Goal: Communication & Community: Answer question/provide support

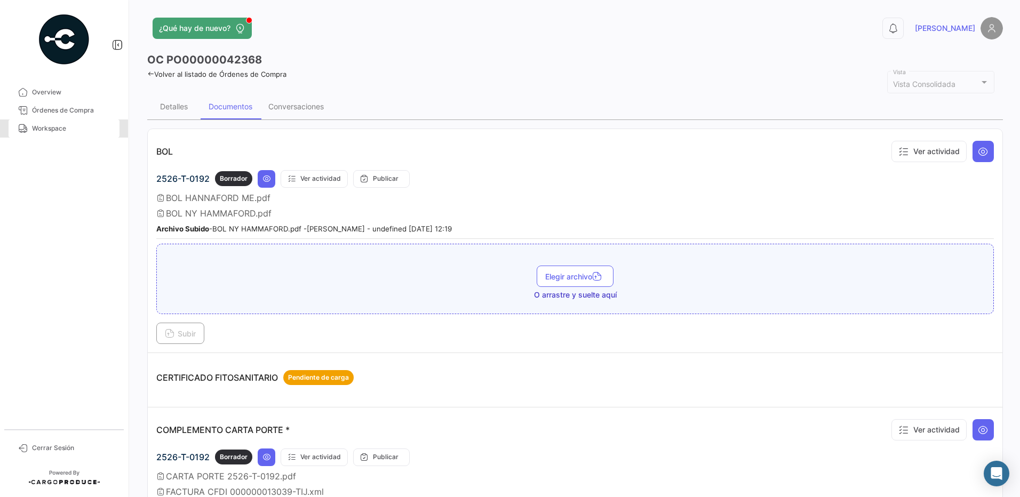
click at [49, 133] on link "Workspace" at bounding box center [64, 129] width 111 height 18
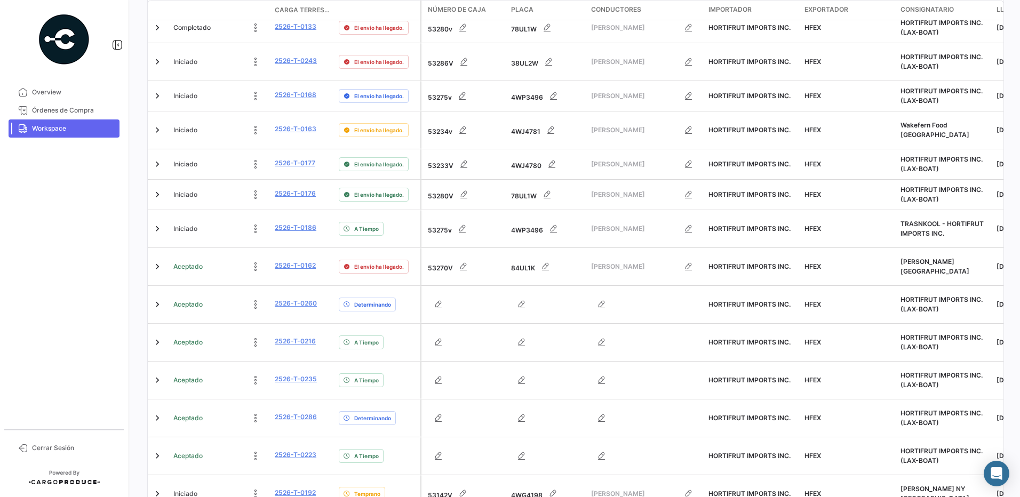
scroll to position [396, 0]
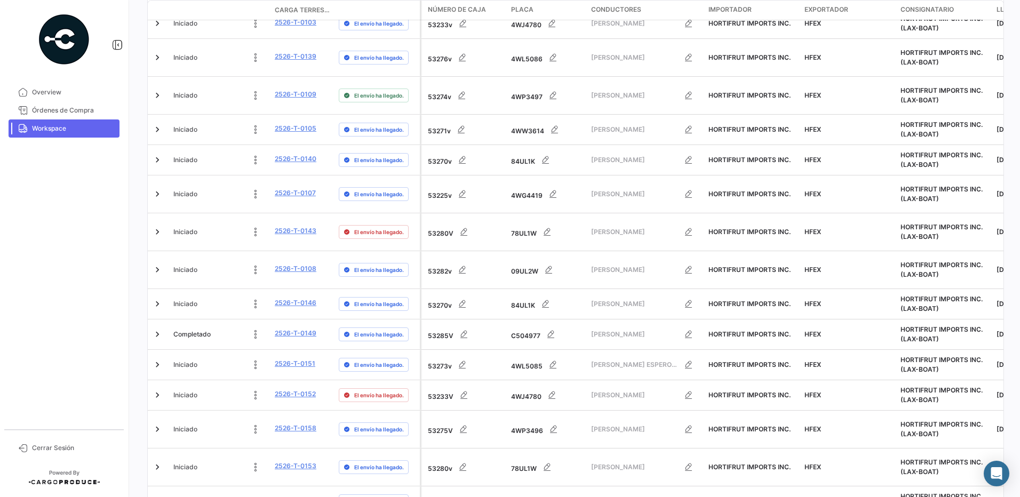
scroll to position [392, 0]
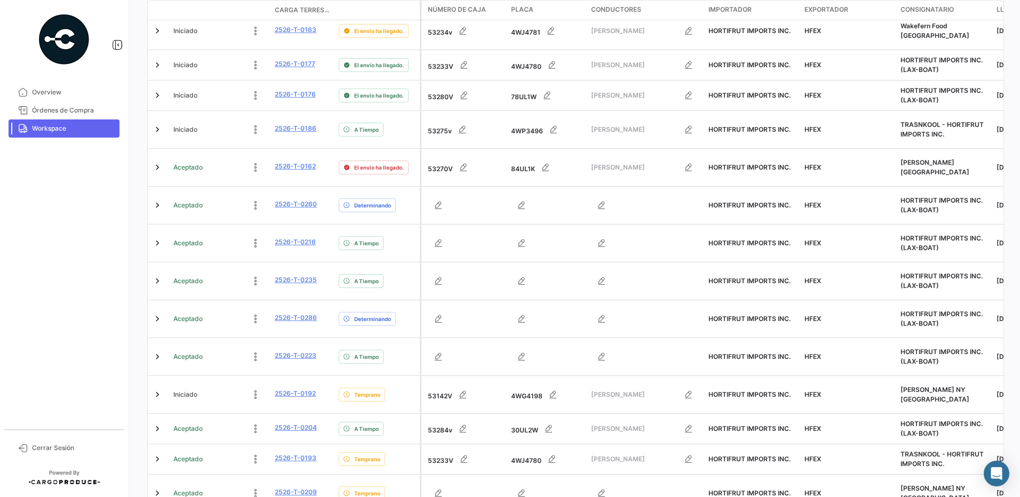
scroll to position [396, 0]
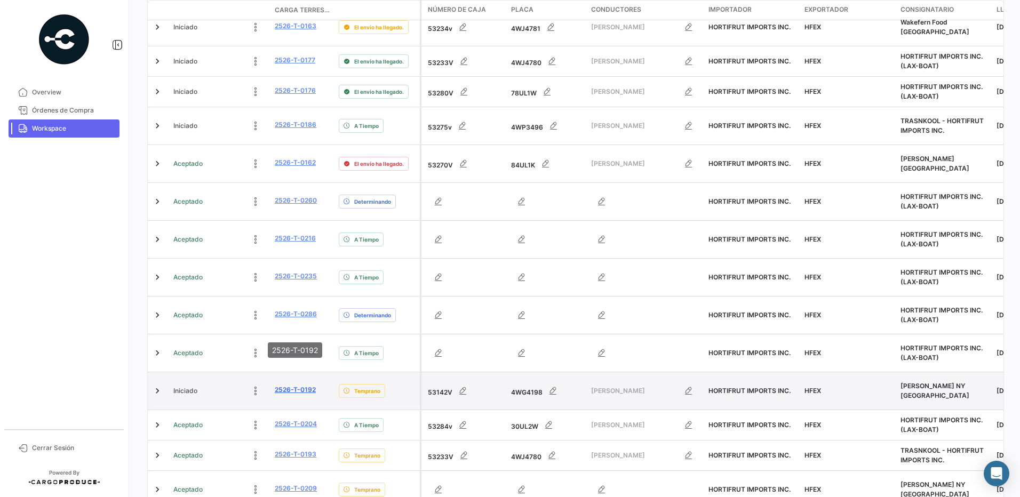
click at [301, 385] on link "2526-T-0192" at bounding box center [295, 390] width 41 height 10
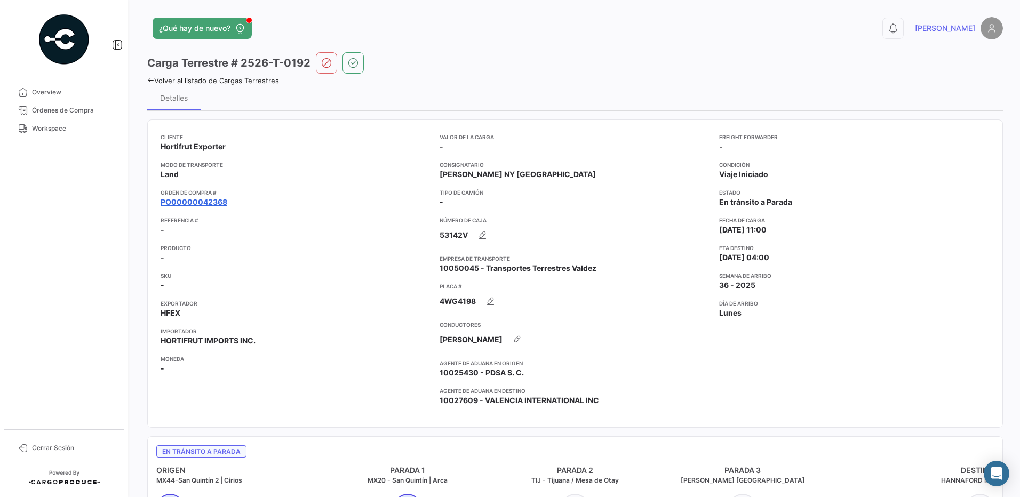
click at [218, 201] on link "PO00000042368" at bounding box center [194, 202] width 67 height 11
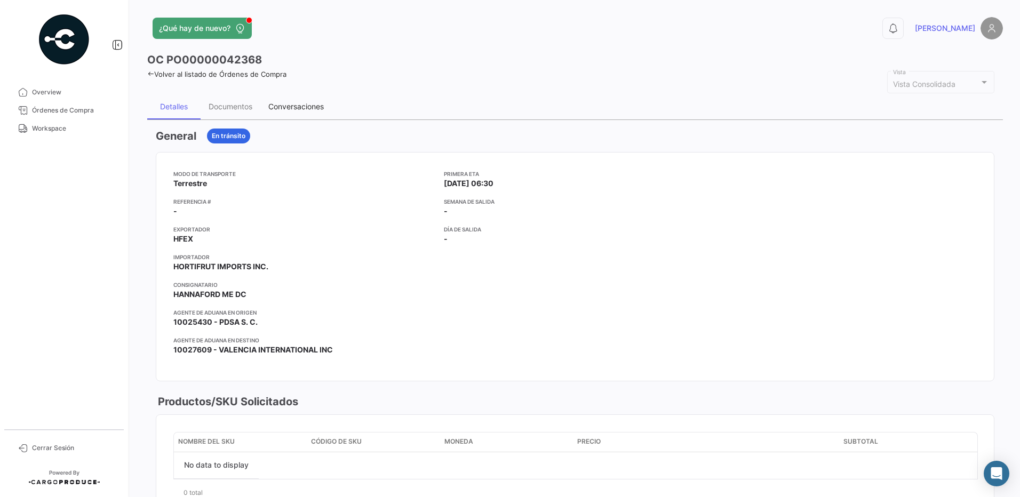
click at [288, 107] on div "Conversaciones" at bounding box center [295, 106] width 55 height 9
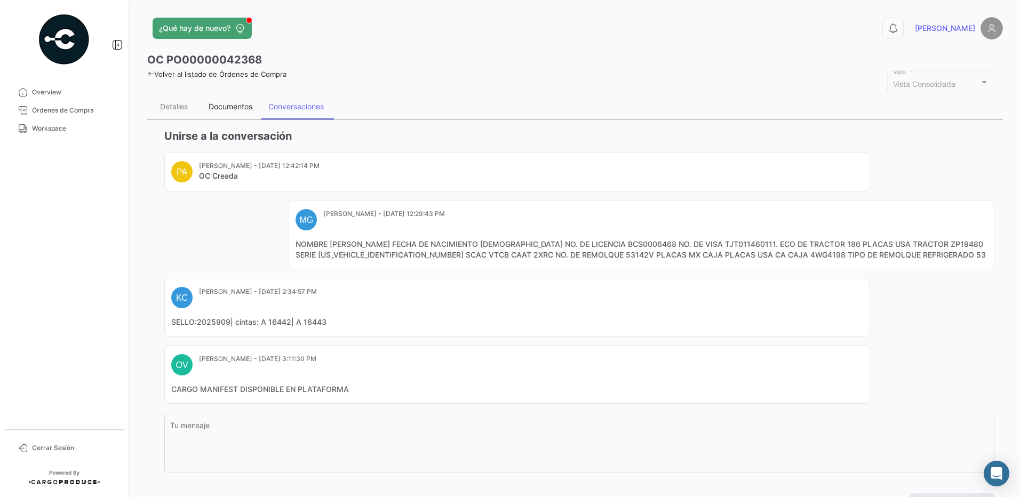
click at [235, 107] on div "Documentos" at bounding box center [231, 106] width 44 height 9
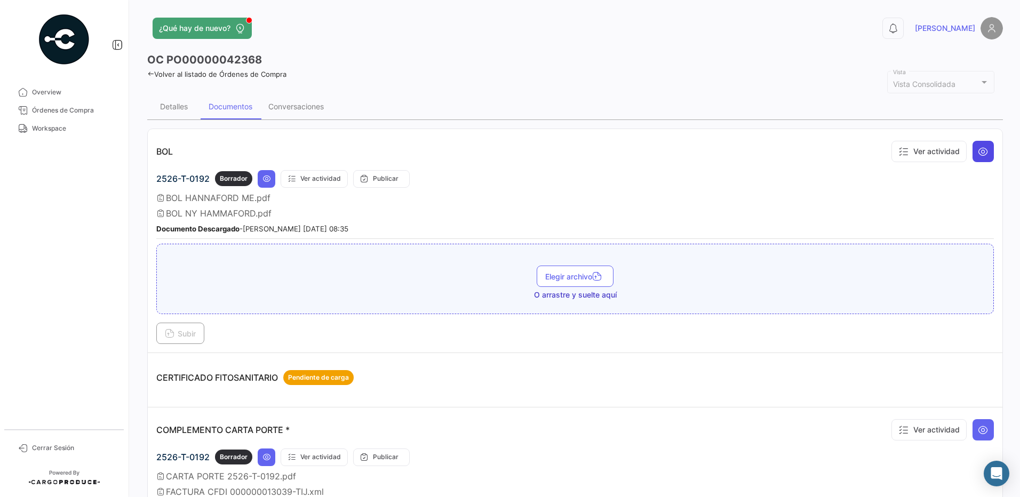
click at [978, 156] on icon at bounding box center [983, 151] width 11 height 11
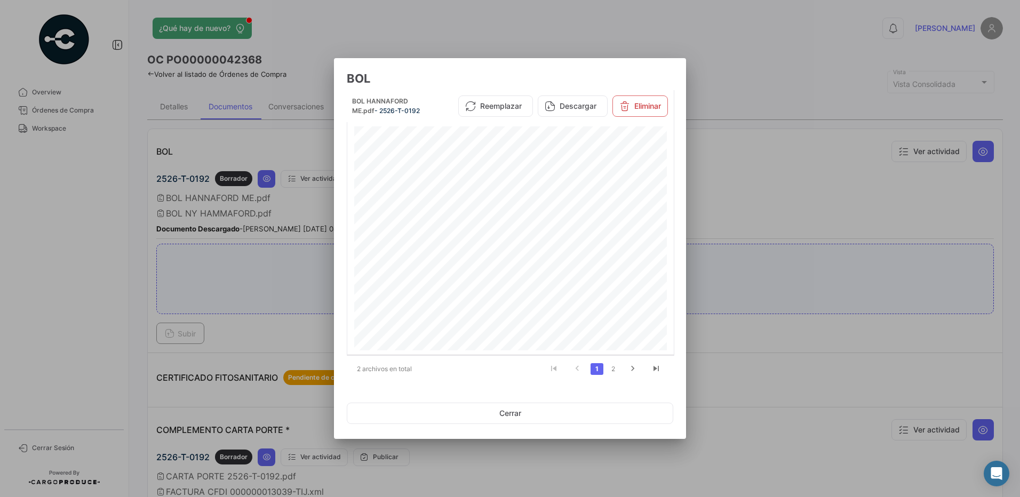
click at [750, 167] on div at bounding box center [510, 248] width 1020 height 497
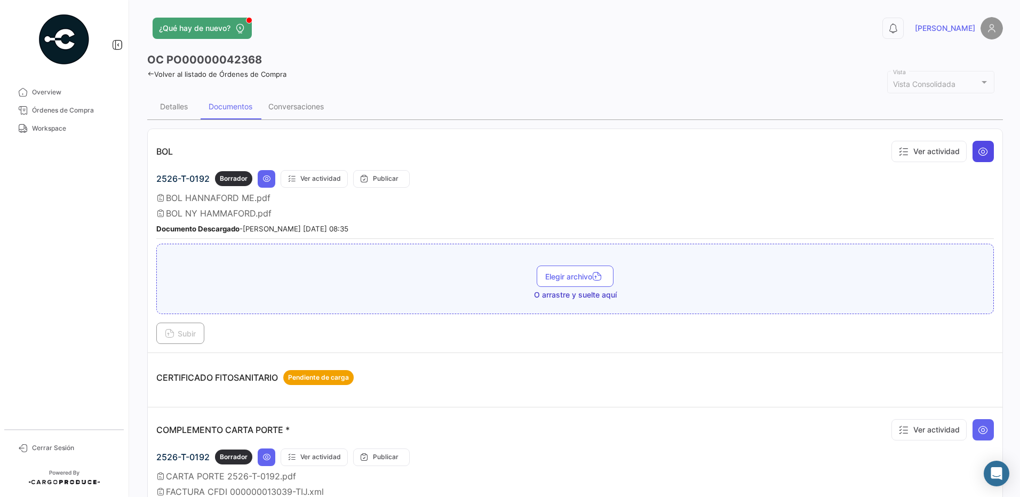
click at [978, 151] on icon at bounding box center [983, 151] width 11 height 11
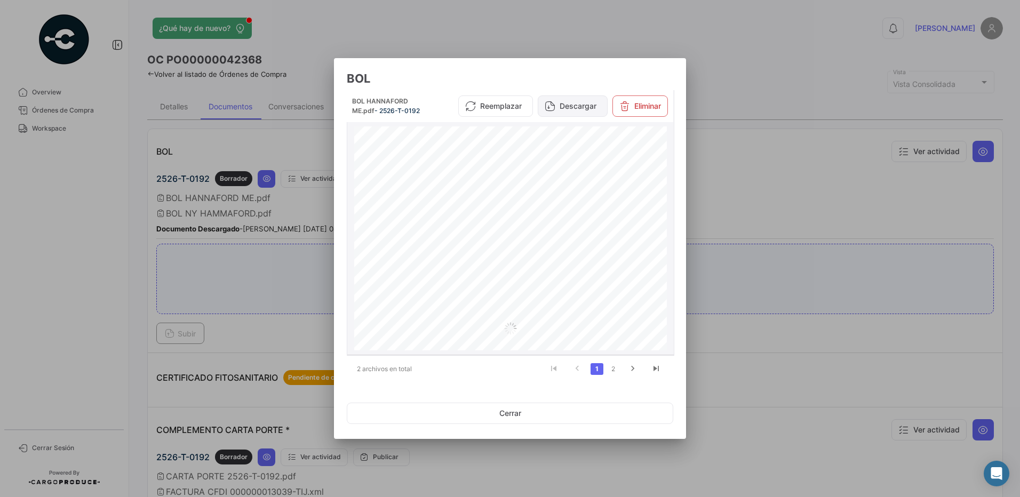
click at [578, 110] on button "Descargar" at bounding box center [573, 106] width 70 height 21
click at [637, 106] on button "Eliminar" at bounding box center [640, 106] width 55 height 21
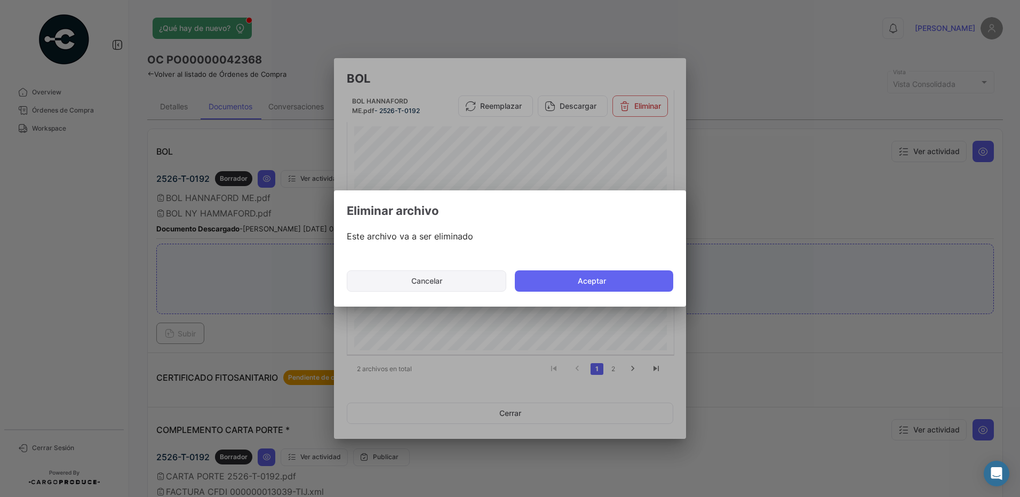
click at [452, 285] on button "Cancelar" at bounding box center [427, 281] width 160 height 21
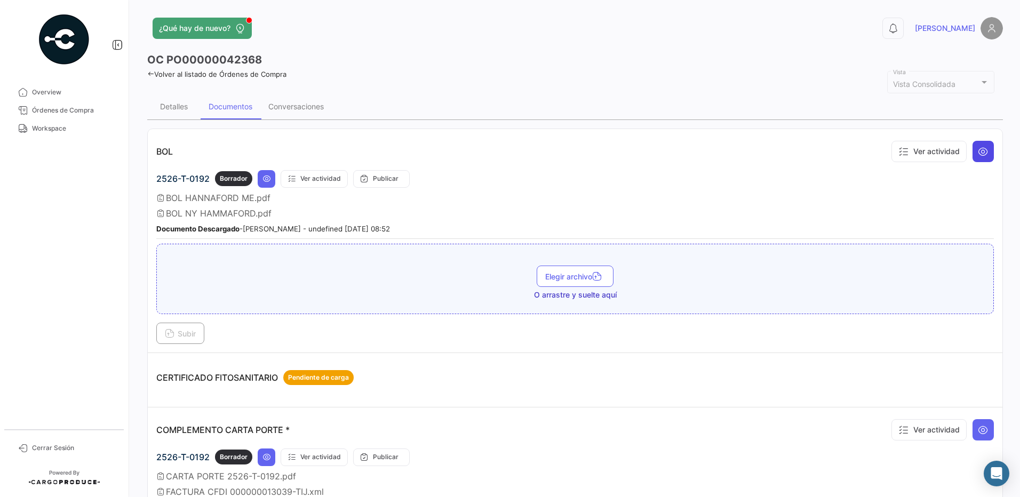
click at [982, 151] on icon at bounding box center [983, 151] width 11 height 11
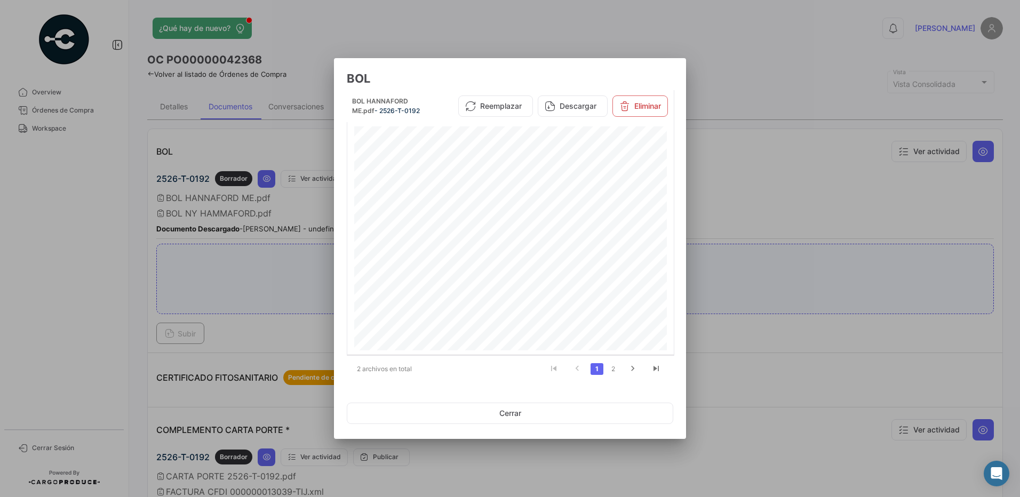
click at [755, 165] on div at bounding box center [510, 248] width 1020 height 497
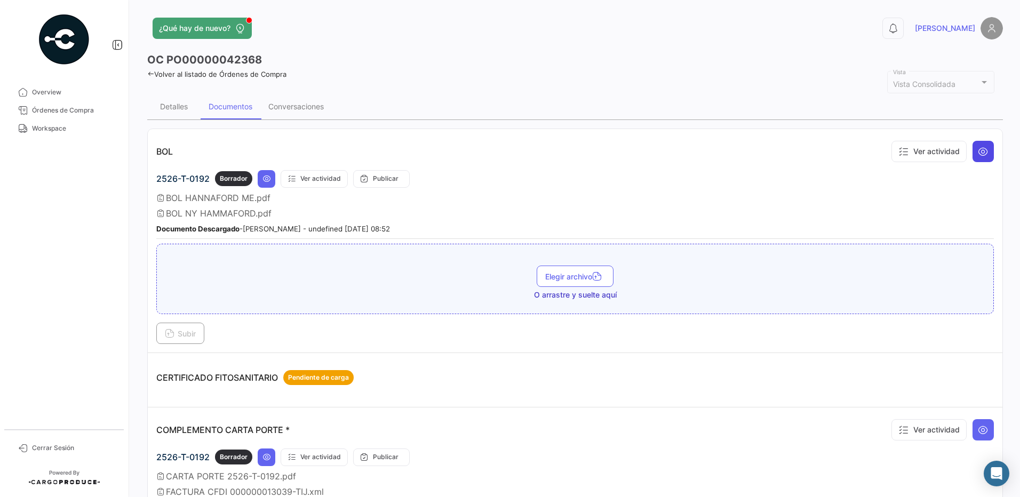
click at [980, 152] on icon at bounding box center [983, 151] width 11 height 11
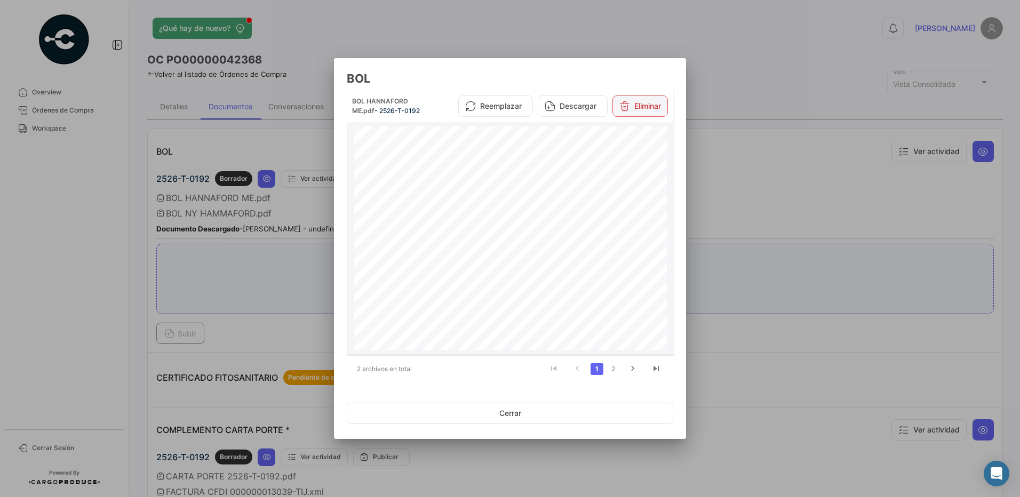
click at [664, 110] on button "Eliminar" at bounding box center [640, 106] width 55 height 21
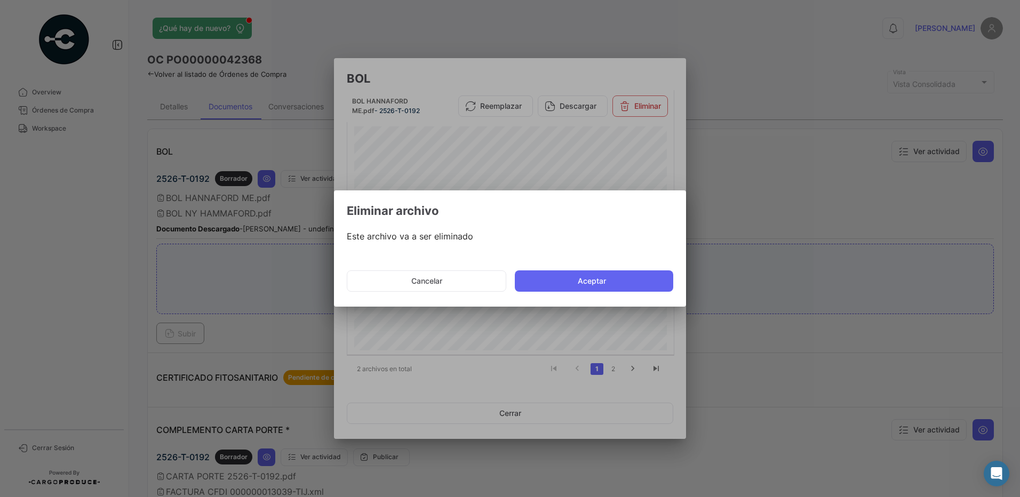
click at [594, 280] on button "Aceptar" at bounding box center [594, 281] width 158 height 21
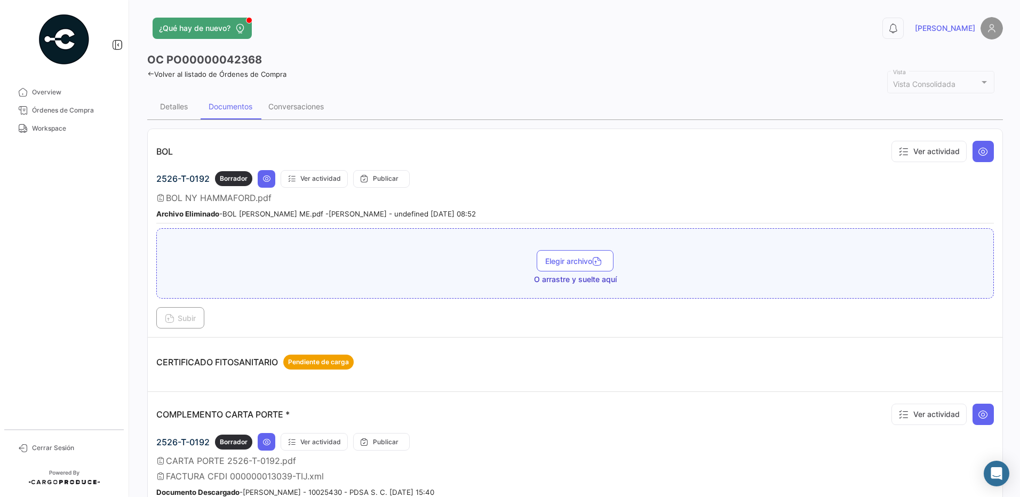
click at [587, 187] on div "2526-T-0192 Borrador Ver actividad Publicar" at bounding box center [575, 179] width 838 height 18
click at [396, 45] on app-header "¿Qué hay de nuevo? 0 [PERSON_NAME]" at bounding box center [575, 34] width 856 height 35
click at [978, 154] on icon at bounding box center [983, 151] width 11 height 11
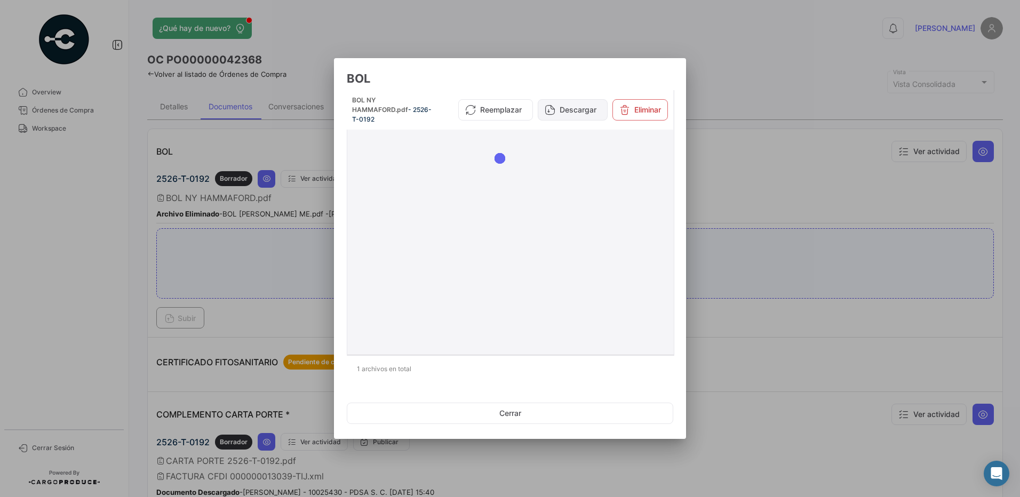
click at [573, 110] on button "Descargar" at bounding box center [573, 109] width 70 height 21
click at [528, 416] on button "Cerrar" at bounding box center [510, 413] width 327 height 21
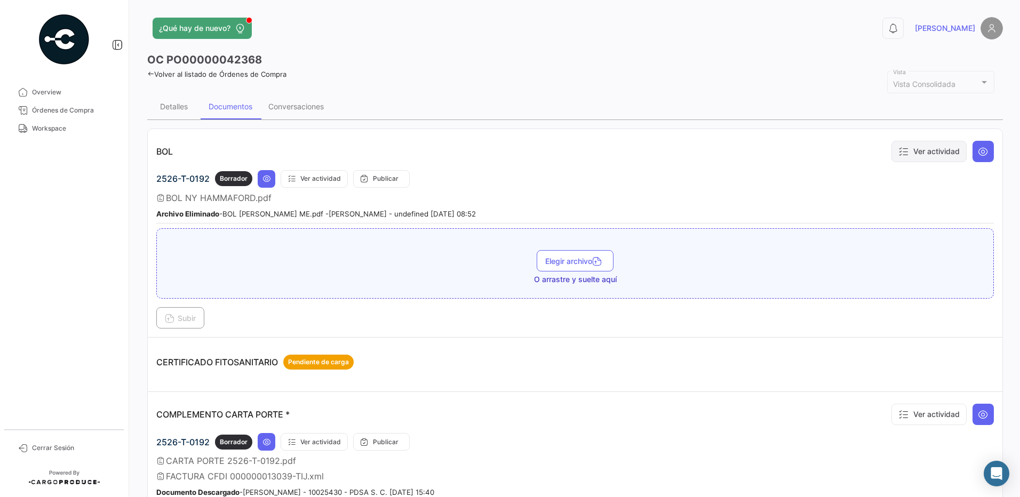
click at [960, 154] on button "Ver actividad" at bounding box center [929, 151] width 75 height 21
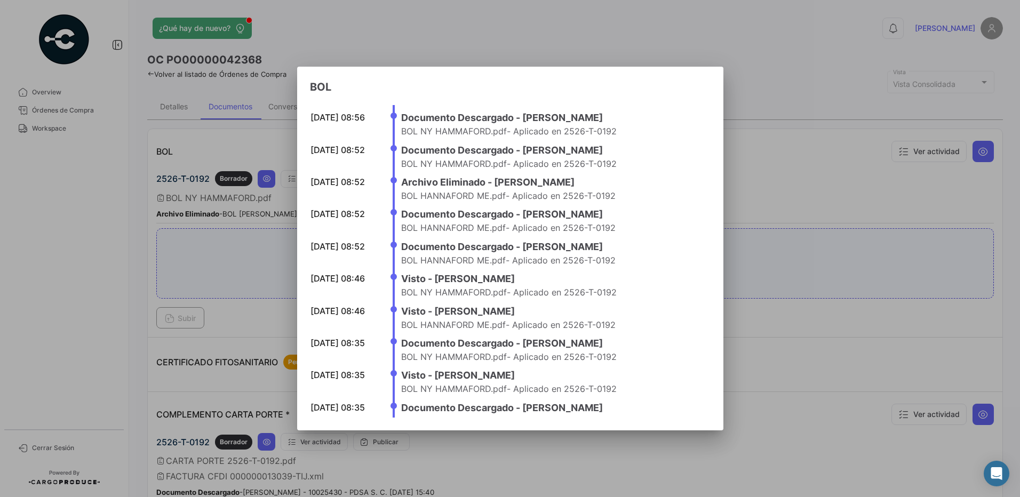
click at [776, 139] on div at bounding box center [510, 248] width 1020 height 497
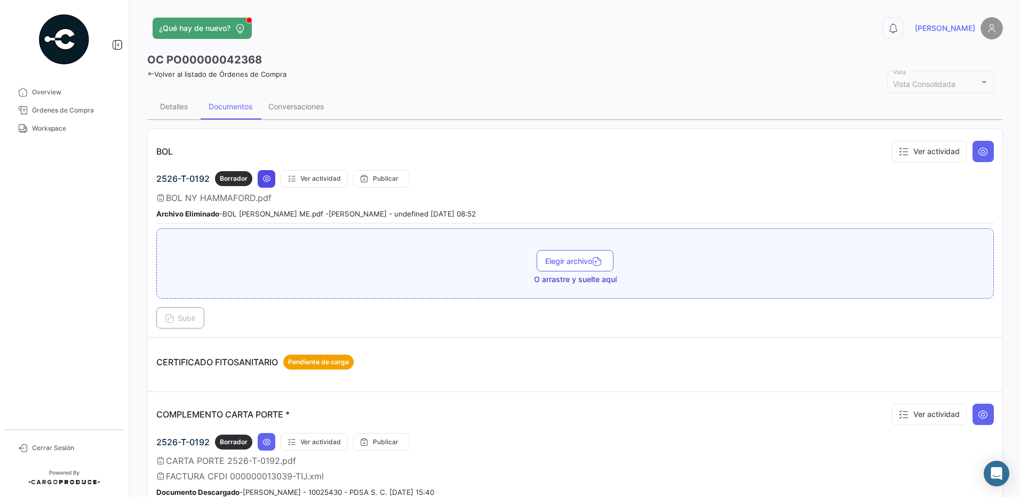
click at [267, 181] on icon at bounding box center [267, 178] width 9 height 9
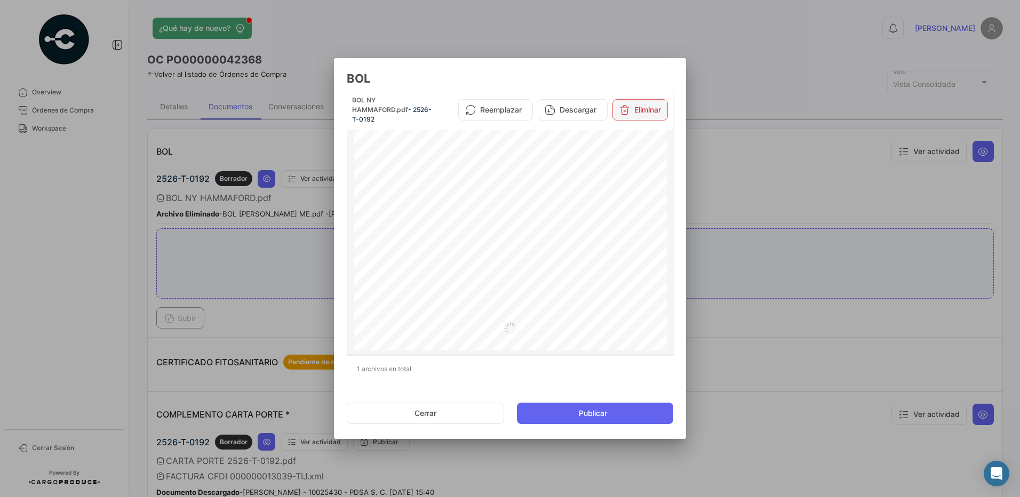
click at [637, 109] on button "Eliminar" at bounding box center [640, 109] width 55 height 21
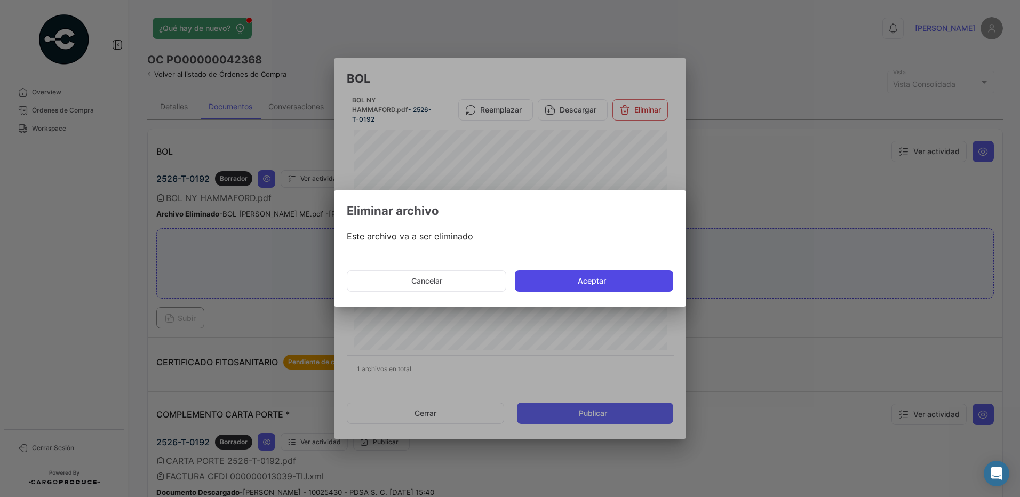
click at [608, 277] on button "Aceptar" at bounding box center [594, 281] width 158 height 21
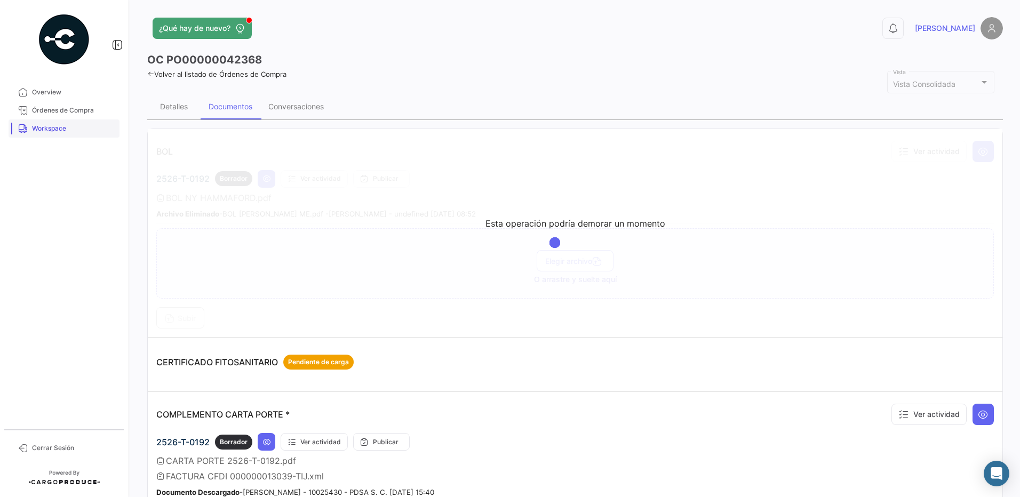
click at [67, 130] on span "Workspace" at bounding box center [73, 129] width 83 height 10
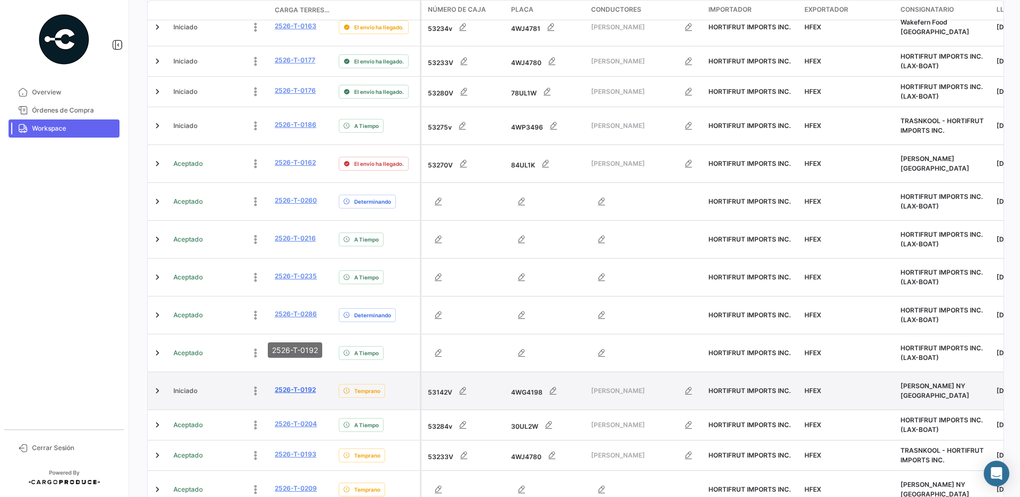
click at [301, 385] on link "2526-T-0192" at bounding box center [295, 390] width 41 height 10
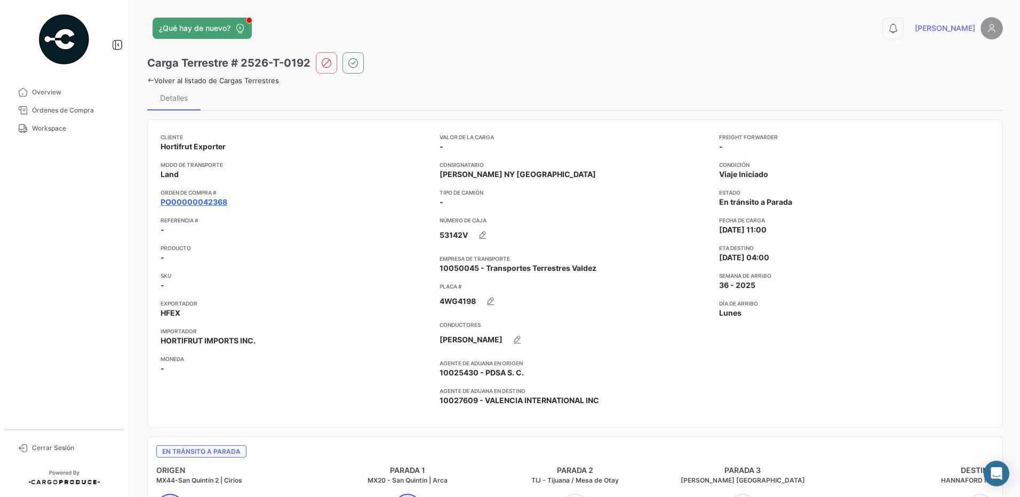
click at [200, 204] on link "PO00000042368" at bounding box center [194, 202] width 67 height 11
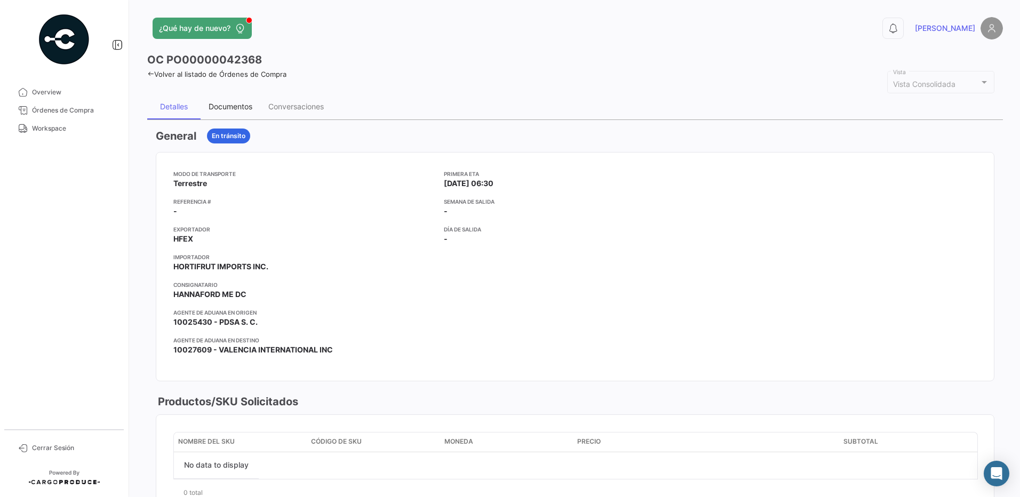
click at [242, 104] on div "Documentos" at bounding box center [231, 106] width 44 height 9
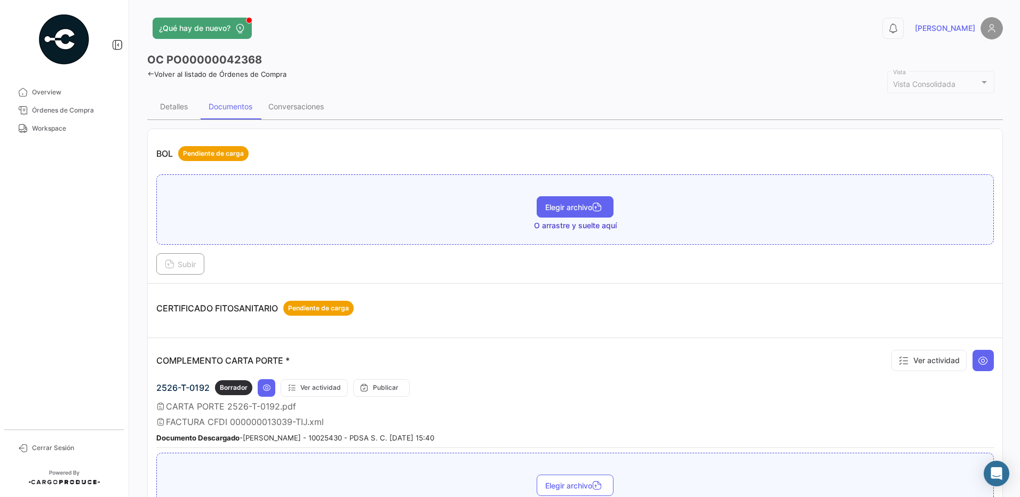
click at [585, 206] on span "Elegir archivo" at bounding box center [575, 207] width 60 height 9
click at [187, 265] on span "Subir" at bounding box center [180, 264] width 31 height 9
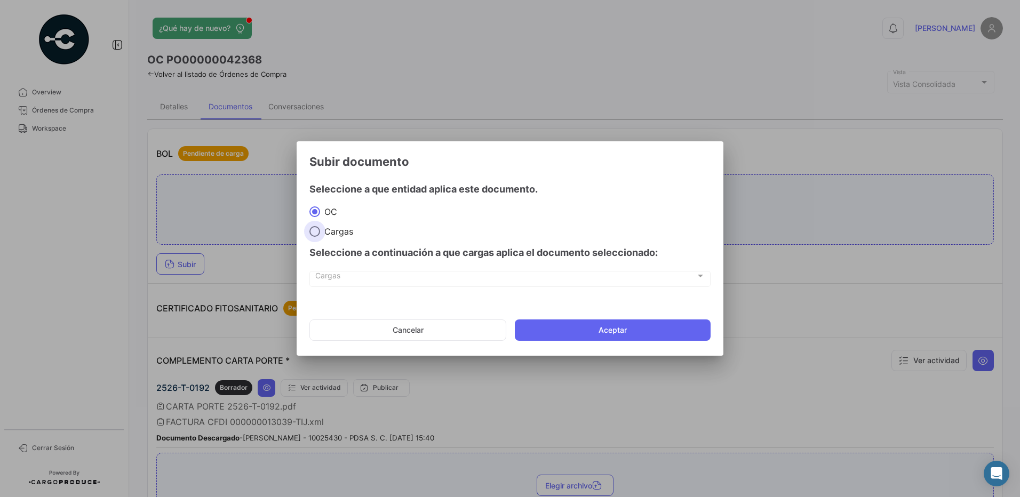
click at [331, 233] on span "Cargas" at bounding box center [336, 231] width 33 height 11
click at [320, 233] on input "Cargas" at bounding box center [314, 231] width 11 height 11
radio input "true"
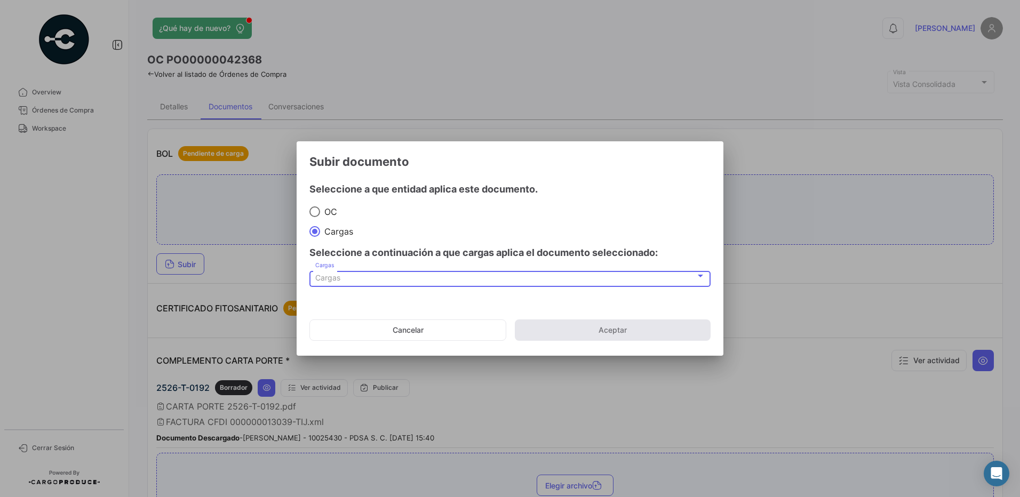
click at [341, 274] on div "Cargas" at bounding box center [505, 278] width 380 height 9
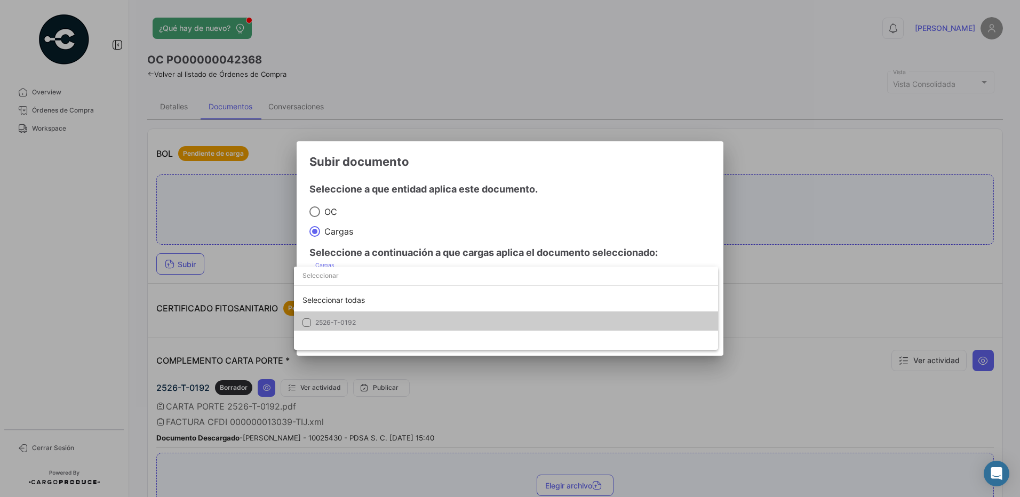
click at [339, 322] on span "2526-T-0192" at bounding box center [335, 323] width 41 height 8
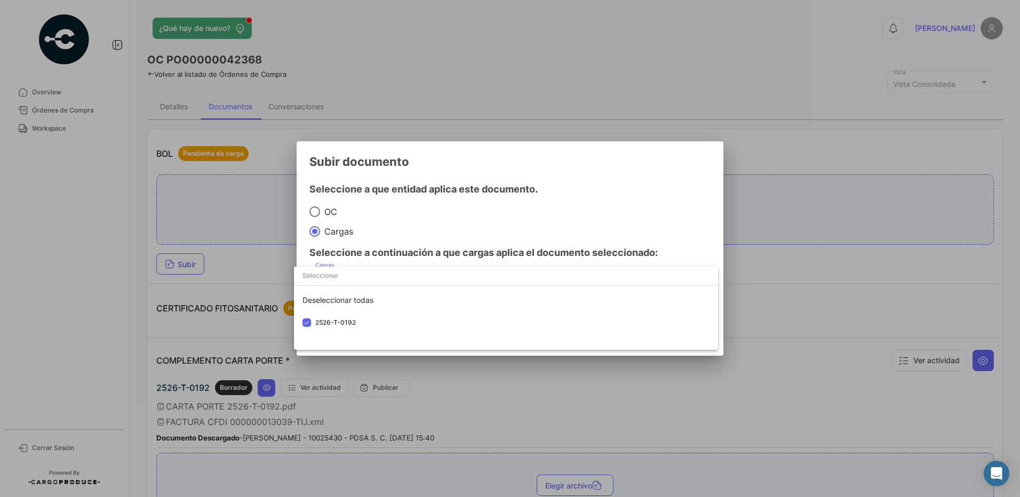
click at [438, 219] on div at bounding box center [510, 248] width 1020 height 497
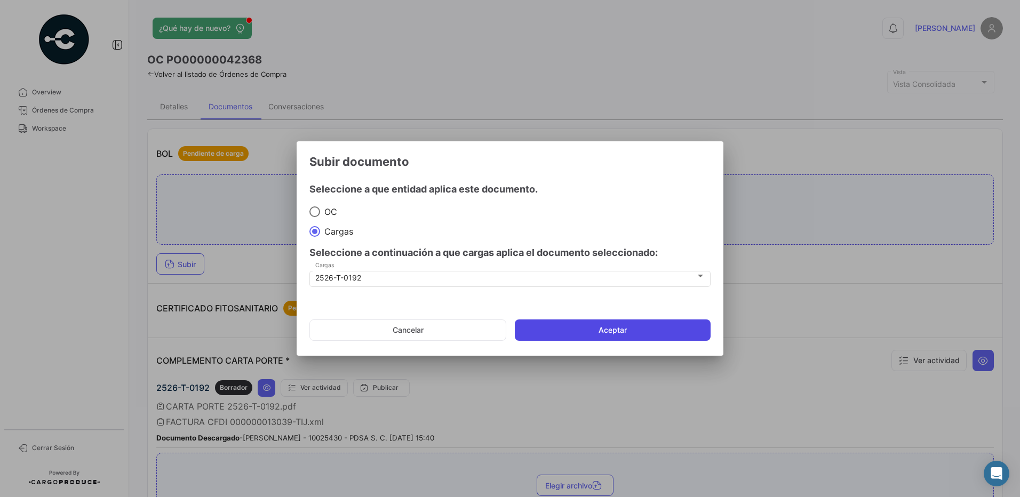
click at [594, 331] on button "Aceptar" at bounding box center [613, 330] width 196 height 21
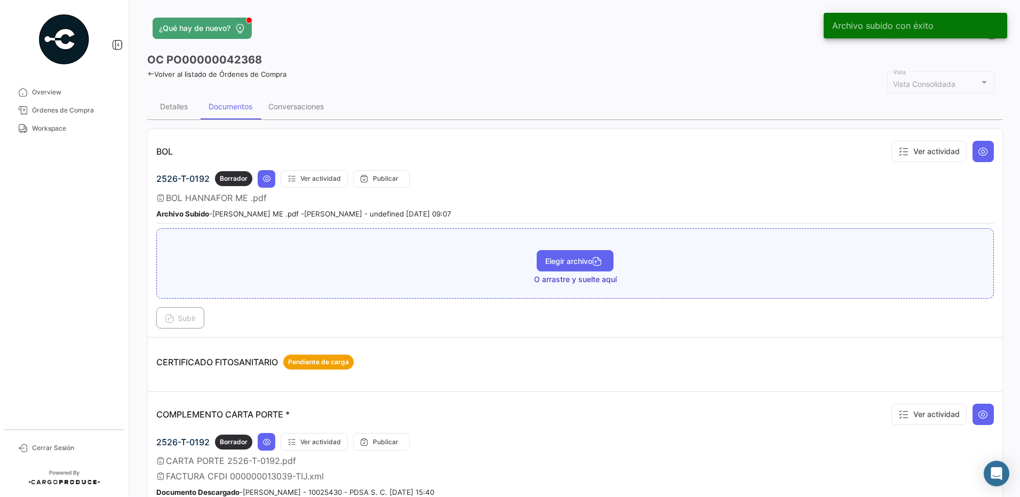
click at [579, 261] on span "Elegir archivo" at bounding box center [575, 261] width 60 height 9
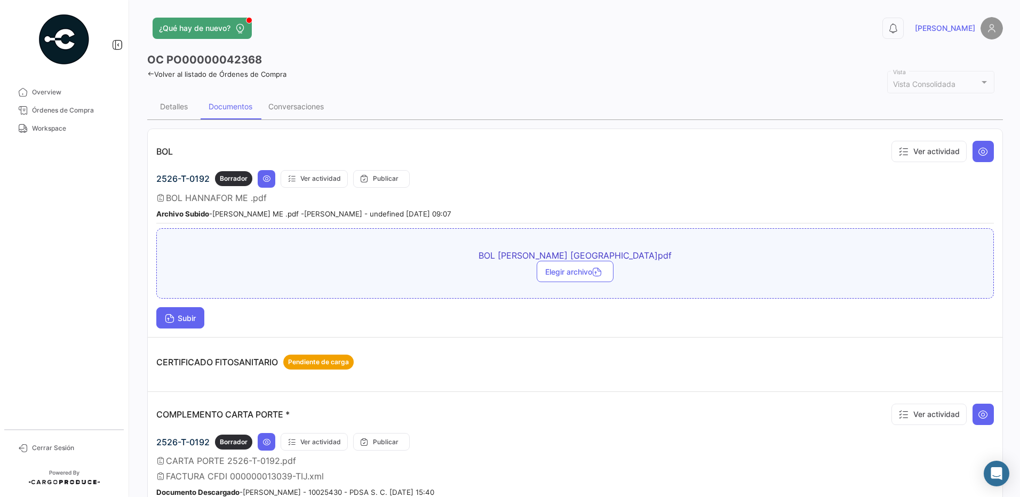
click at [186, 317] on span "Subir" at bounding box center [180, 318] width 31 height 9
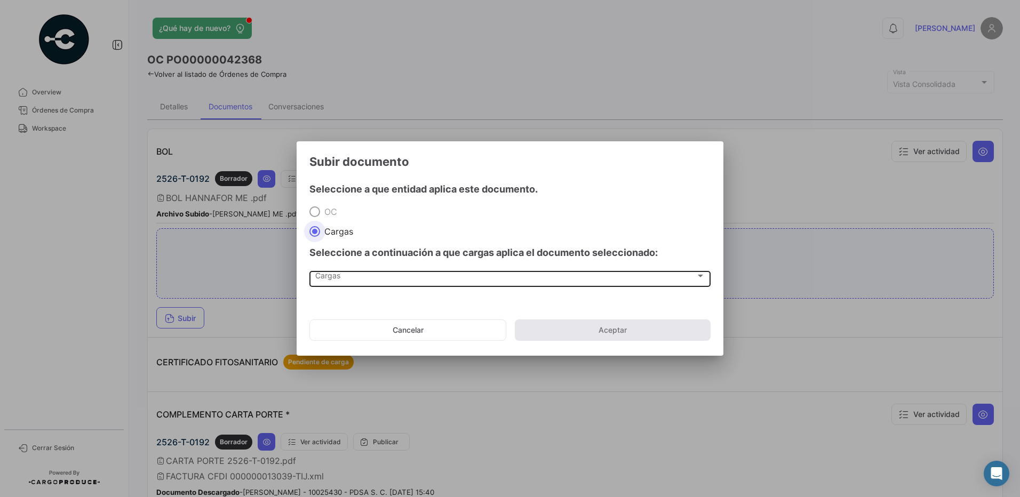
click at [330, 282] on div "Cargas" at bounding box center [505, 278] width 380 height 9
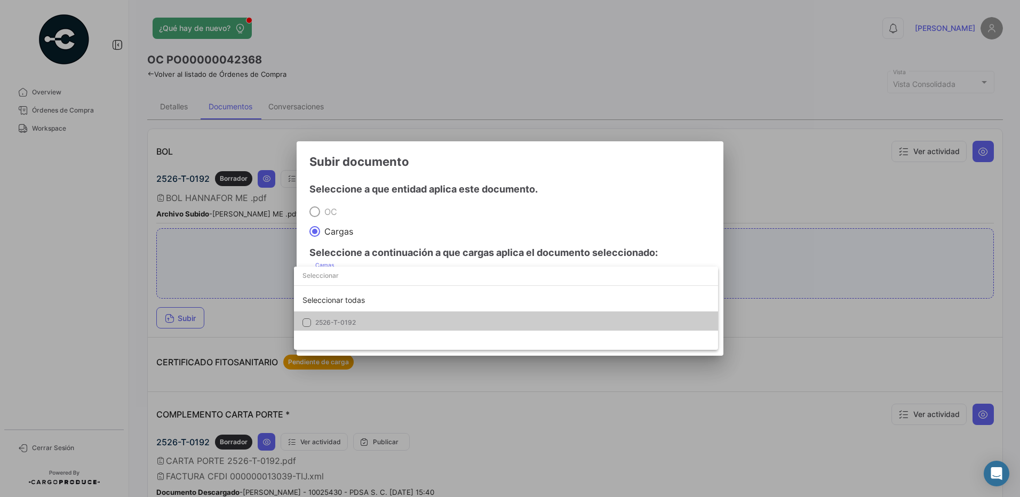
click at [339, 315] on mat-option "2526-T-0192" at bounding box center [506, 323] width 424 height 22
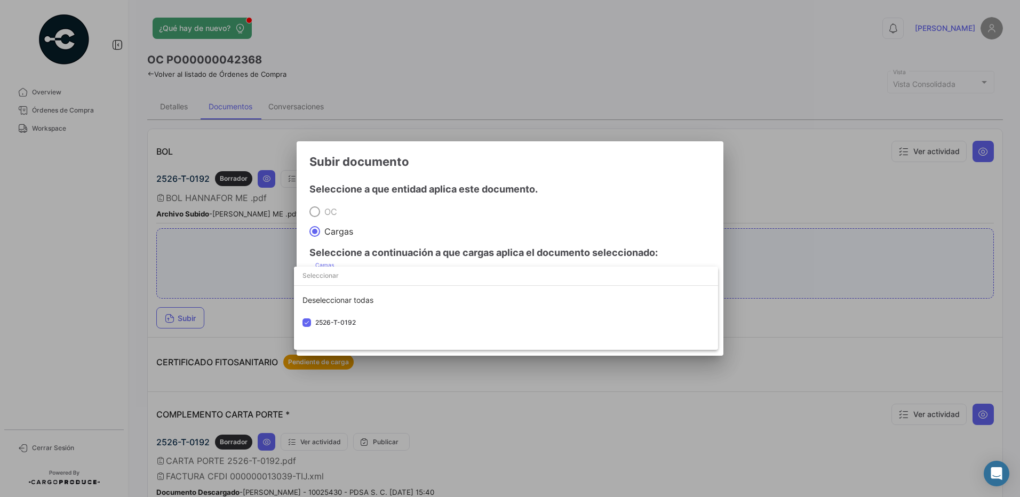
drag, startPoint x: 339, startPoint y: 315, endPoint x: 629, endPoint y: 220, distance: 305.4
click at [629, 220] on div at bounding box center [510, 248] width 1020 height 497
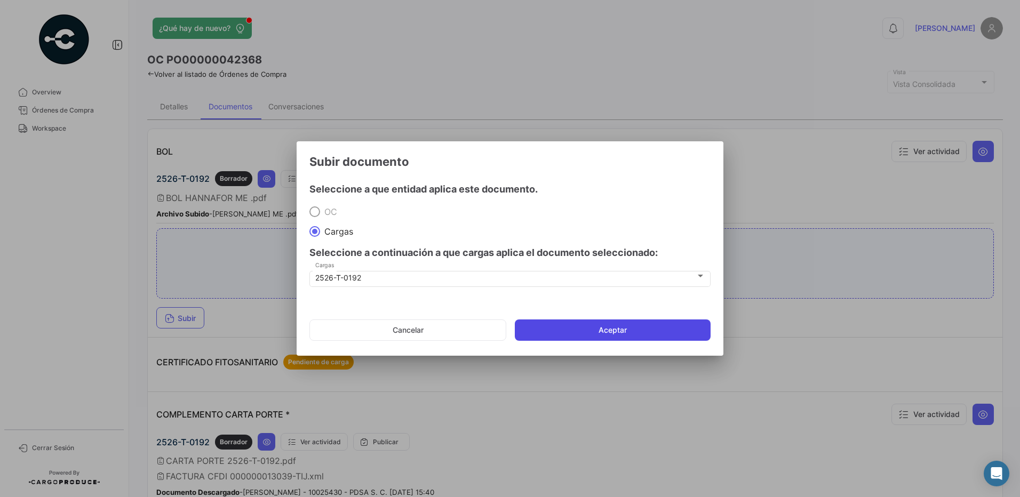
click at [614, 327] on button "Aceptar" at bounding box center [613, 330] width 196 height 21
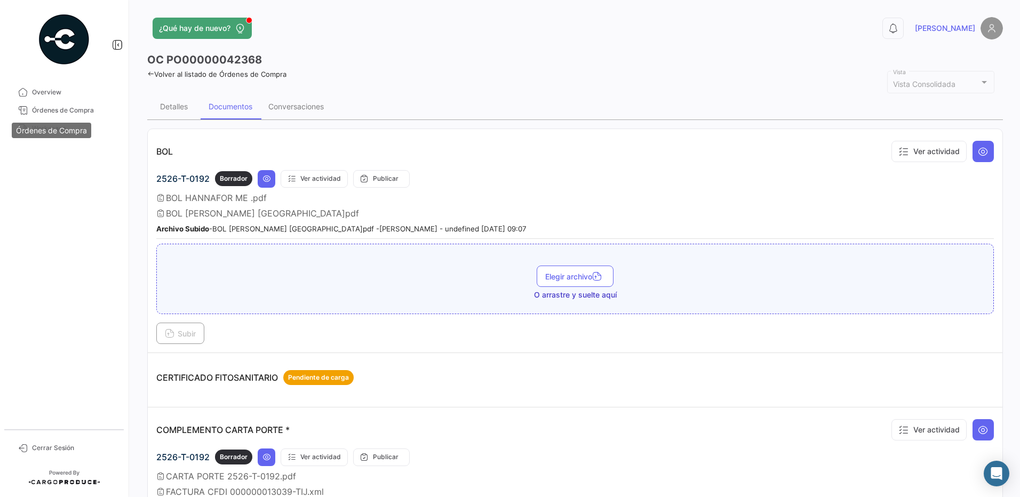
click at [45, 126] on div "Órdenes de Compra" at bounding box center [52, 130] width 80 height 15
click at [92, 133] on span "Workspace" at bounding box center [73, 129] width 83 height 10
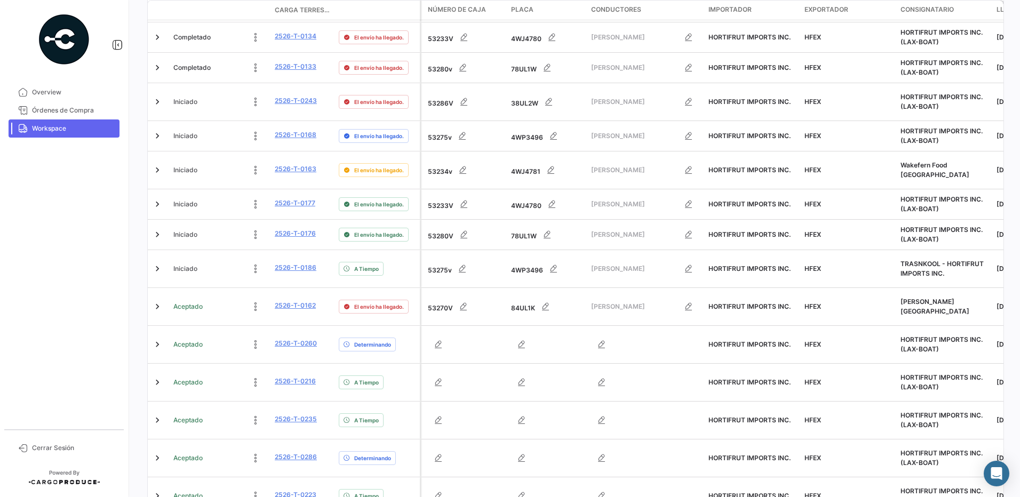
scroll to position [267, 0]
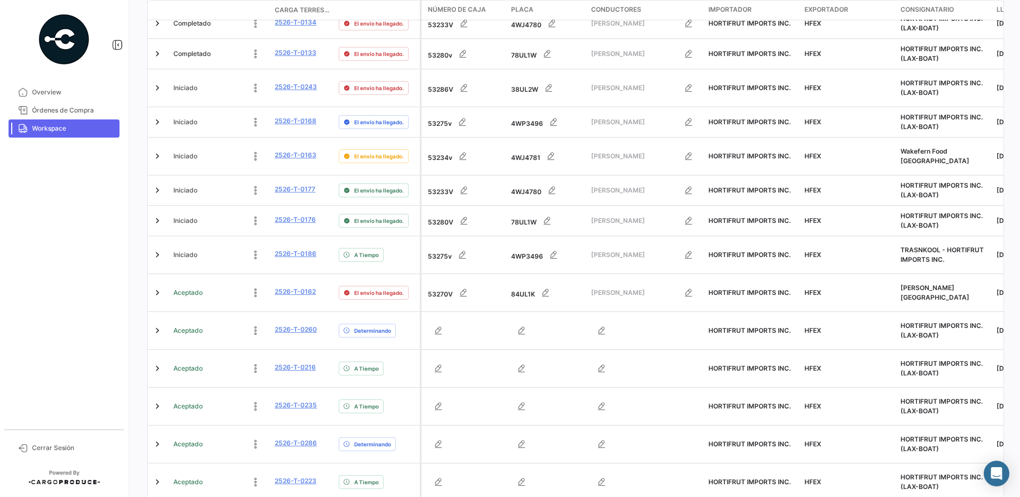
drag, startPoint x: 1014, startPoint y: 201, endPoint x: 1022, endPoint y: 322, distance: 120.9
click at [1020, 322] on html "Overview Órdenes de Compra Workspace Cerrar Sesión ¿Qué hay de nuevo? 0 [PERSON…" at bounding box center [510, 248] width 1020 height 497
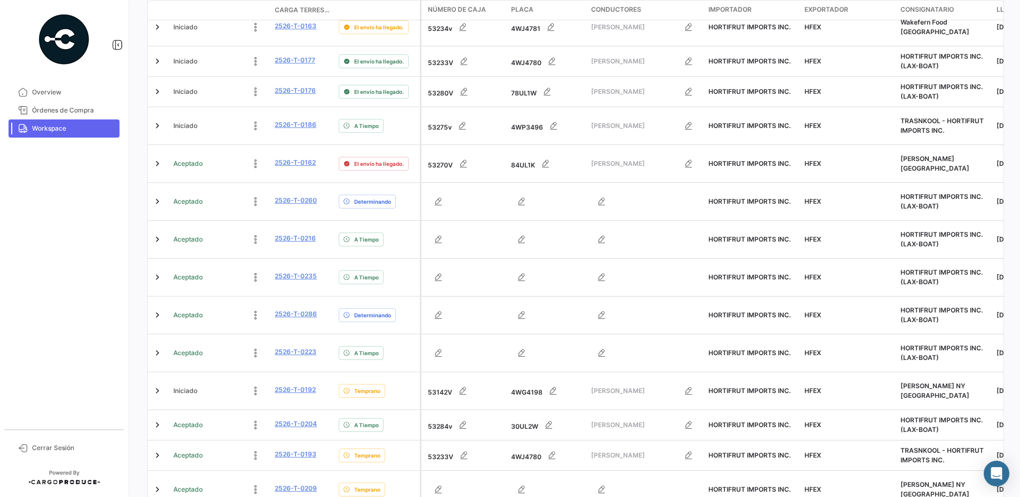
click at [617, 487] on div "¿Qué hay de nuevo? 0 [PERSON_NAME] Terrestres A tiempo Retrasado Adelantado Det…" at bounding box center [575, 248] width 890 height 497
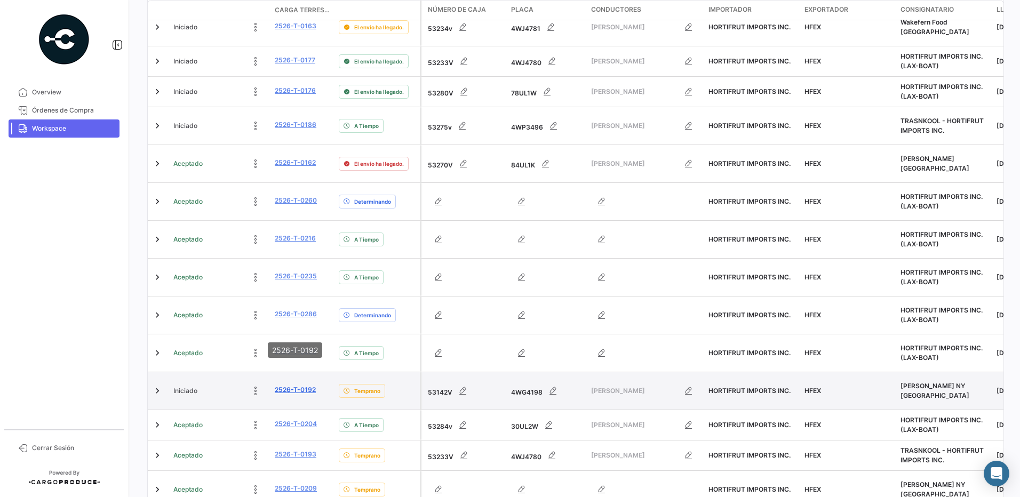
click at [301, 385] on link "2526-T-0192" at bounding box center [295, 390] width 41 height 10
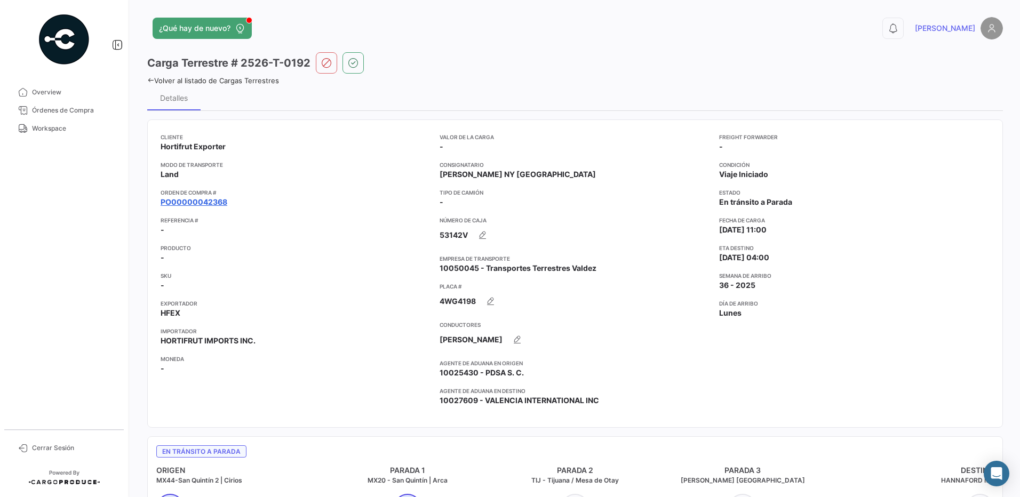
click at [216, 202] on link "PO00000042368" at bounding box center [194, 202] width 67 height 11
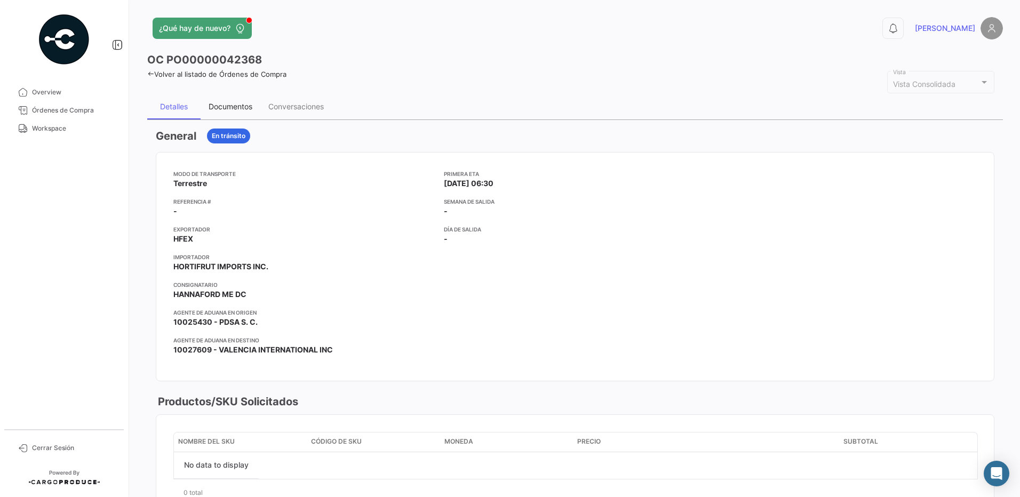
click at [242, 106] on div "Documentos" at bounding box center [231, 106] width 44 height 9
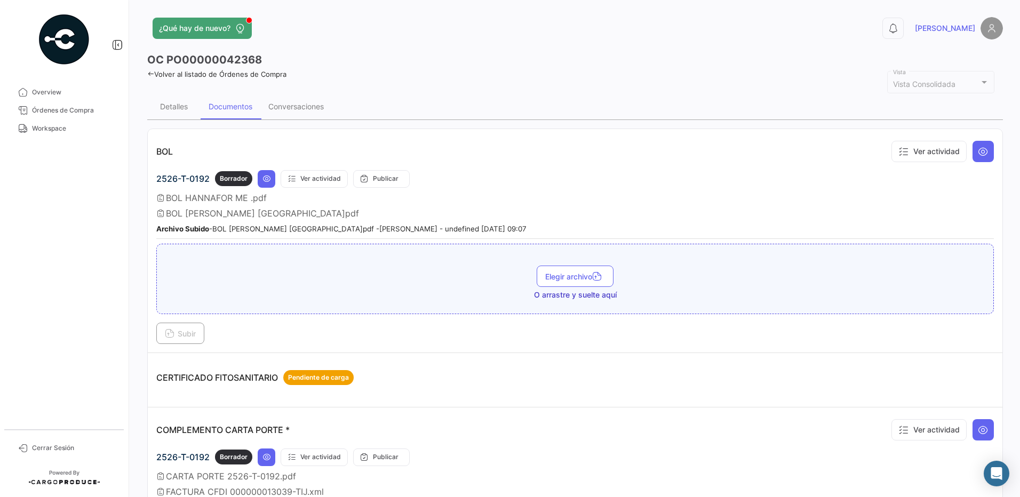
click at [567, 209] on div "BOL [PERSON_NAME] [GEOGRAPHIC_DATA]pdf" at bounding box center [575, 213] width 838 height 11
click at [979, 150] on icon at bounding box center [983, 151] width 11 height 11
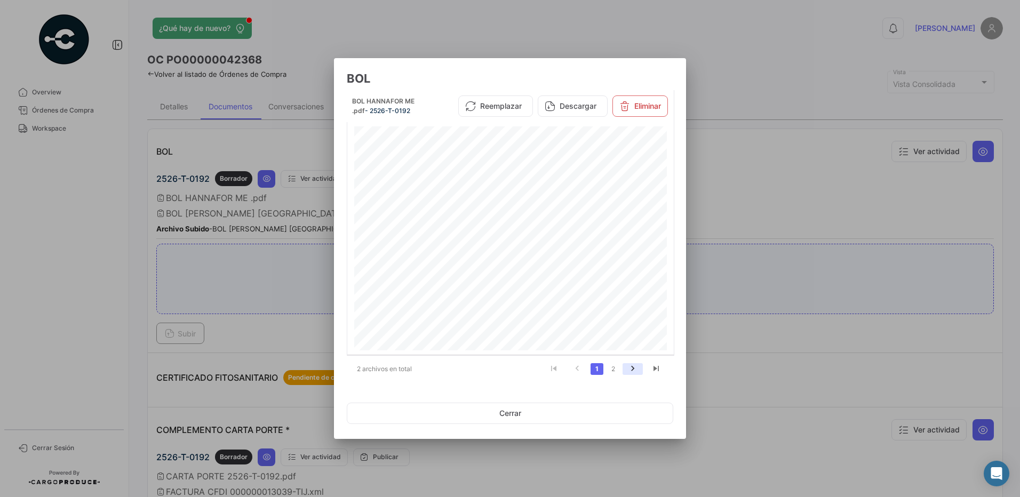
click at [634, 367] on icon "go to next page" at bounding box center [633, 370] width 14 height 13
click at [644, 107] on button "Eliminar" at bounding box center [643, 109] width 55 height 21
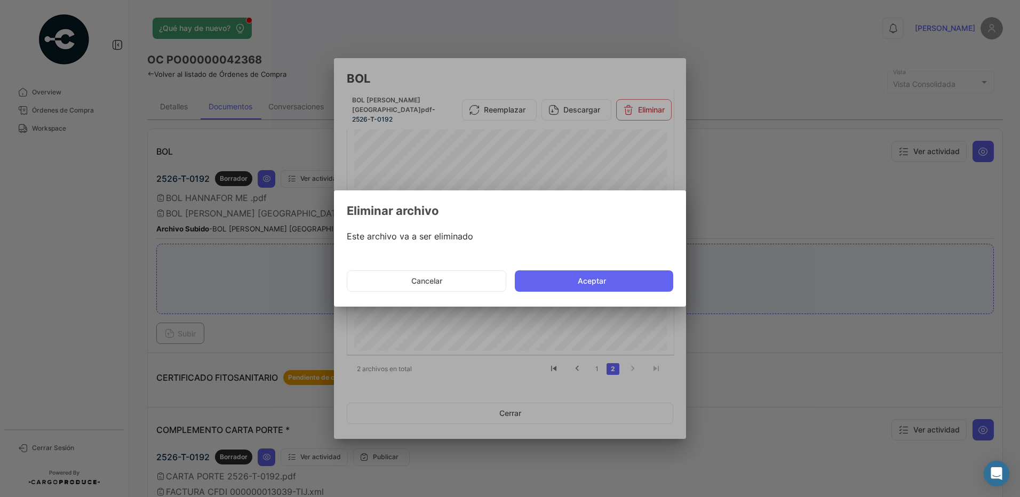
click at [614, 281] on button "Aceptar" at bounding box center [594, 281] width 158 height 21
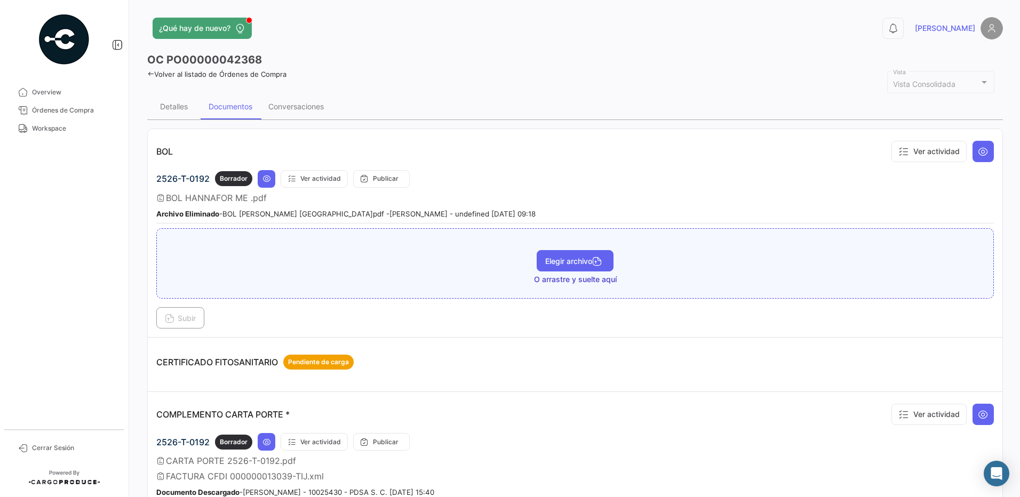
click at [586, 256] on button "Elegir archivo" at bounding box center [575, 260] width 77 height 21
click at [189, 313] on button "Subir" at bounding box center [180, 317] width 48 height 21
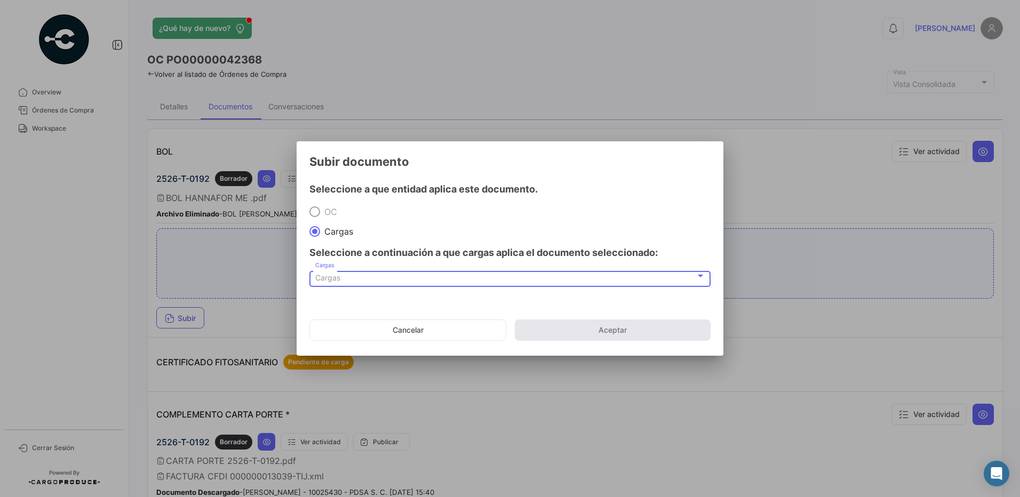
click at [329, 281] on span "Cargas" at bounding box center [327, 277] width 25 height 9
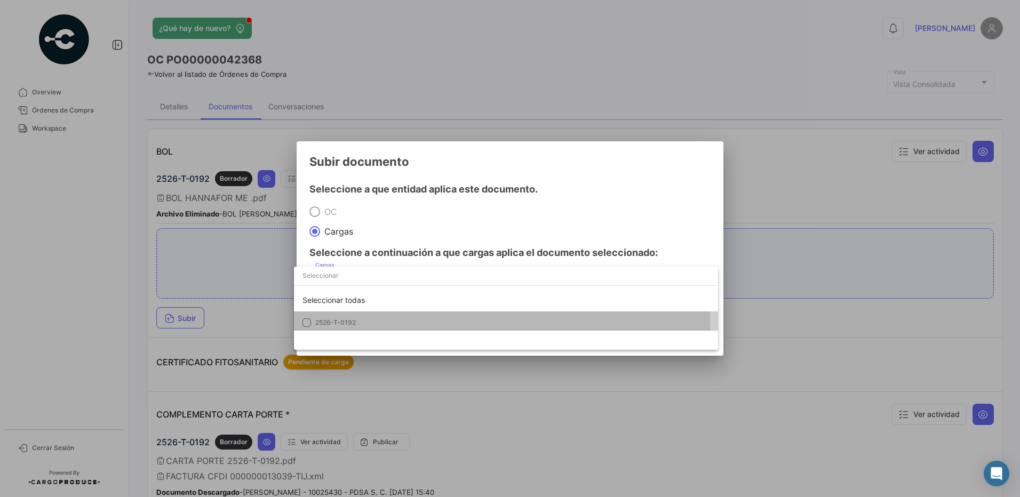
click at [338, 321] on span "2526-T-0192" at bounding box center [335, 323] width 41 height 8
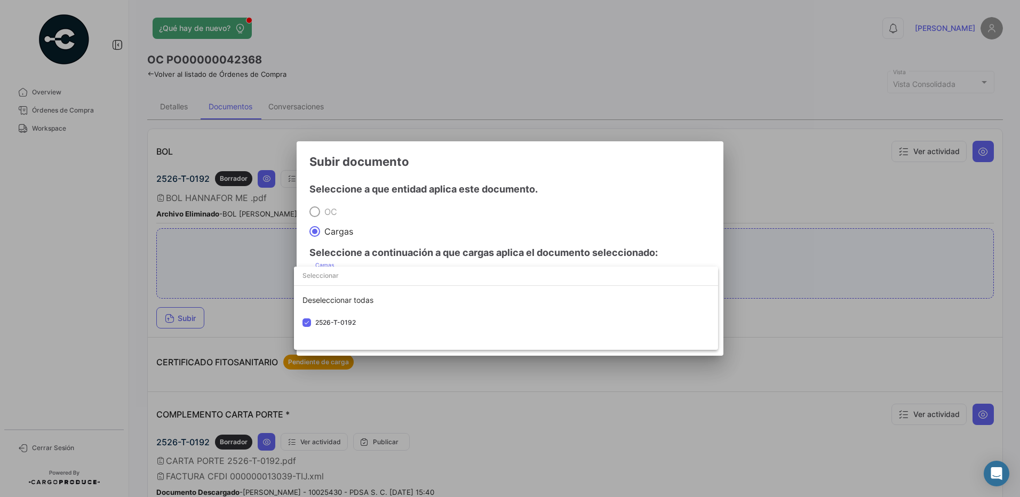
click at [434, 198] on div at bounding box center [510, 248] width 1020 height 497
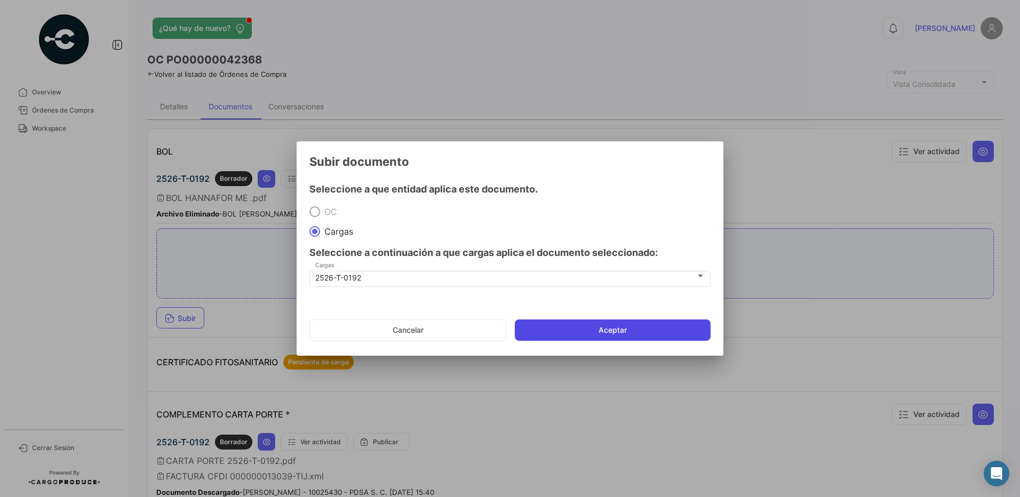
click at [599, 331] on button "Aceptar" at bounding box center [613, 330] width 196 height 21
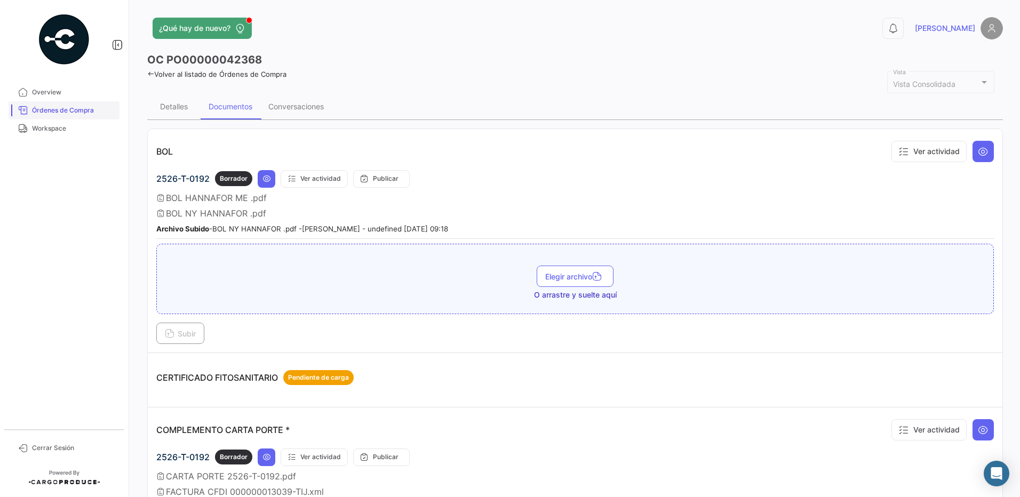
drag, startPoint x: 55, startPoint y: 128, endPoint x: 49, endPoint y: 119, distance: 10.4
click at [55, 128] on span "Workspace" at bounding box center [73, 129] width 83 height 10
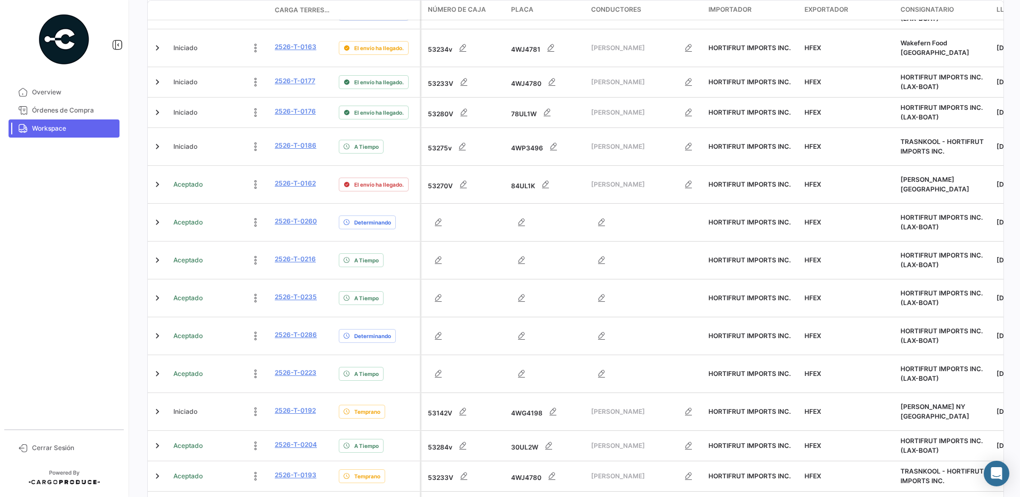
scroll to position [396, 0]
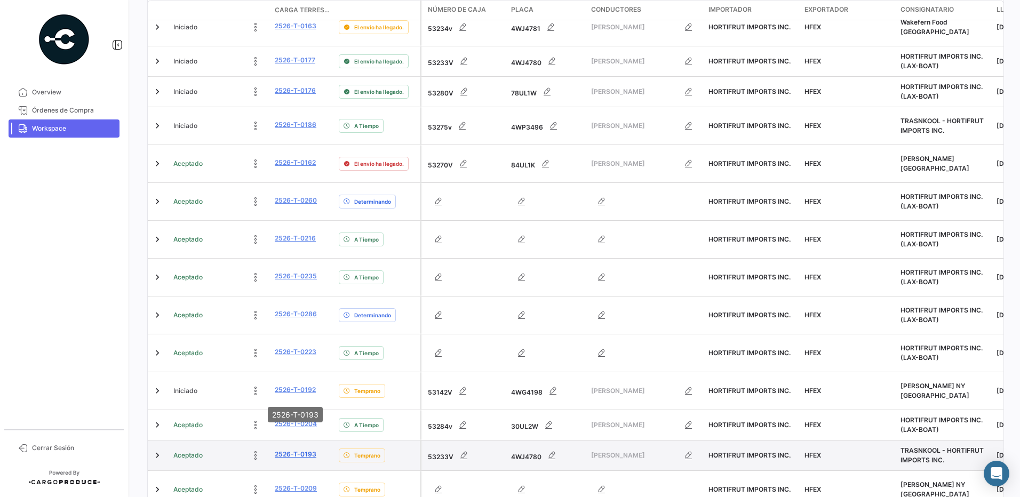
click at [284, 450] on link "2526-T-0193" at bounding box center [296, 455] width 42 height 10
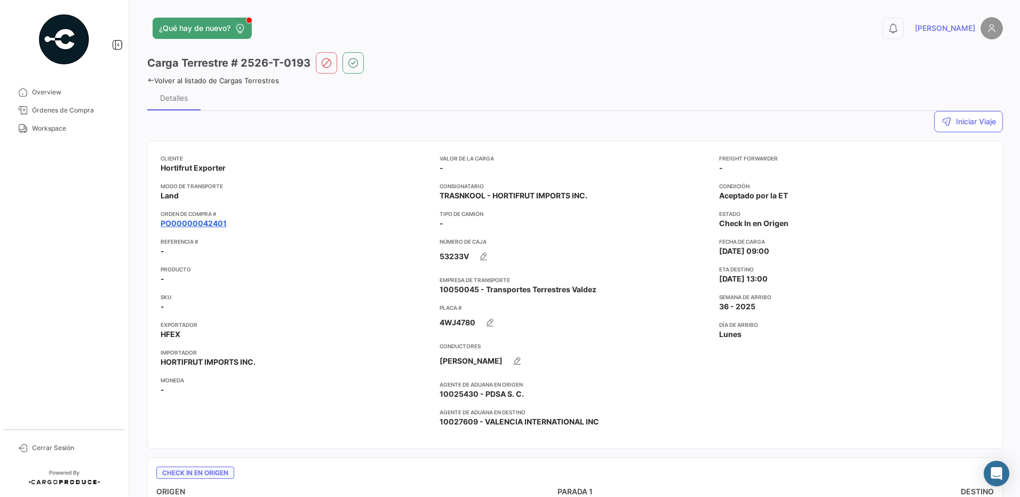
click at [208, 223] on link "PO00000042401" at bounding box center [194, 223] width 66 height 11
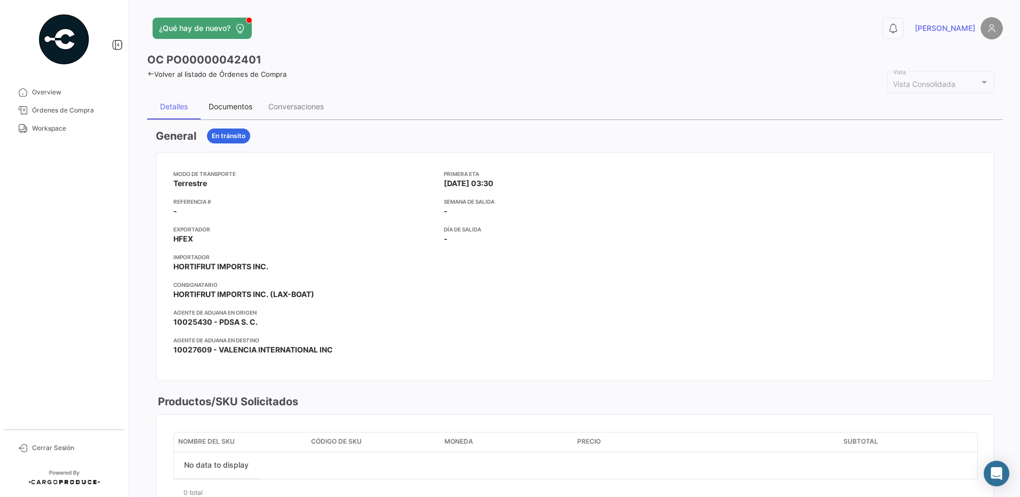
click at [244, 112] on div "Documentos" at bounding box center [231, 107] width 60 height 26
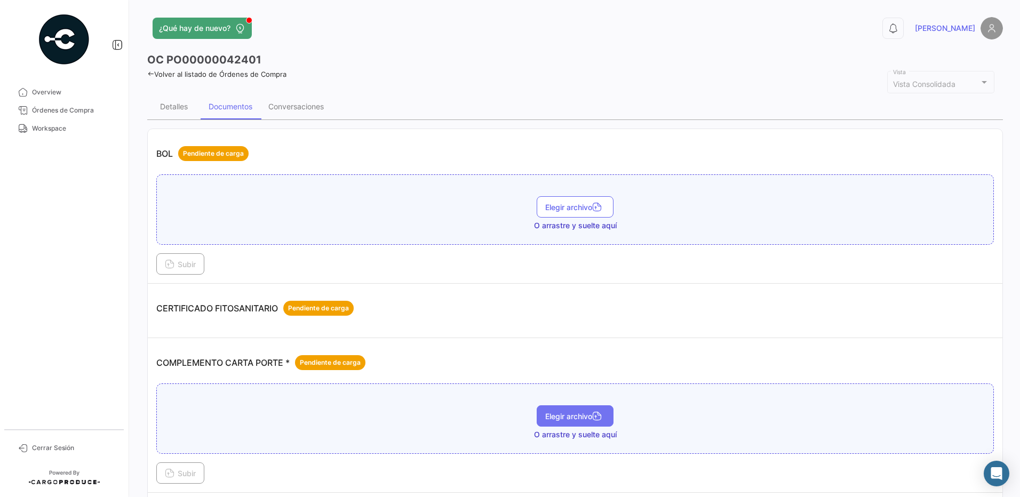
click at [576, 413] on span "Elegir archivo" at bounding box center [575, 416] width 60 height 9
click at [185, 478] on span "Subir" at bounding box center [180, 473] width 31 height 9
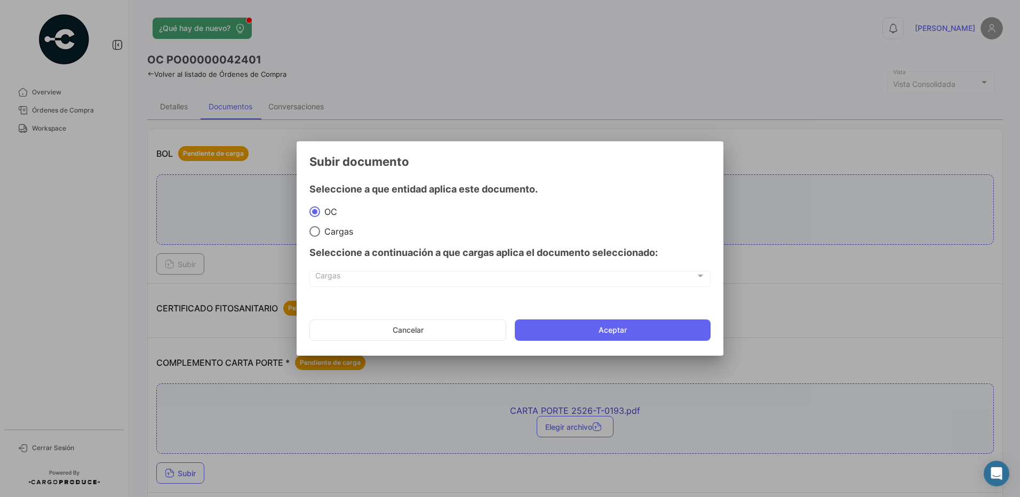
drag, startPoint x: 332, startPoint y: 237, endPoint x: 338, endPoint y: 245, distance: 9.9
click at [332, 237] on div "Seleccione a continuación a que cargas aplica el documento seleccionado:" at bounding box center [509, 253] width 401 height 32
click at [325, 231] on span "Cargas" at bounding box center [336, 231] width 33 height 11
click at [320, 231] on input "Cargas" at bounding box center [314, 231] width 11 height 11
radio input "true"
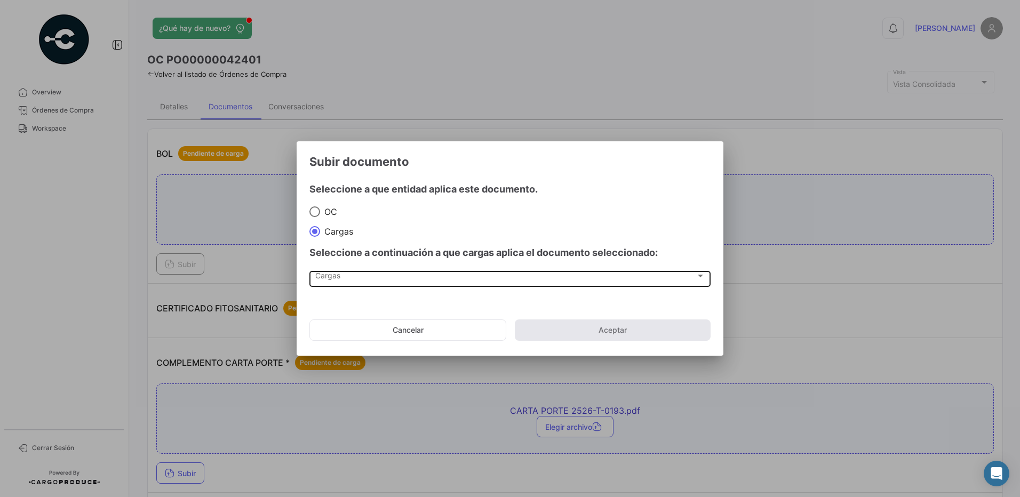
click at [337, 273] on div "Cargas Cargas" at bounding box center [510, 278] width 390 height 18
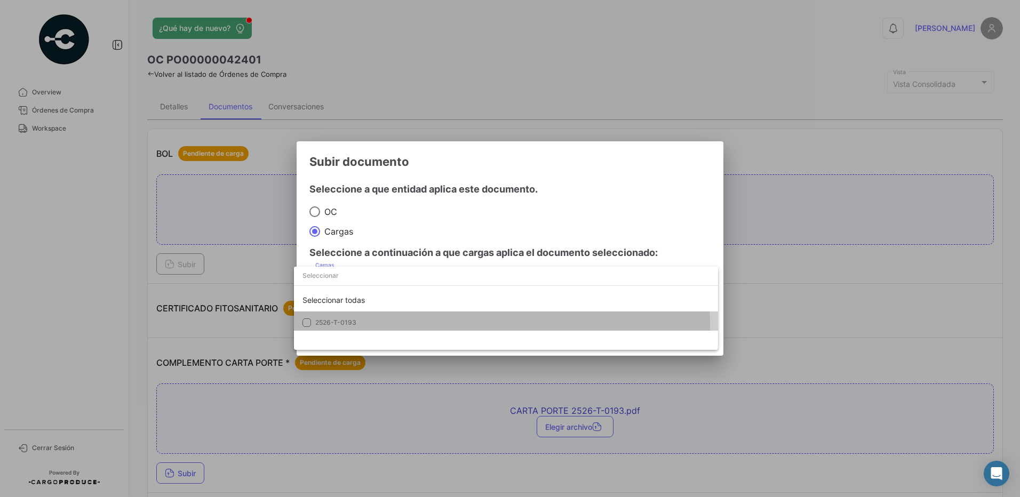
click at [343, 324] on span "2526-T-0193" at bounding box center [335, 323] width 41 height 8
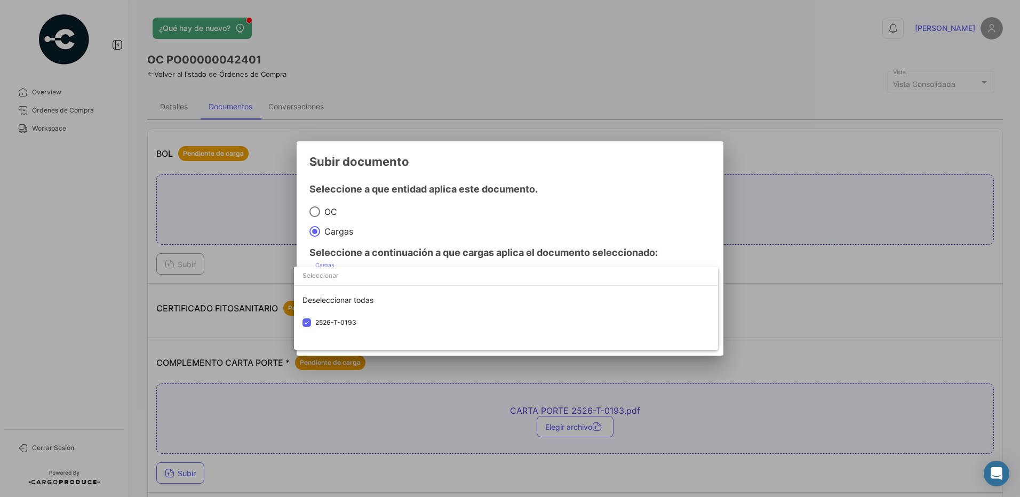
click at [423, 222] on div at bounding box center [510, 248] width 1020 height 497
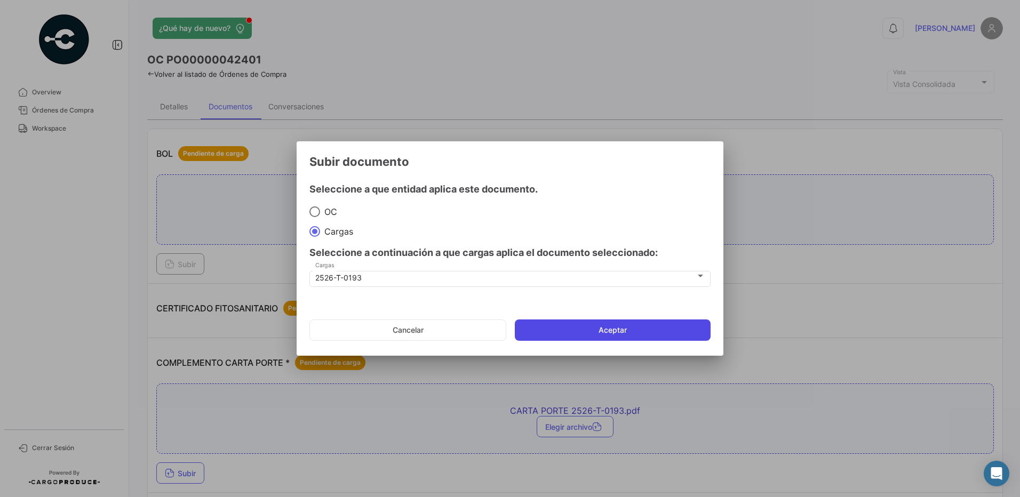
click at [609, 332] on button "Aceptar" at bounding box center [613, 330] width 196 height 21
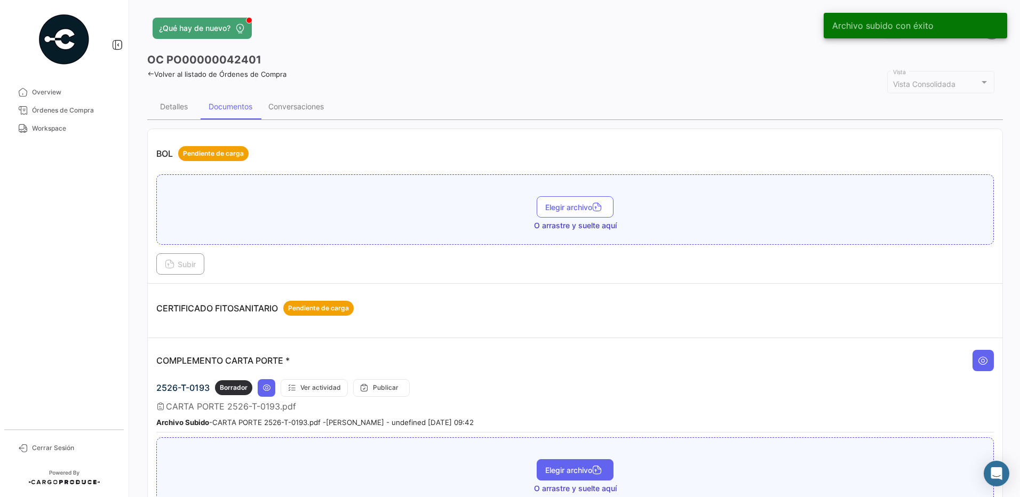
click at [562, 467] on span "Elegir archivo" at bounding box center [575, 470] width 60 height 9
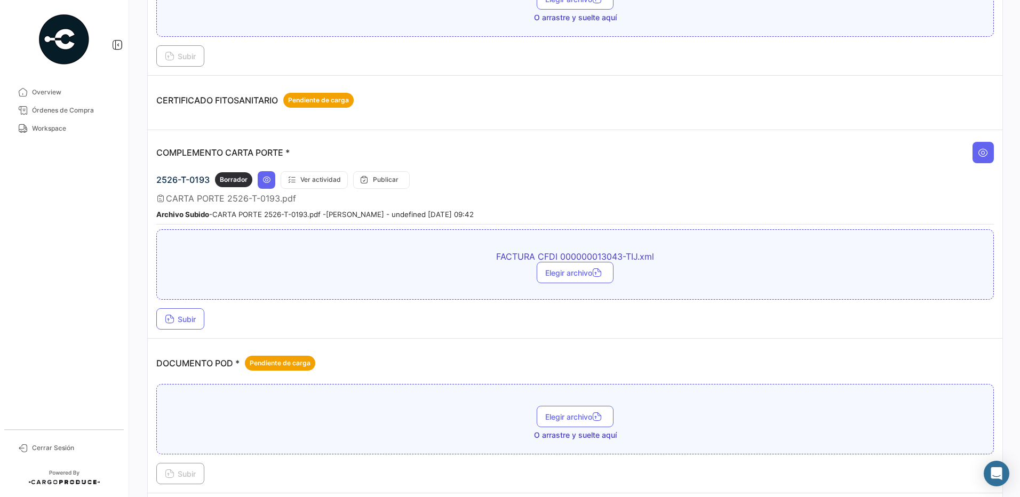
scroll to position [267, 0]
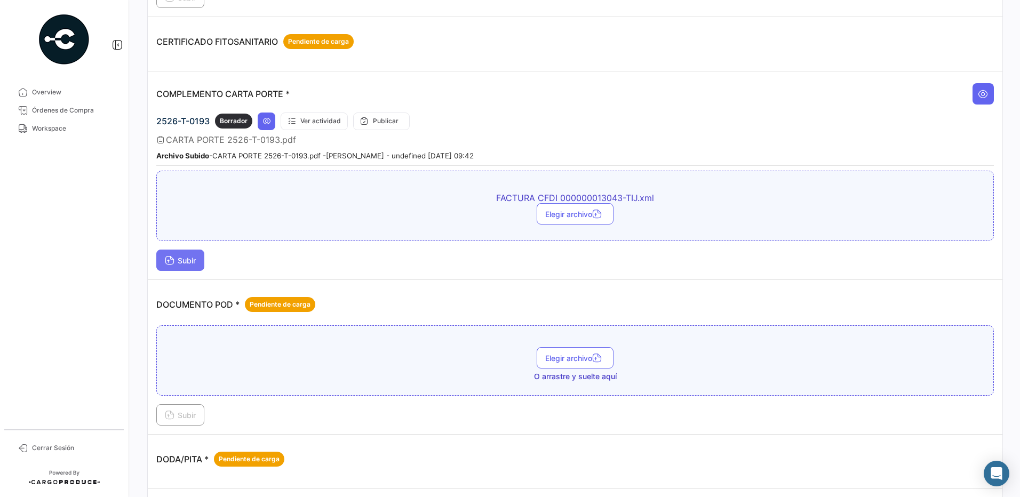
click at [171, 257] on icon at bounding box center [170, 262] width 10 height 10
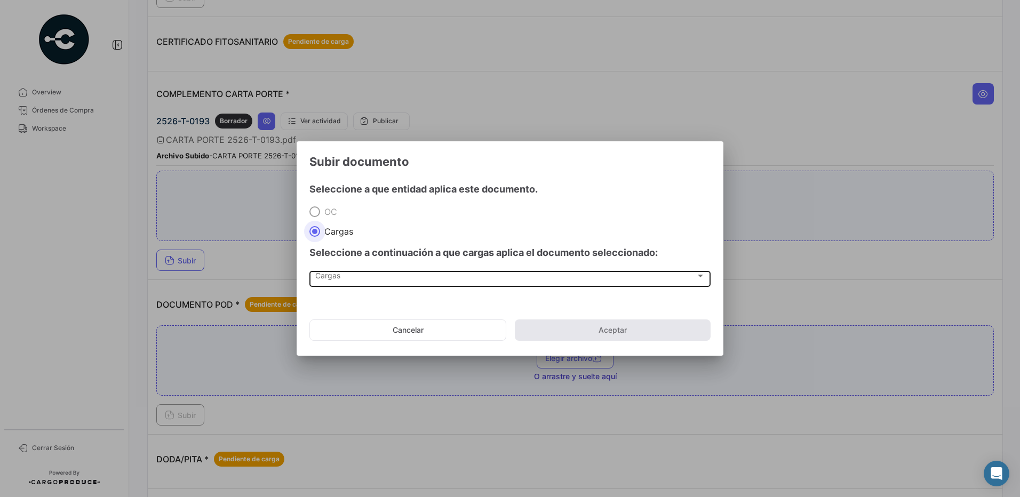
click at [345, 283] on div "Cargas Cargas" at bounding box center [510, 278] width 390 height 18
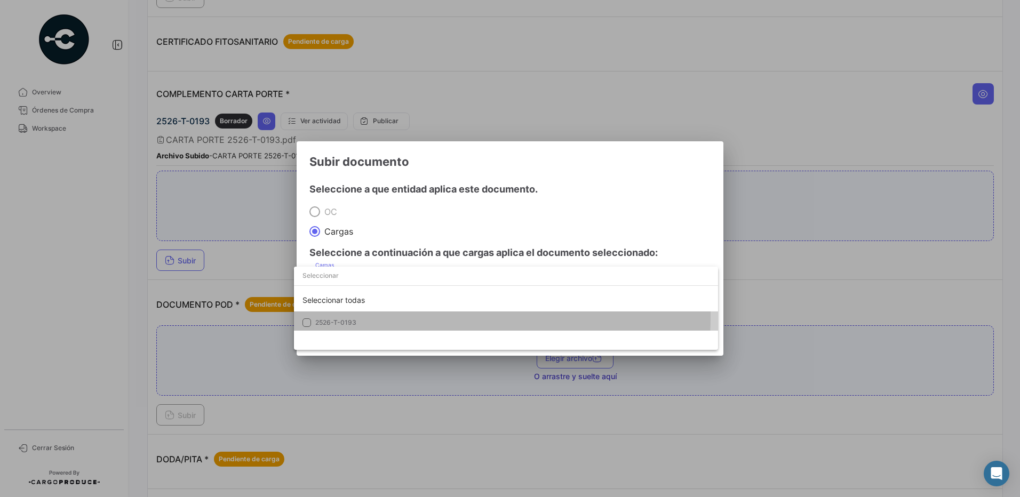
click at [348, 316] on mat-option "2526-T-0193" at bounding box center [506, 323] width 424 height 22
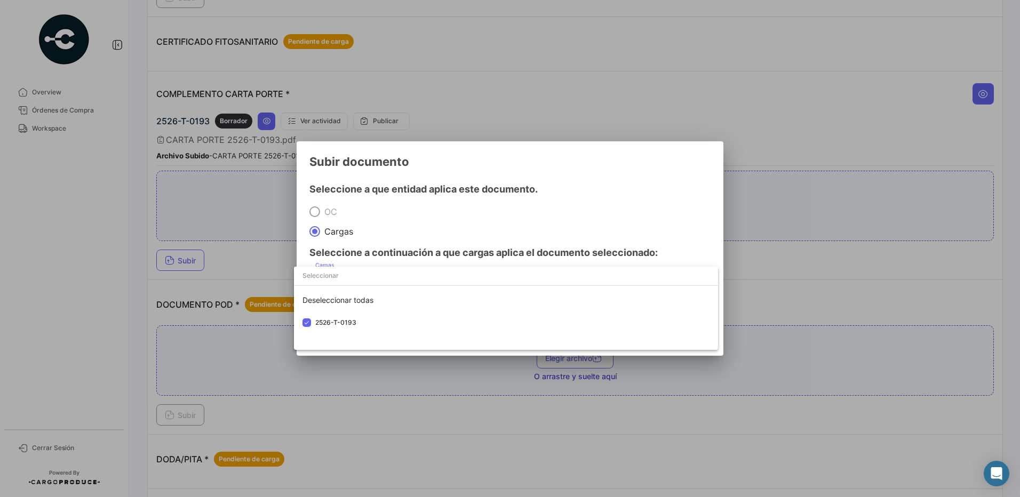
click at [434, 221] on div at bounding box center [510, 248] width 1020 height 497
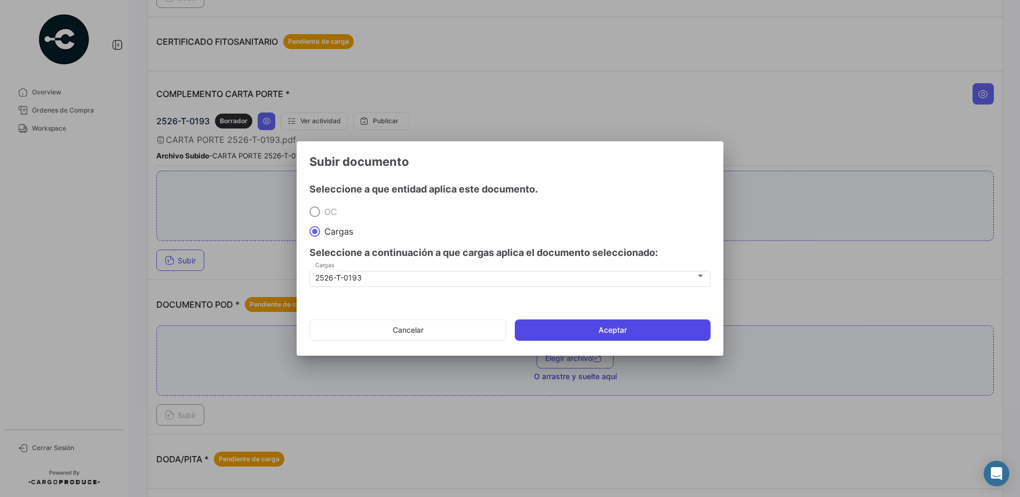
click at [585, 325] on button "Aceptar" at bounding box center [613, 330] width 196 height 21
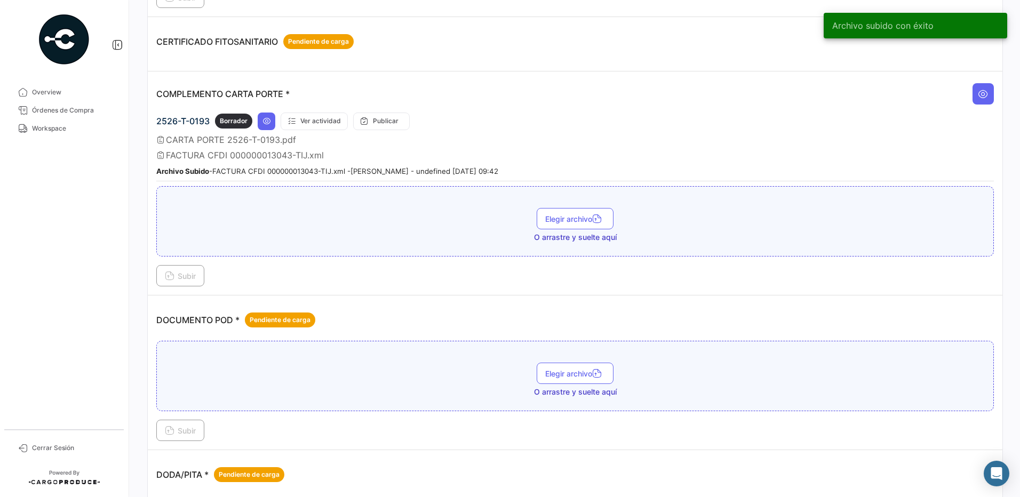
scroll to position [0, 0]
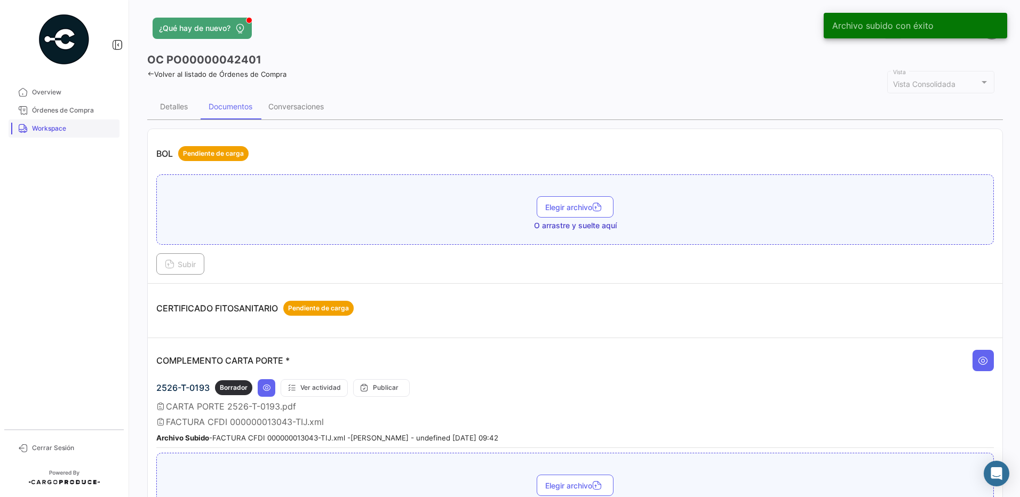
click at [63, 128] on span "Workspace" at bounding box center [73, 129] width 83 height 10
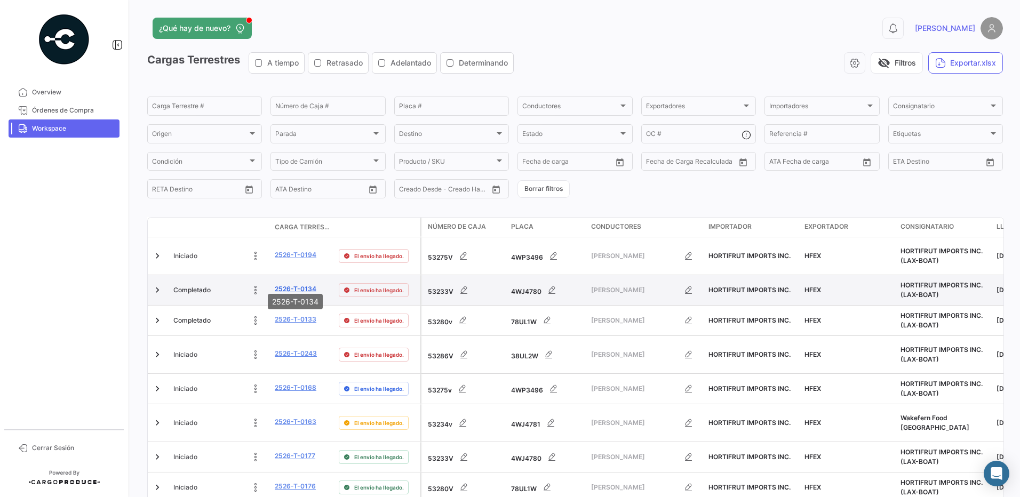
click at [305, 284] on link "2526-T-0134" at bounding box center [296, 289] width 42 height 10
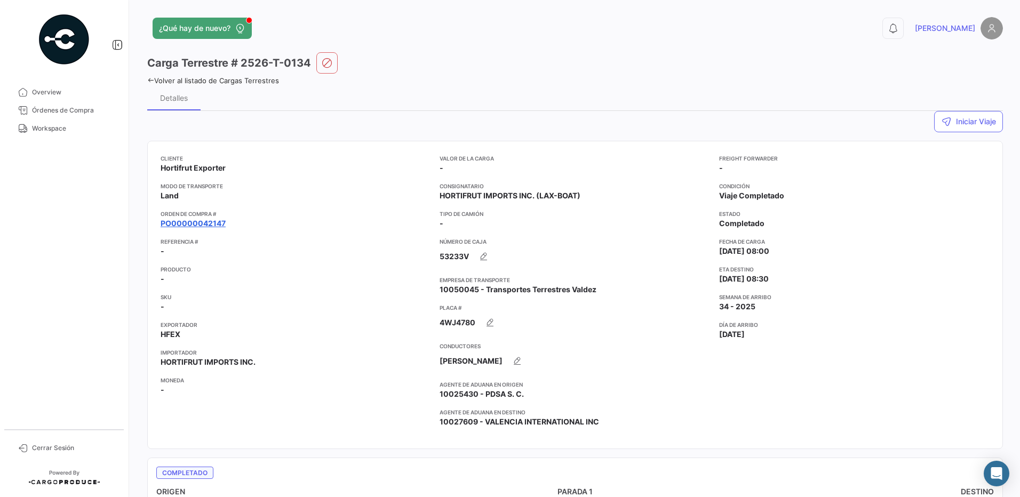
click at [210, 224] on link "PO00000042147" at bounding box center [193, 223] width 65 height 11
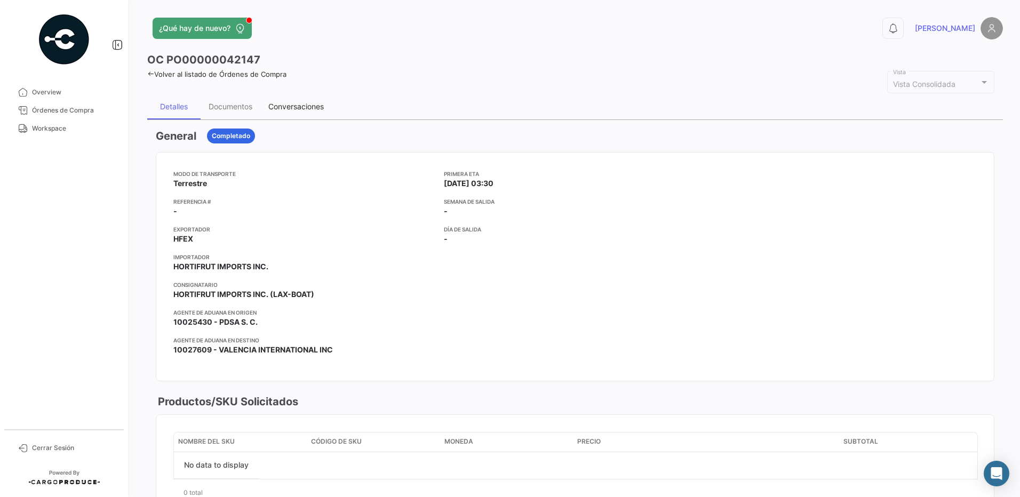
click at [305, 104] on div "Conversaciones" at bounding box center [295, 106] width 55 height 9
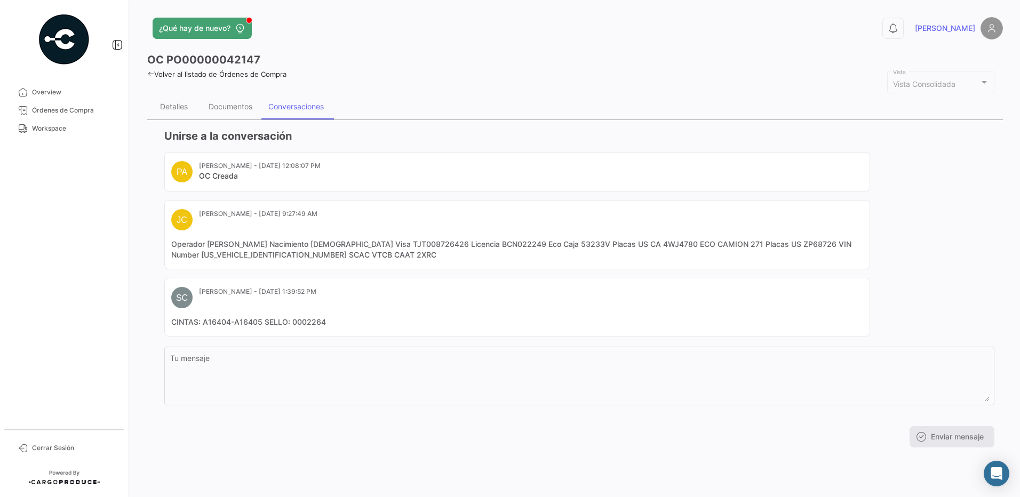
drag, startPoint x: 438, startPoint y: 259, endPoint x: 172, endPoint y: 247, distance: 266.0
click at [172, 247] on mat-card-content "Operador [PERSON_NAME] Nacimiento [DEMOGRAPHIC_DATA] Visa TJT008726426 Licencia…" at bounding box center [517, 249] width 692 height 21
copy mat-card-content "Operador [PERSON_NAME] Nacimiento [DEMOGRAPHIC_DATA] Visa TJT008726426 Licencia…"
click at [19, 133] on link "Workspace" at bounding box center [64, 129] width 111 height 18
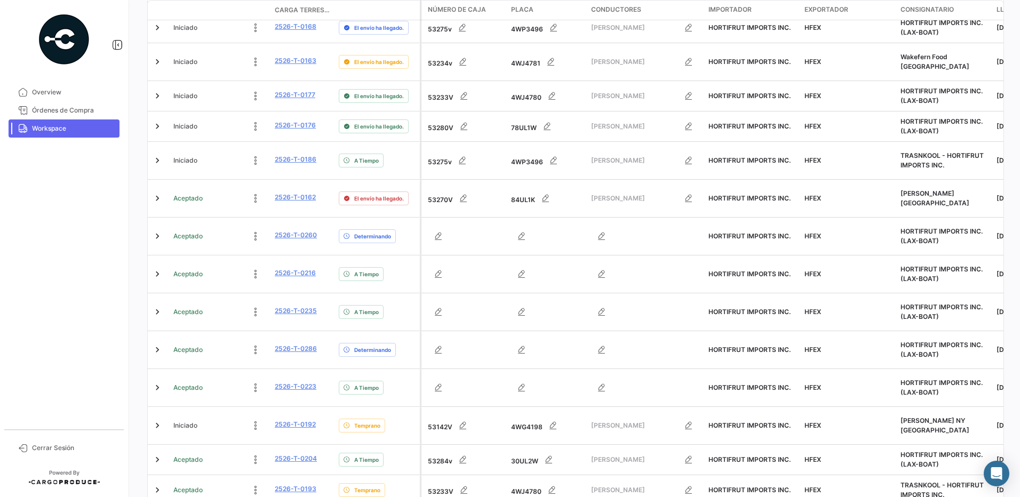
scroll to position [396, 0]
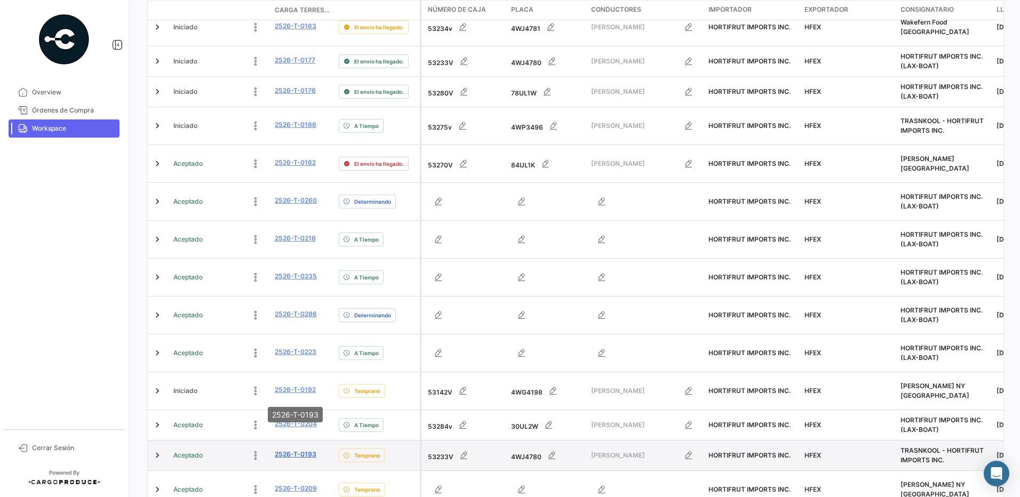
click at [311, 450] on link "2526-T-0193" at bounding box center [296, 455] width 42 height 10
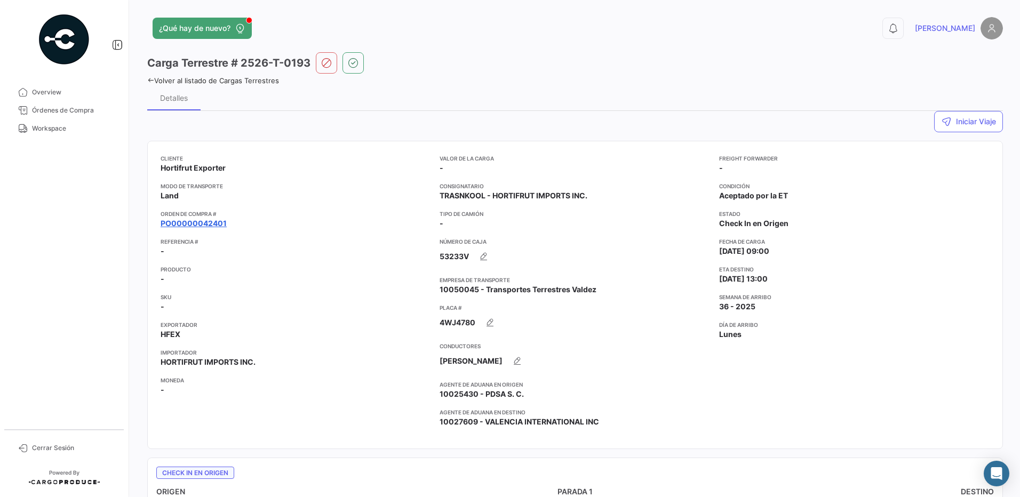
click at [203, 224] on link "PO00000042401" at bounding box center [194, 223] width 66 height 11
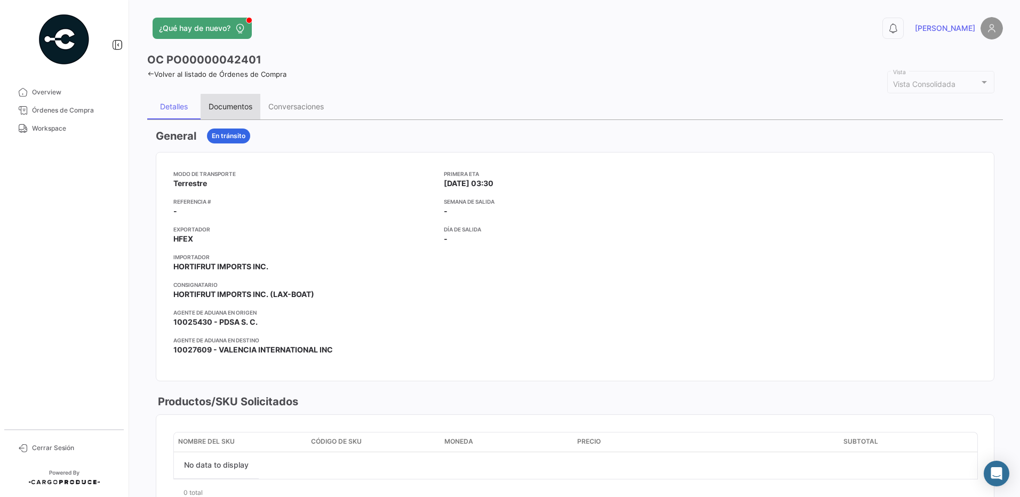
click at [238, 112] on div "Documentos" at bounding box center [231, 107] width 60 height 26
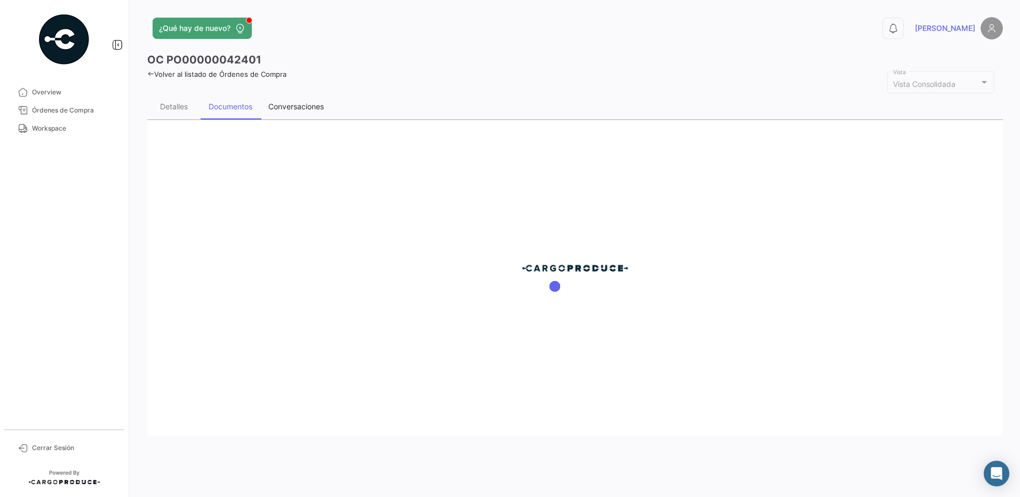
click at [305, 106] on div "Conversaciones" at bounding box center [295, 106] width 55 height 9
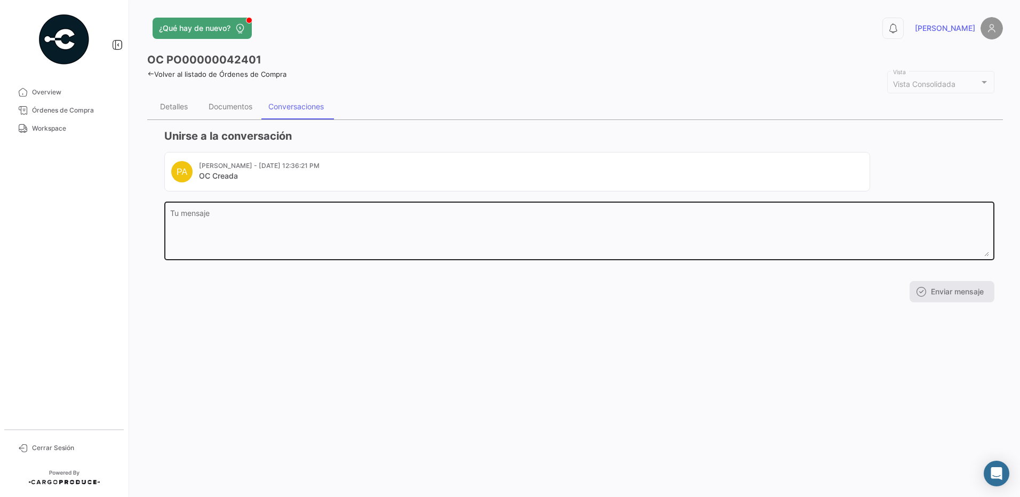
click at [365, 228] on textarea "Tu mensaje" at bounding box center [579, 233] width 819 height 47
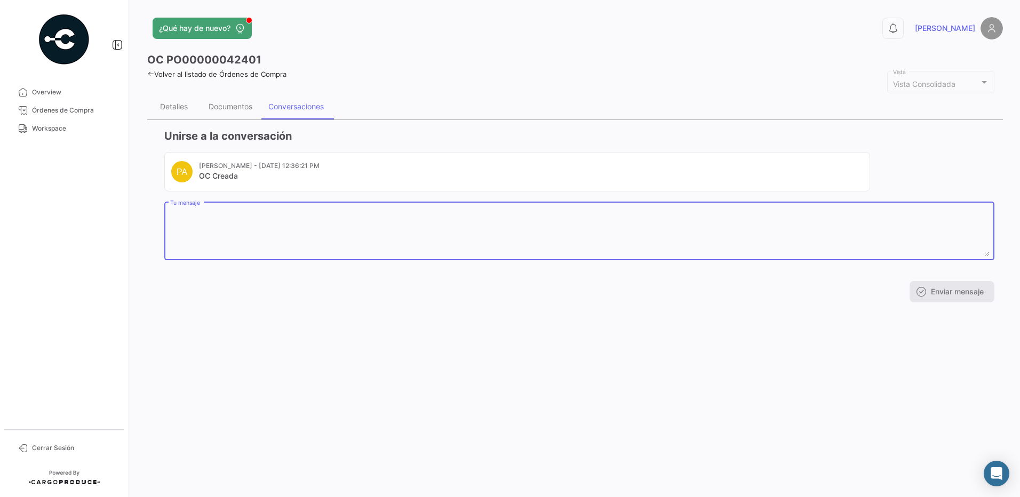
paste textarea "Operador [PERSON_NAME] Nacimiento [DEMOGRAPHIC_DATA] Visa TJT008726426 Licencia…"
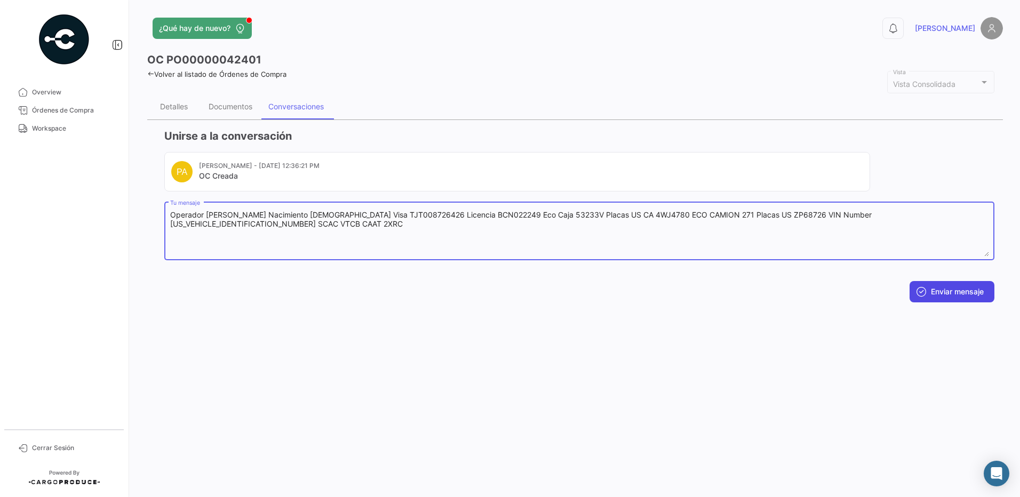
type textarea "Operador [PERSON_NAME] Nacimiento [DEMOGRAPHIC_DATA] Visa TJT008726426 Licencia…"
click at [959, 292] on button "Enviar mensaje" at bounding box center [952, 291] width 85 height 21
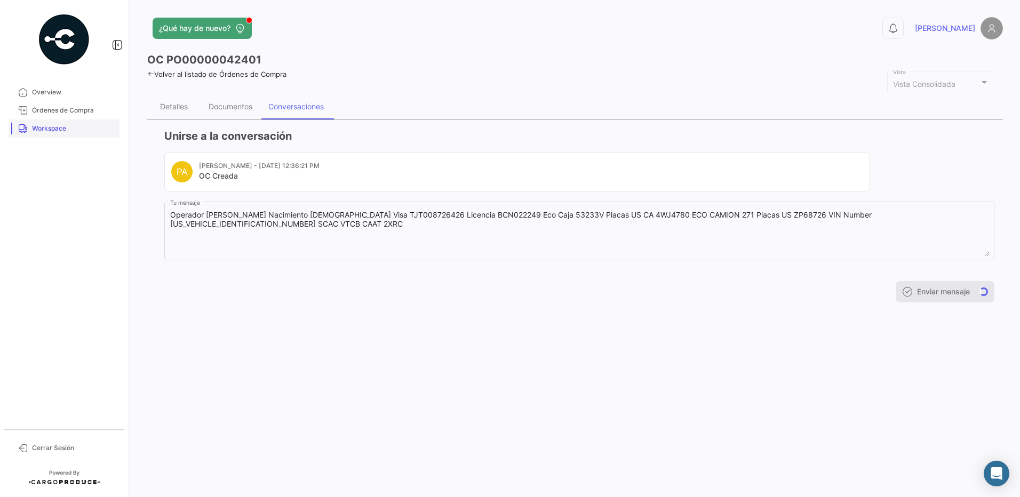
click at [36, 134] on link "Workspace" at bounding box center [64, 129] width 111 height 18
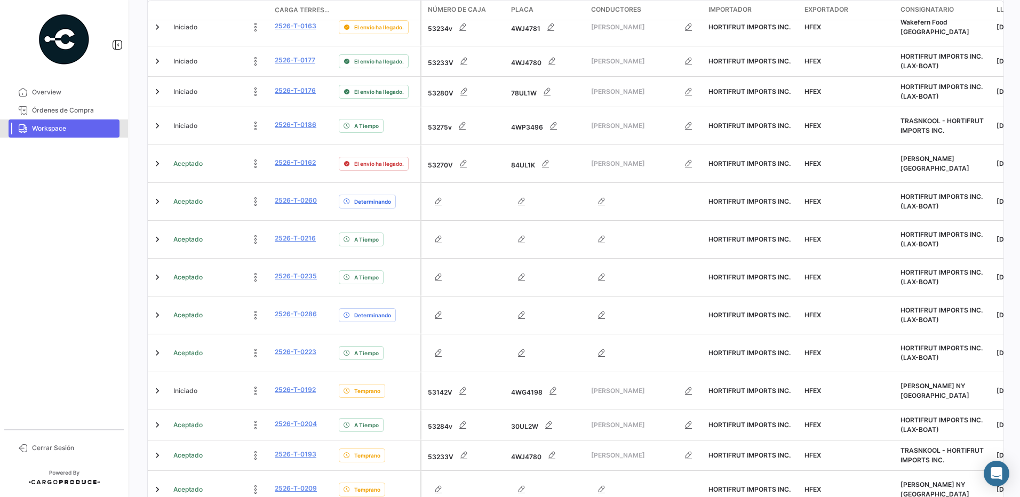
click at [61, 131] on span "Workspace" at bounding box center [73, 129] width 83 height 10
click at [77, 125] on span "Workspace" at bounding box center [73, 129] width 83 height 10
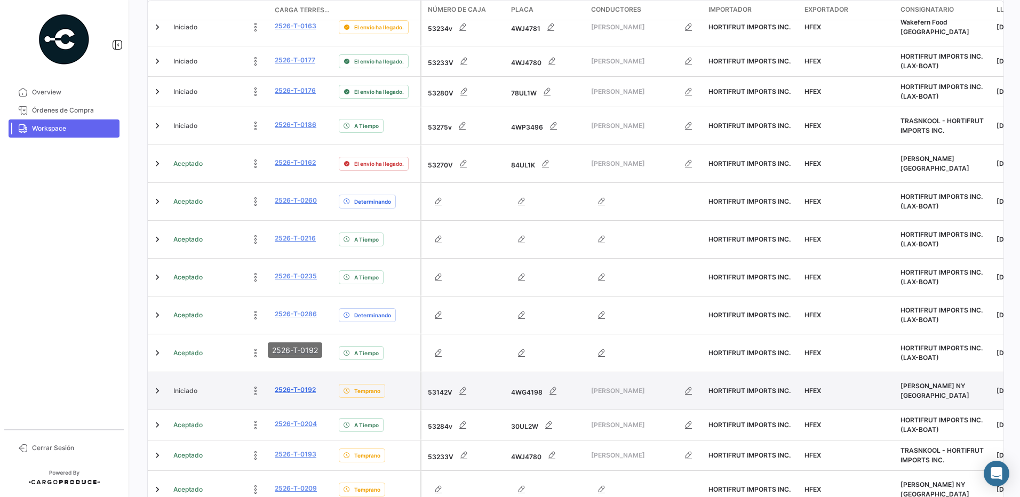
click at [309, 385] on link "2526-T-0192" at bounding box center [295, 390] width 41 height 10
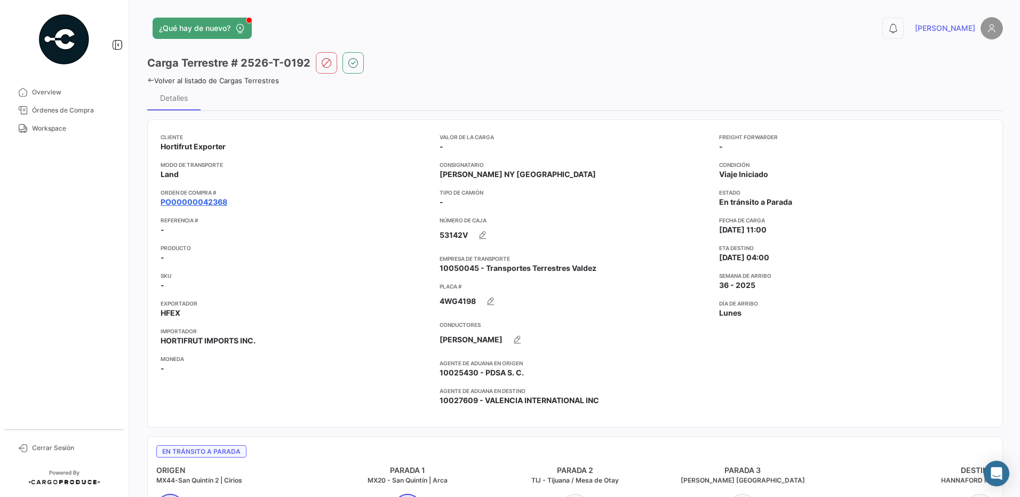
click at [216, 200] on link "PO00000042368" at bounding box center [194, 202] width 67 height 11
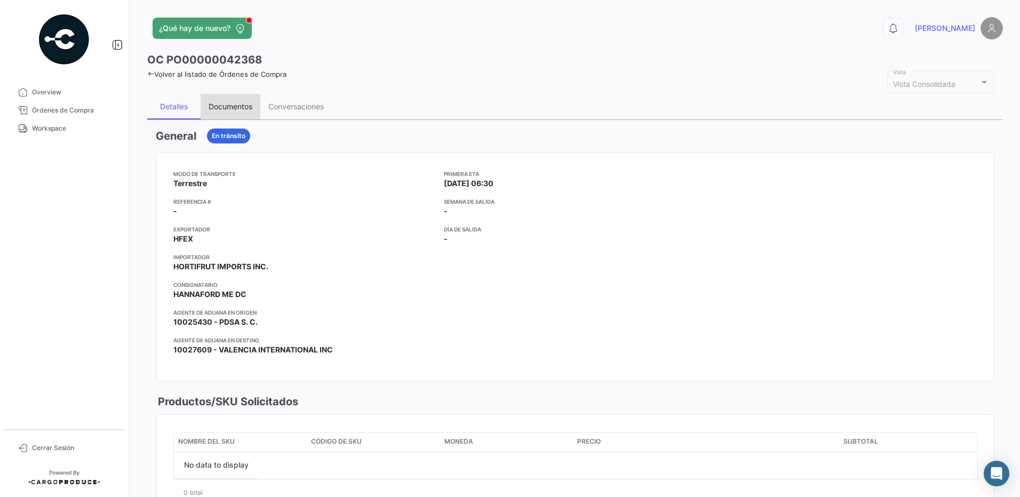
click at [240, 106] on div "Documentos" at bounding box center [231, 106] width 44 height 9
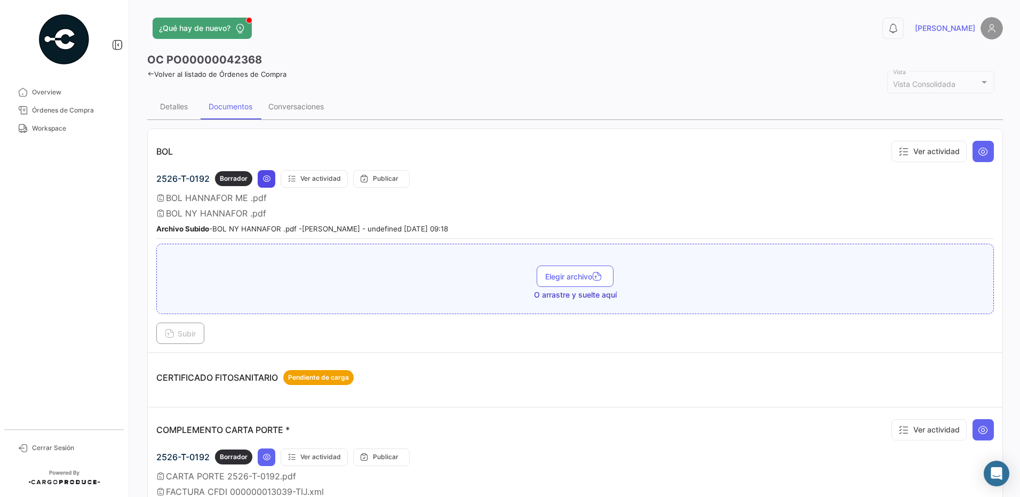
click at [268, 179] on icon at bounding box center [267, 178] width 9 height 9
click at [269, 182] on icon at bounding box center [267, 178] width 9 height 9
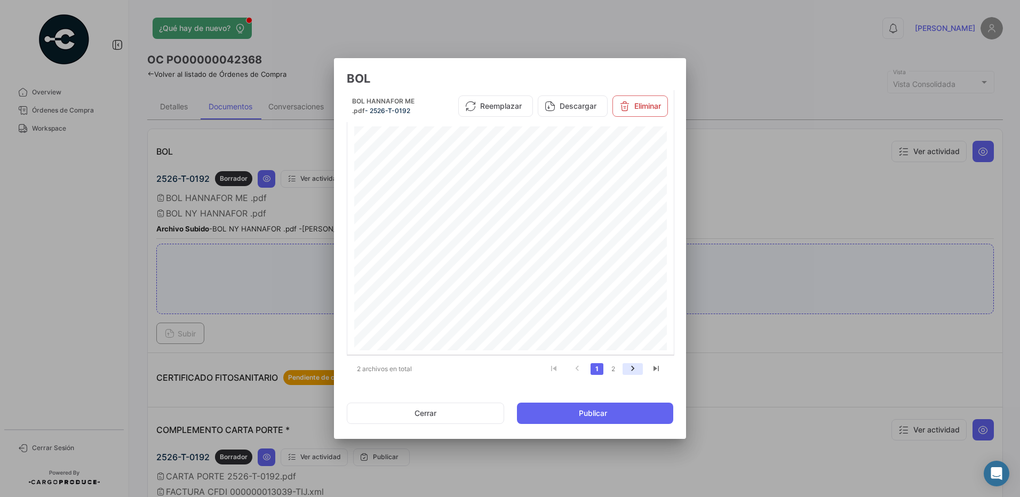
click at [632, 367] on icon "go to next page" at bounding box center [633, 370] width 14 height 13
click at [597, 369] on link "1" at bounding box center [597, 369] width 13 height 12
click at [613, 369] on link "2" at bounding box center [613, 369] width 13 height 12
click at [460, 412] on button "Cerrar" at bounding box center [425, 413] width 157 height 21
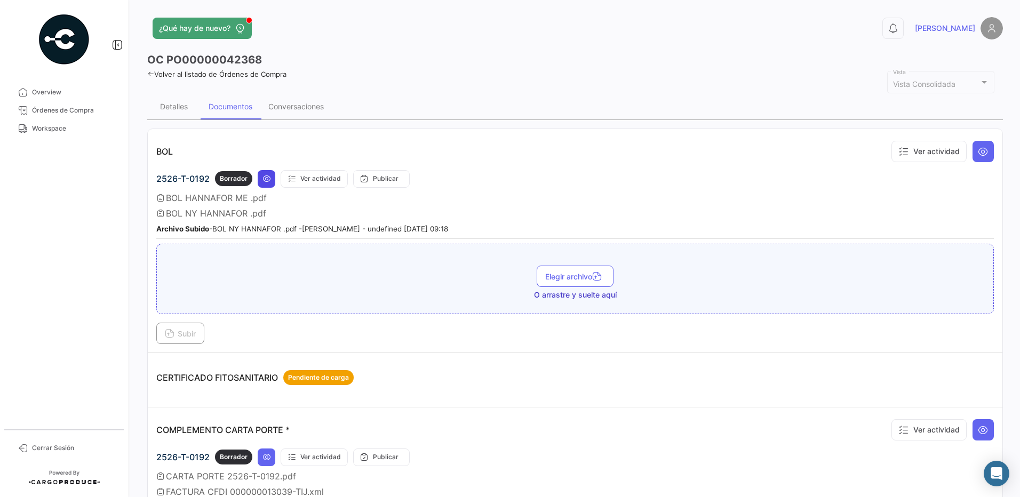
click at [269, 176] on icon at bounding box center [267, 178] width 9 height 9
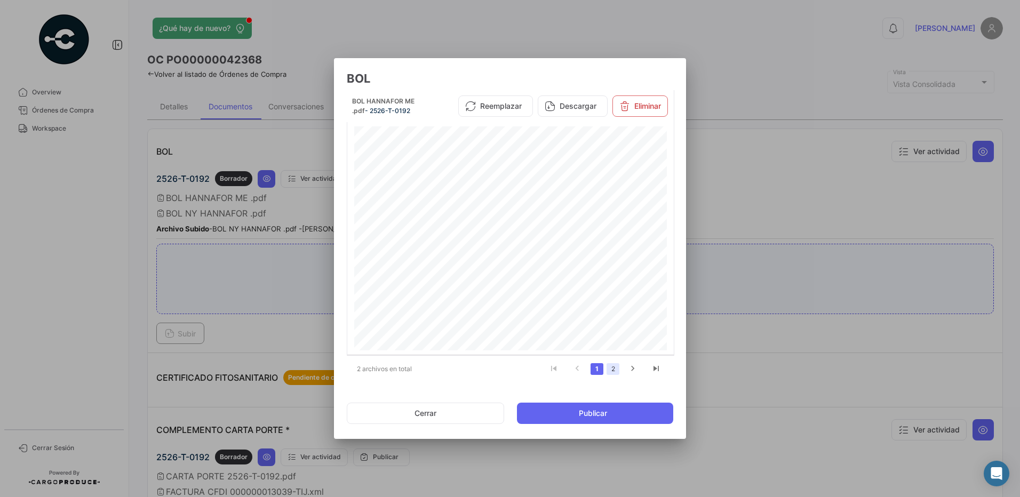
click at [613, 370] on link "2" at bounding box center [613, 369] width 13 height 12
drag, startPoint x: 717, startPoint y: 197, endPoint x: 655, endPoint y: 243, distance: 77.5
click at [717, 197] on div at bounding box center [510, 248] width 1020 height 497
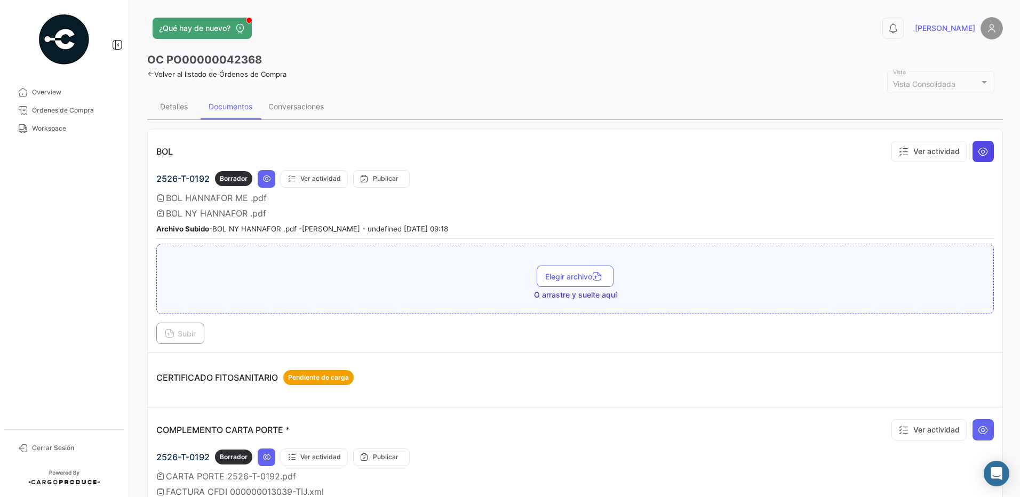
click at [981, 156] on icon at bounding box center [983, 151] width 11 height 11
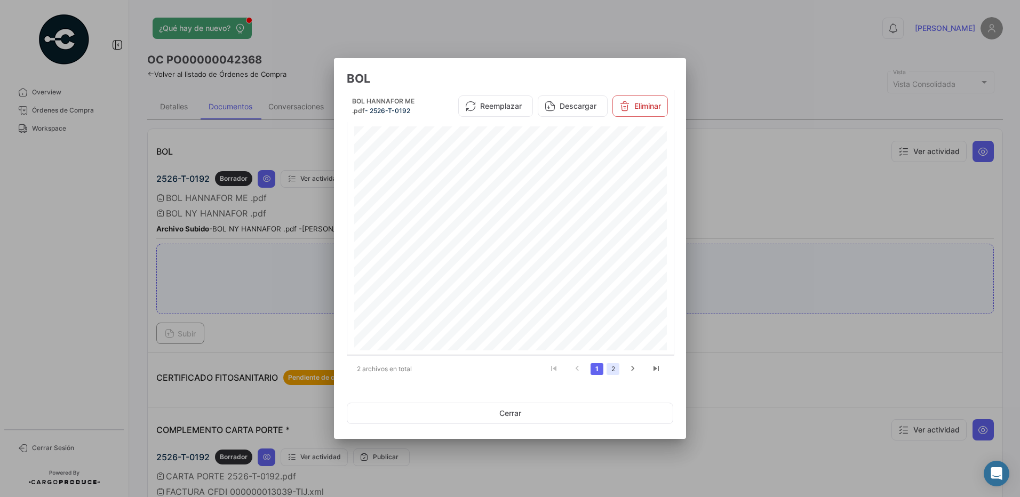
click at [616, 370] on link "2" at bounding box center [613, 369] width 13 height 12
click at [644, 108] on button "Eliminar" at bounding box center [640, 106] width 55 height 21
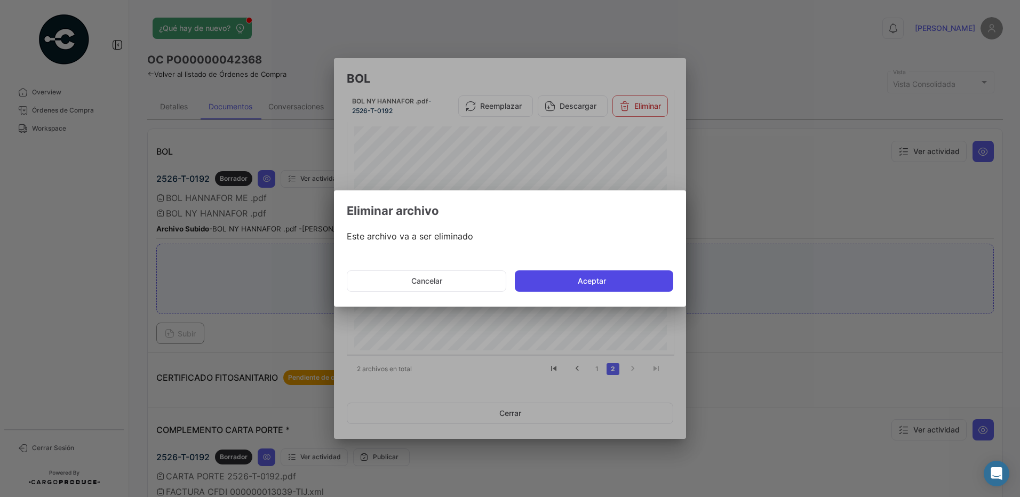
click at [600, 284] on button "Aceptar" at bounding box center [594, 281] width 158 height 21
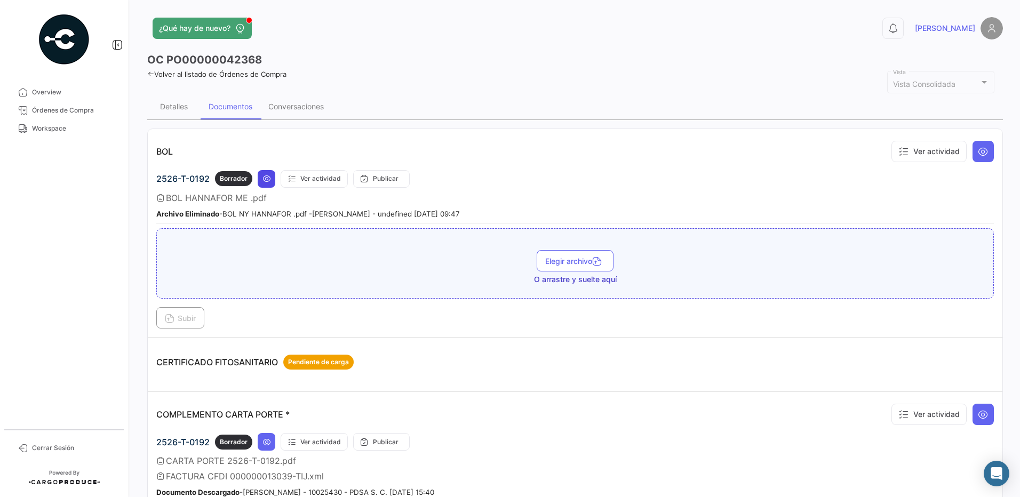
click at [270, 179] on icon at bounding box center [267, 178] width 9 height 9
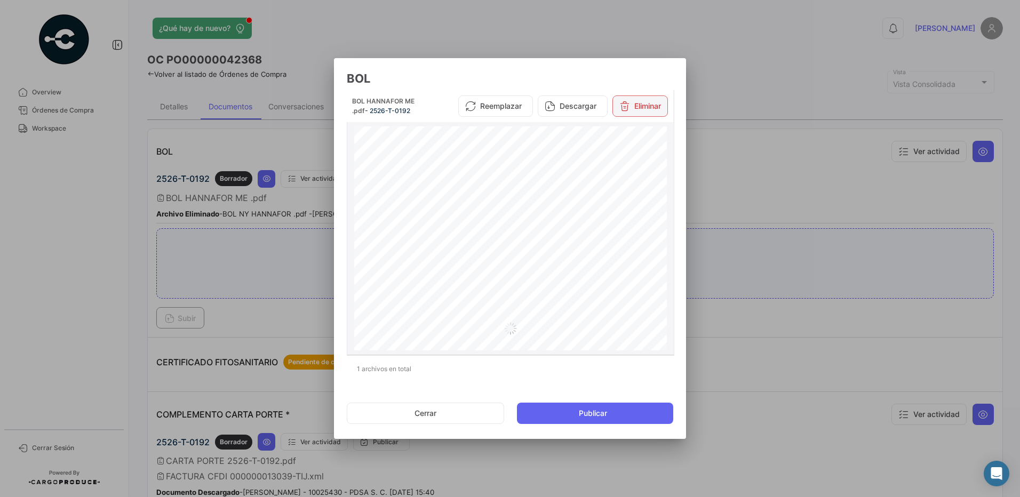
click at [646, 104] on button "Eliminar" at bounding box center [640, 106] width 55 height 21
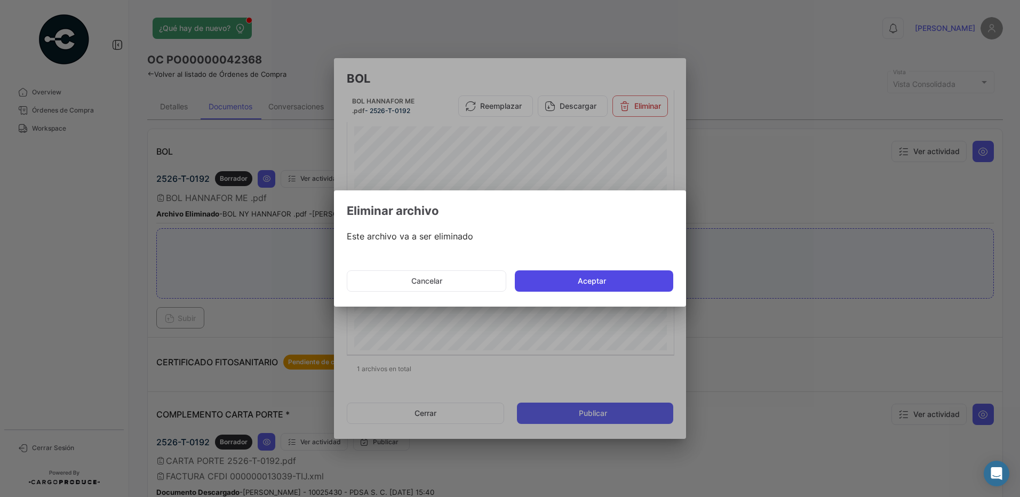
click at [632, 280] on button "Aceptar" at bounding box center [594, 281] width 158 height 21
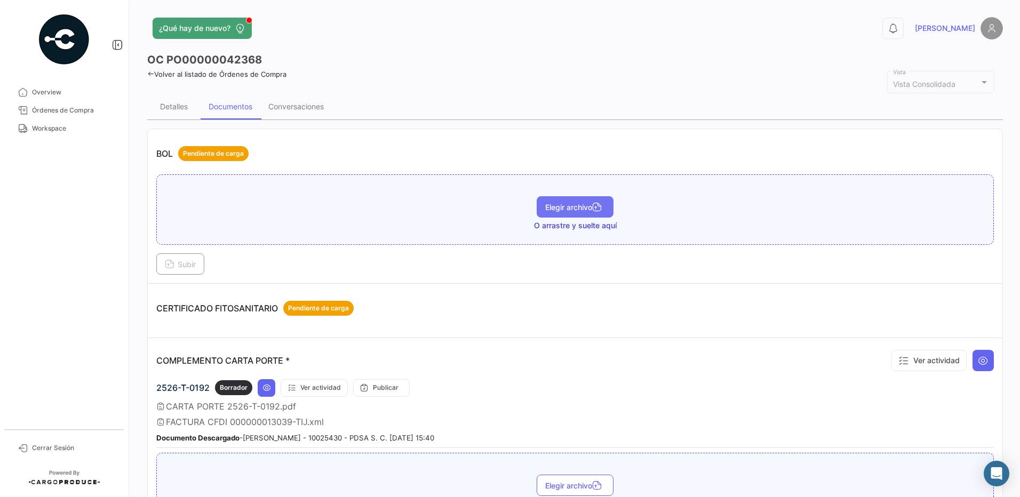
click at [582, 199] on button "Elegir archivo" at bounding box center [575, 206] width 77 height 21
click at [188, 263] on span "Subir" at bounding box center [180, 264] width 31 height 9
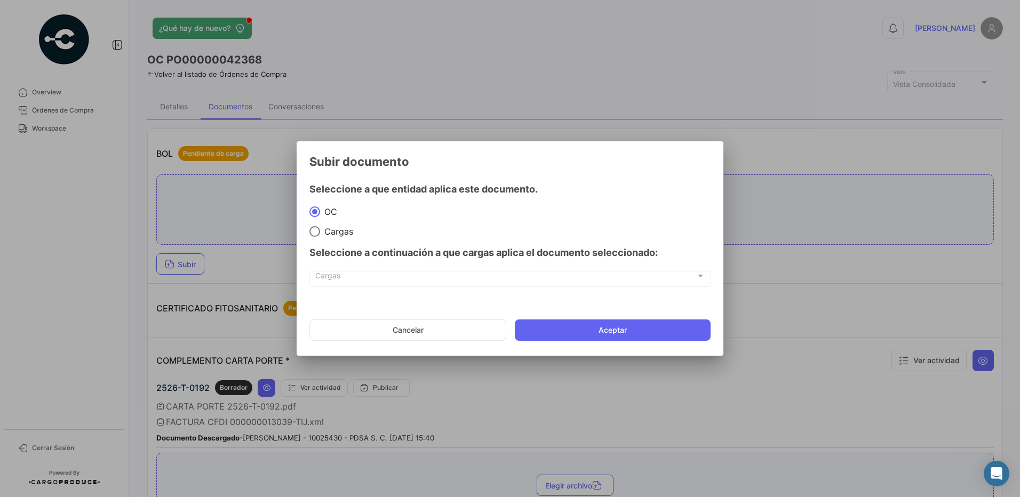
click at [326, 226] on mat-radio-button "Cargas" at bounding box center [509, 232] width 401 height 12
click at [328, 235] on span "Cargas" at bounding box center [336, 231] width 33 height 11
click at [320, 235] on input "Cargas" at bounding box center [314, 231] width 11 height 11
radio input "true"
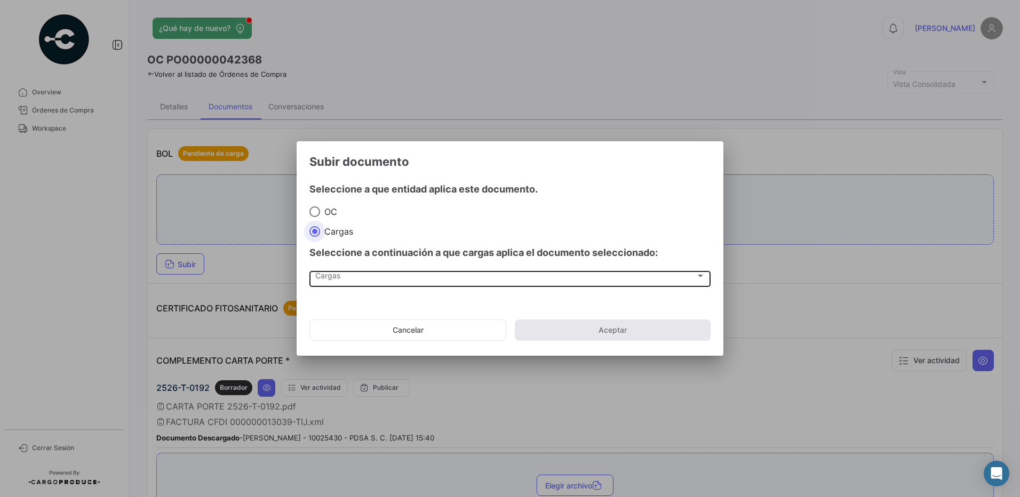
click at [339, 274] on span "Cargas" at bounding box center [505, 278] width 380 height 9
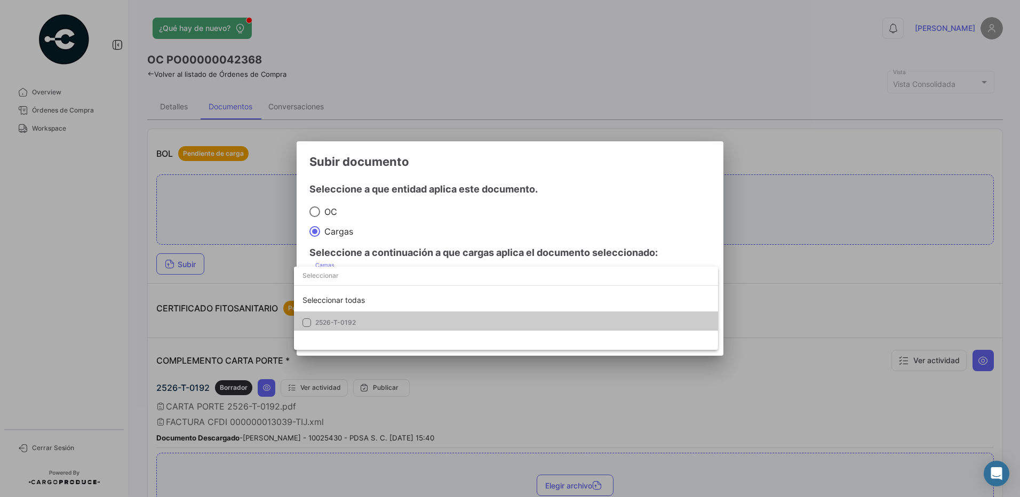
click at [335, 317] on mat-option "2526-T-0192" at bounding box center [506, 323] width 424 height 22
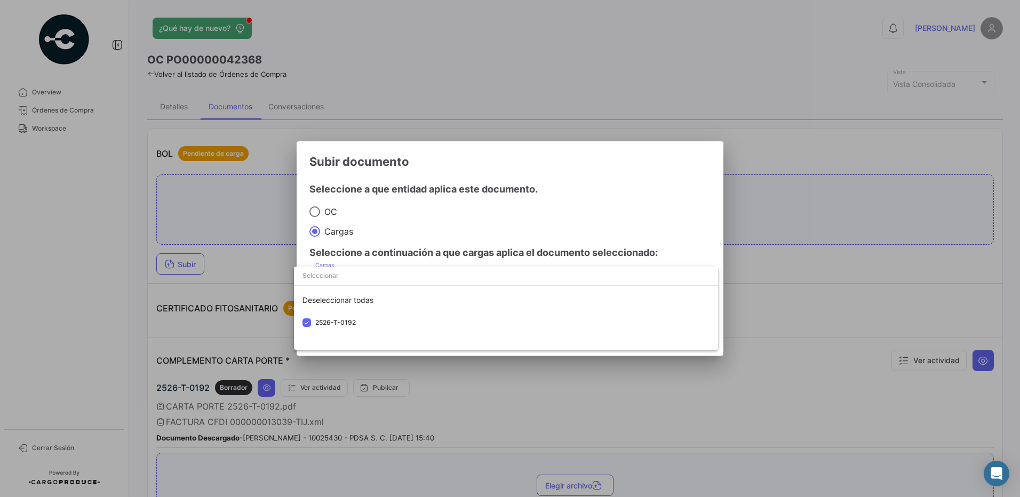
click at [415, 223] on div at bounding box center [510, 248] width 1020 height 497
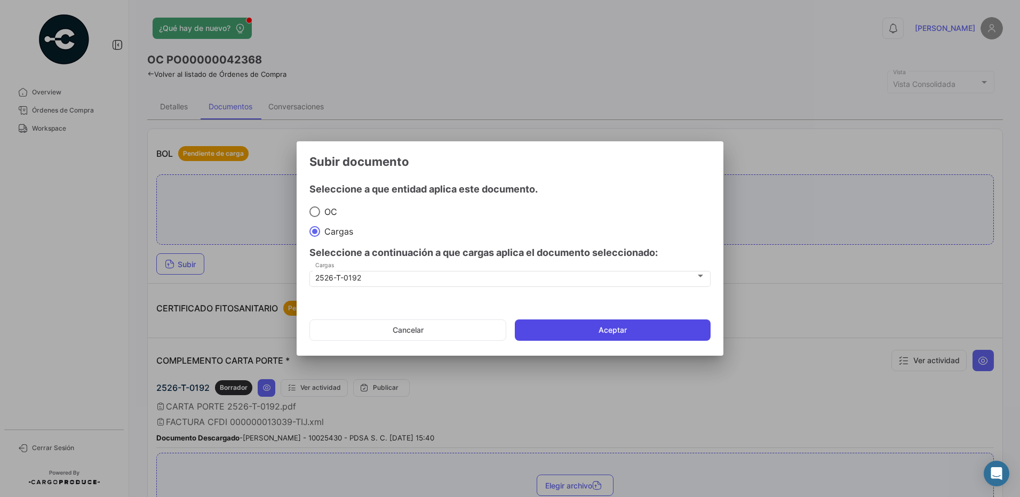
click at [615, 329] on button "Aceptar" at bounding box center [613, 330] width 196 height 21
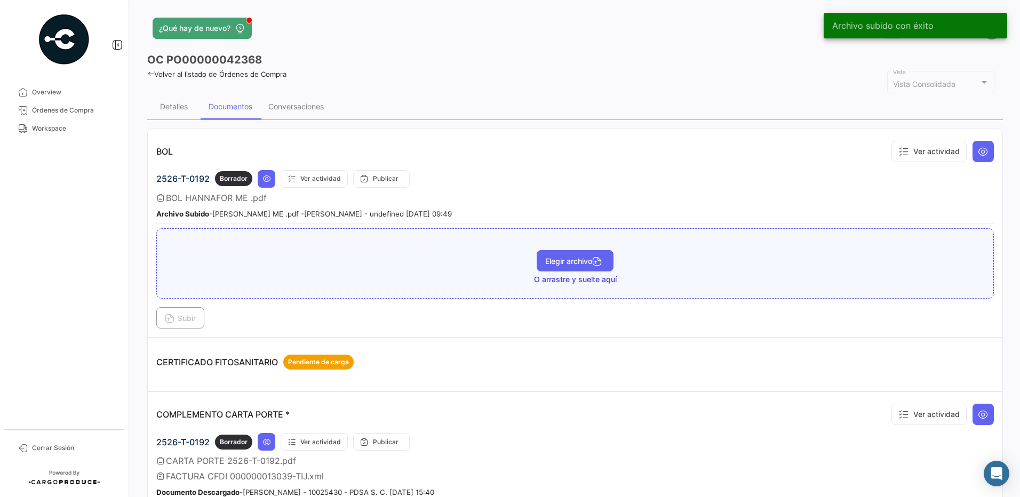
click at [559, 268] on button "Elegir archivo" at bounding box center [575, 260] width 77 height 21
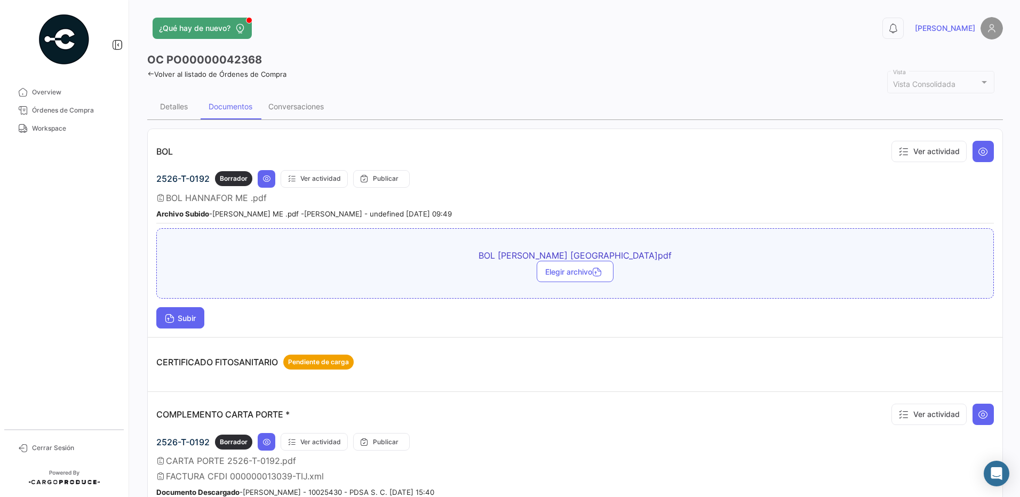
click at [202, 324] on button "Subir" at bounding box center [180, 317] width 48 height 21
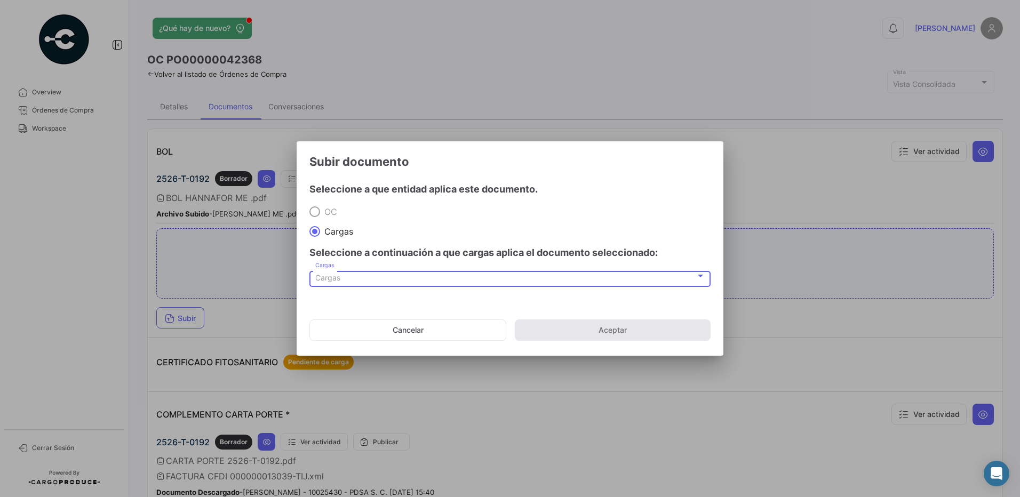
click at [337, 281] on span "Cargas" at bounding box center [327, 277] width 25 height 9
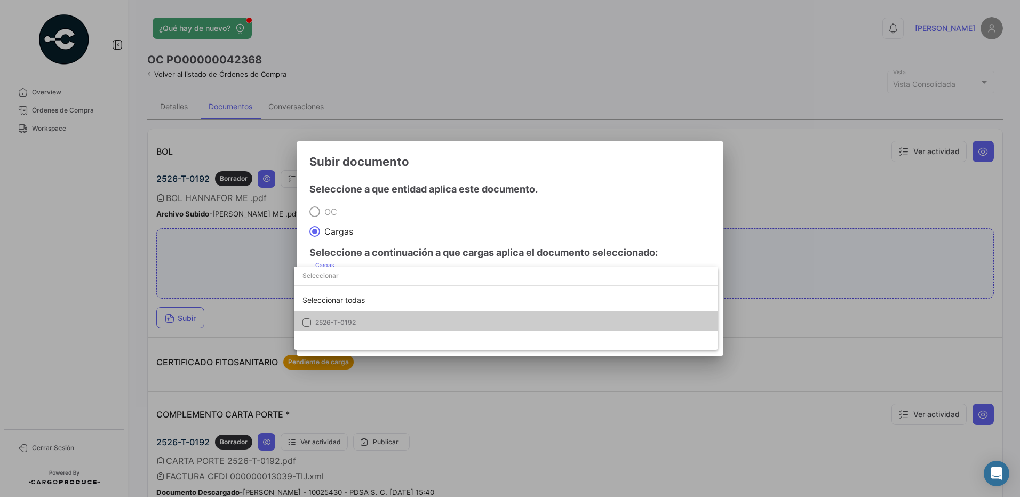
click at [342, 323] on span "2526-T-0192" at bounding box center [335, 323] width 41 height 8
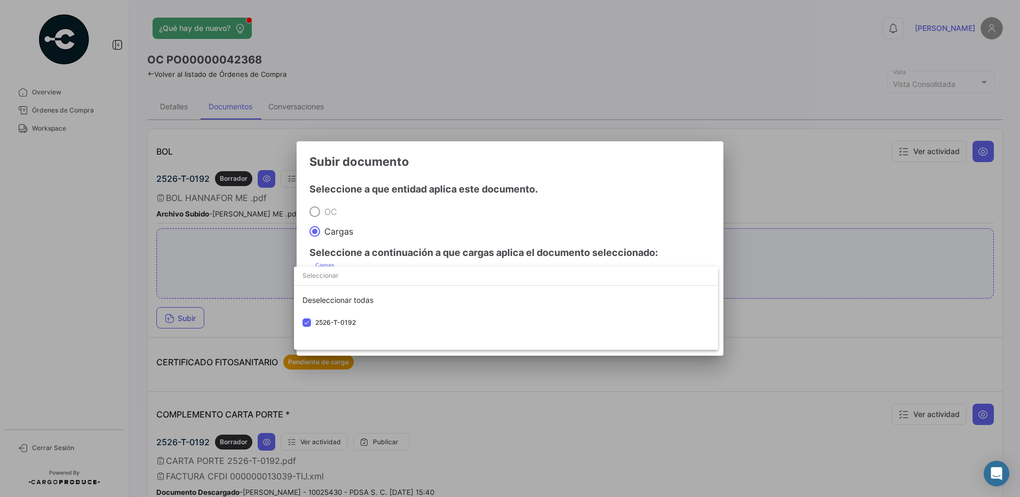
click at [454, 214] on div at bounding box center [510, 248] width 1020 height 497
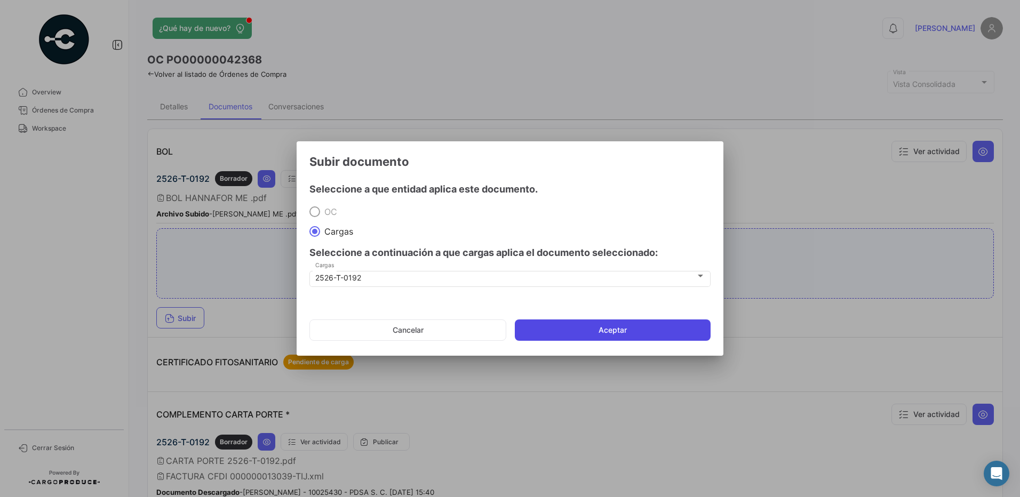
click at [605, 324] on button "Aceptar" at bounding box center [613, 330] width 196 height 21
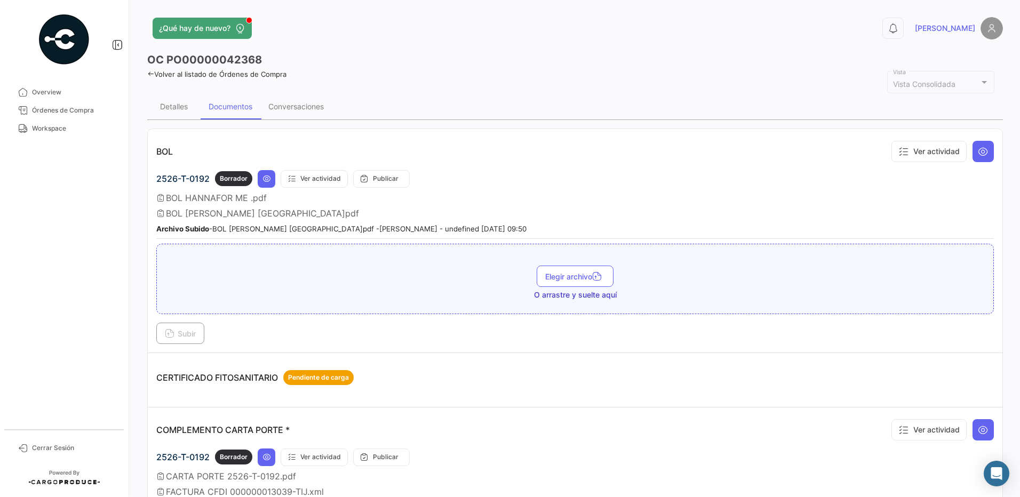
click at [68, 133] on span "Workspace" at bounding box center [73, 129] width 83 height 10
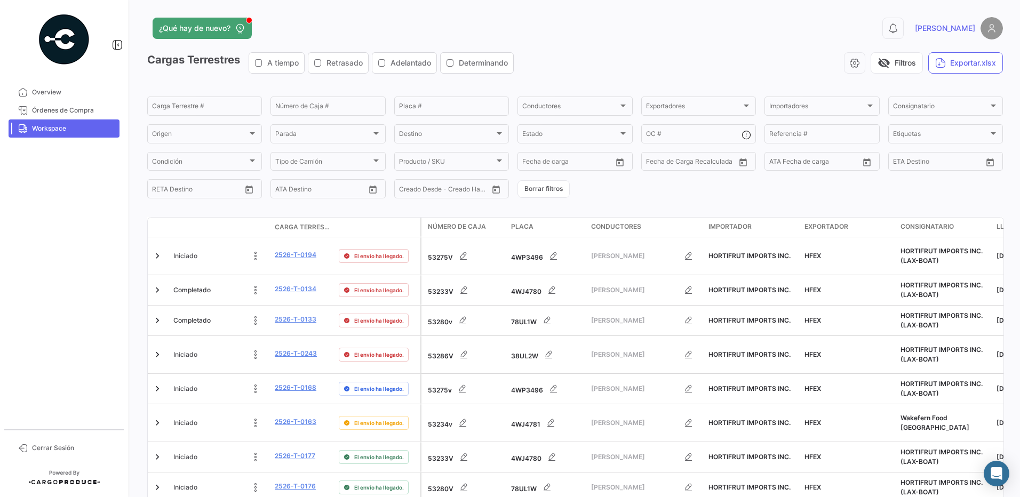
click at [686, 199] on form "Carga Terrestre # Número de Caja # Placa # Conductores Conductores Exportadores…" at bounding box center [575, 147] width 856 height 105
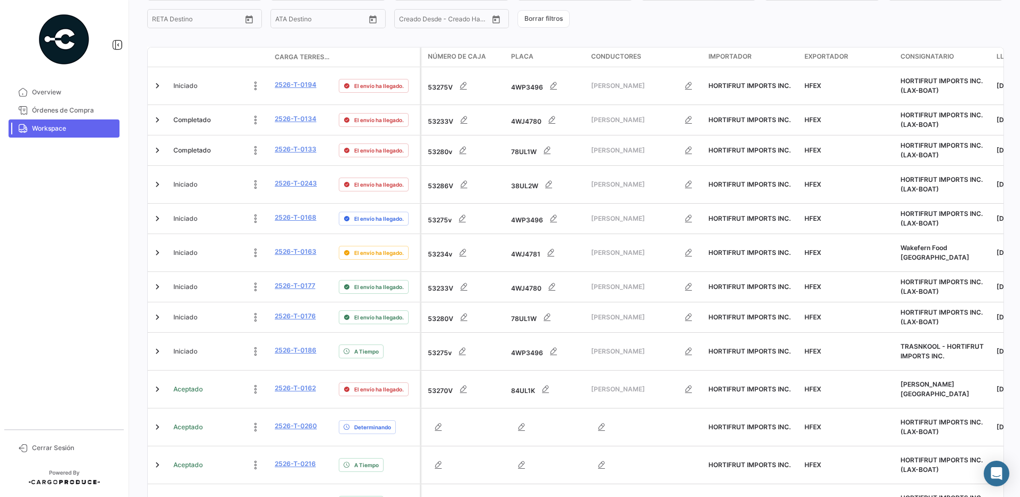
scroll to position [169, 0]
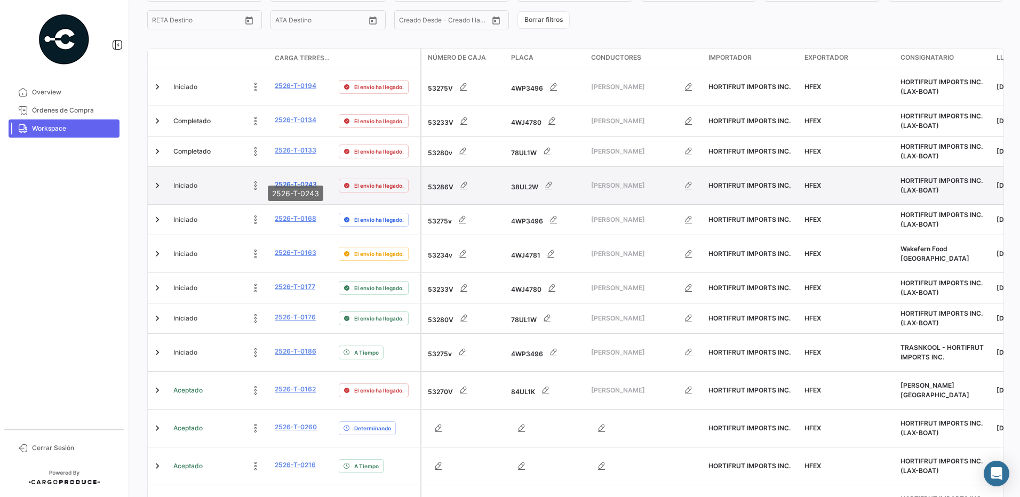
click at [307, 180] on link "2526-T-0243" at bounding box center [296, 185] width 42 height 10
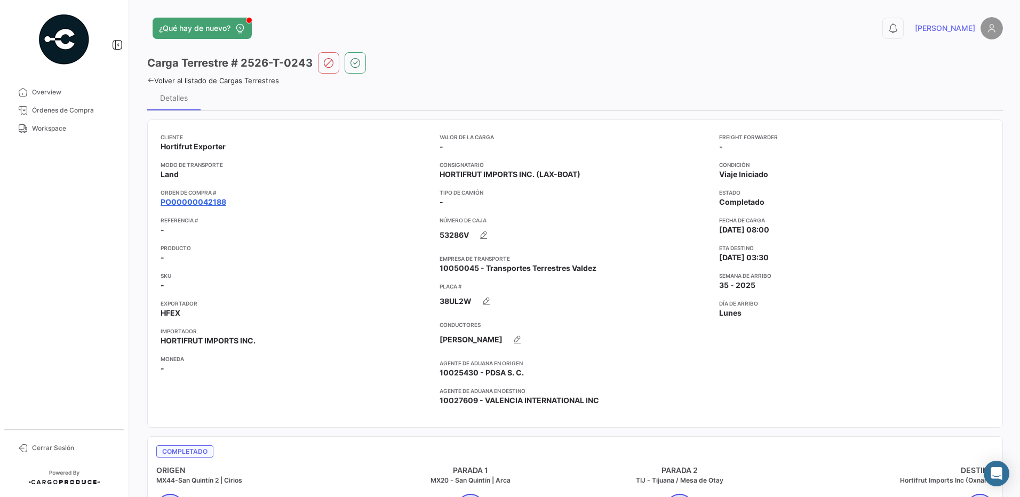
click at [216, 202] on link "PO00000042188" at bounding box center [194, 202] width 66 height 11
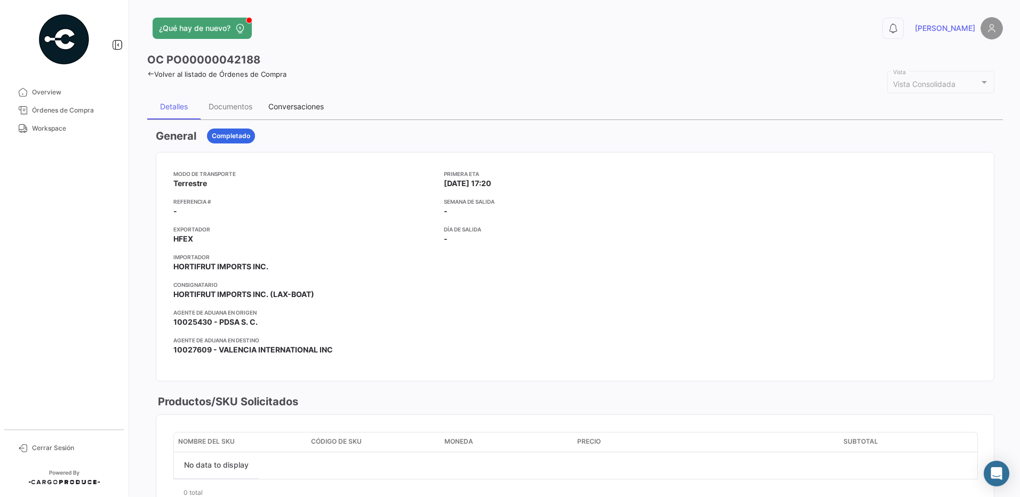
click at [301, 107] on div "Conversaciones" at bounding box center [295, 106] width 55 height 9
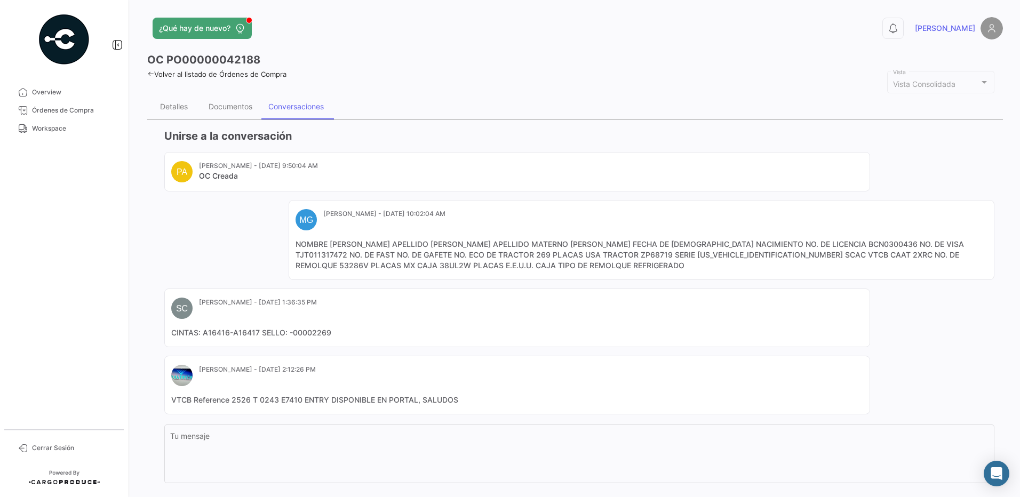
drag, startPoint x: 515, startPoint y: 265, endPoint x: 259, endPoint y: 246, distance: 256.8
click at [259, 246] on div "PA [PERSON_NAME] - [DATE] 9:50:04 AM OC Creada MG [PERSON_NAME] - [DATE] 10:02:…" at bounding box center [579, 283] width 830 height 263
copy mat-card-content "NOMBRE [PERSON_NAME] APELLIDO [PERSON_NAME] APELLIDO MATERNO [PERSON_NAME] FECH…"
click at [51, 118] on link "Órdenes de Compra" at bounding box center [64, 110] width 111 height 18
click at [35, 129] on span "Workspace" at bounding box center [73, 129] width 83 height 10
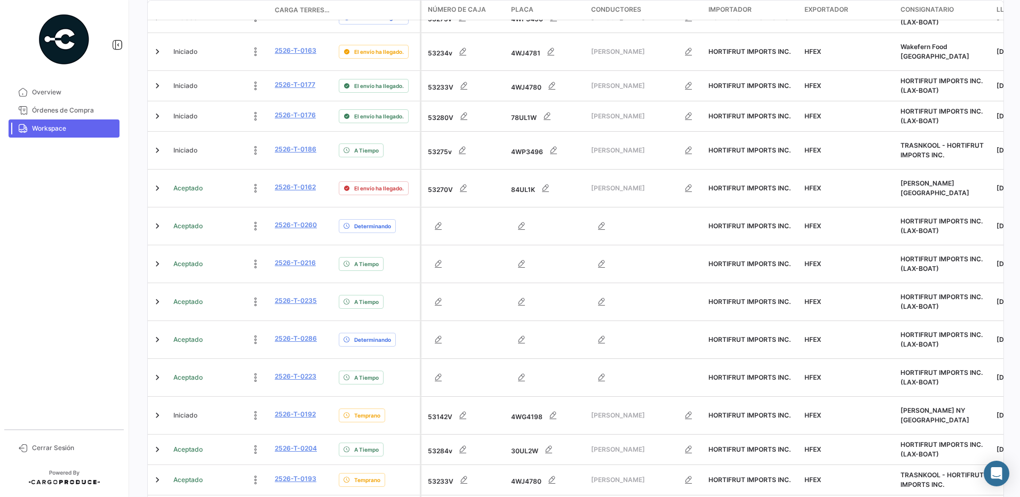
scroll to position [396, 0]
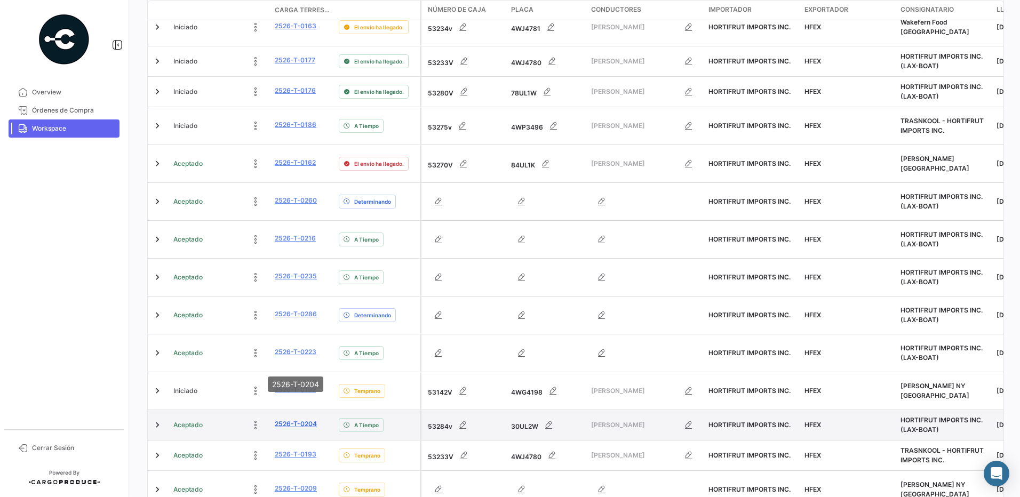
click at [303, 419] on link "2526-T-0204" at bounding box center [296, 424] width 42 height 10
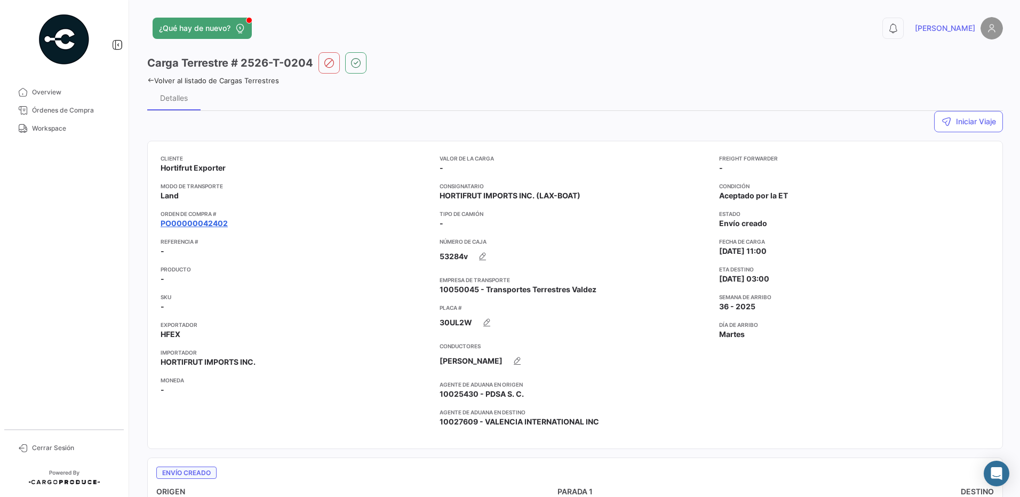
click at [213, 223] on link "PO00000042402" at bounding box center [194, 223] width 67 height 11
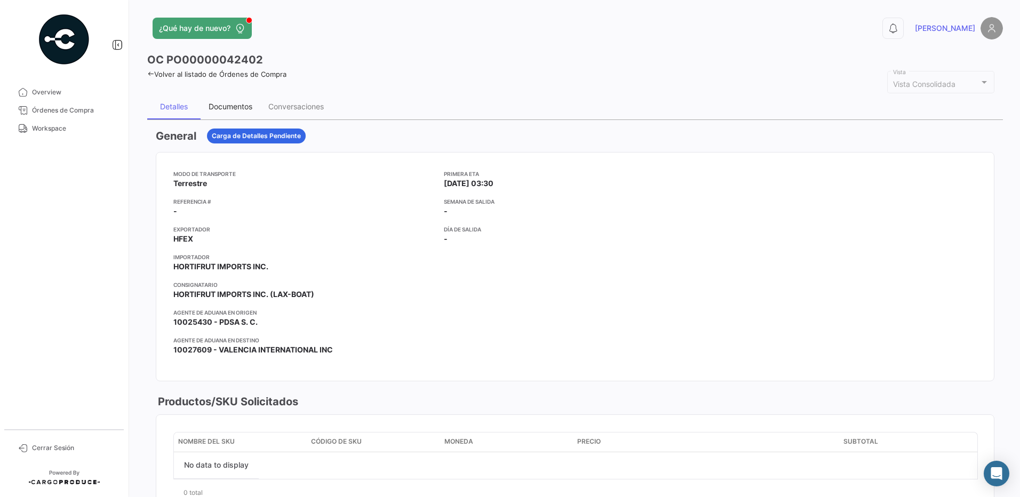
click at [246, 105] on div "Documentos" at bounding box center [231, 106] width 44 height 9
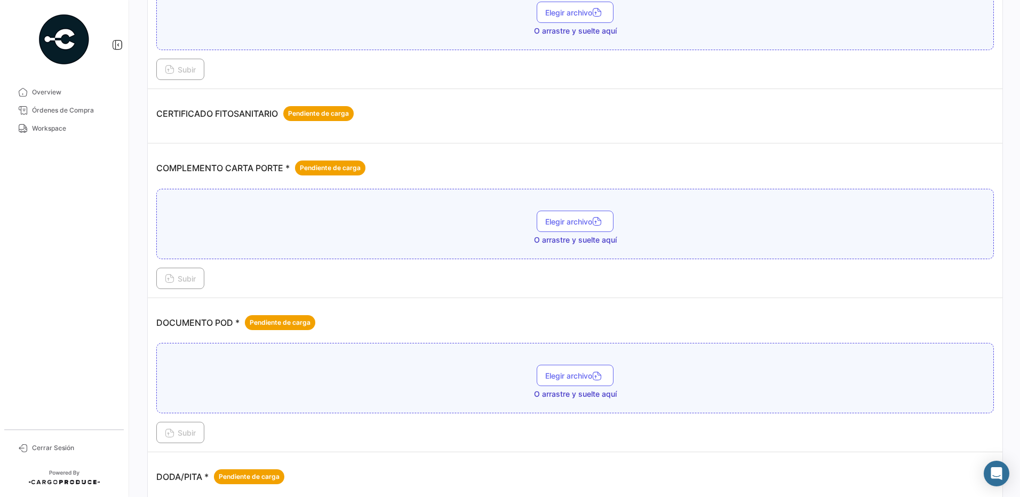
scroll to position [215, 0]
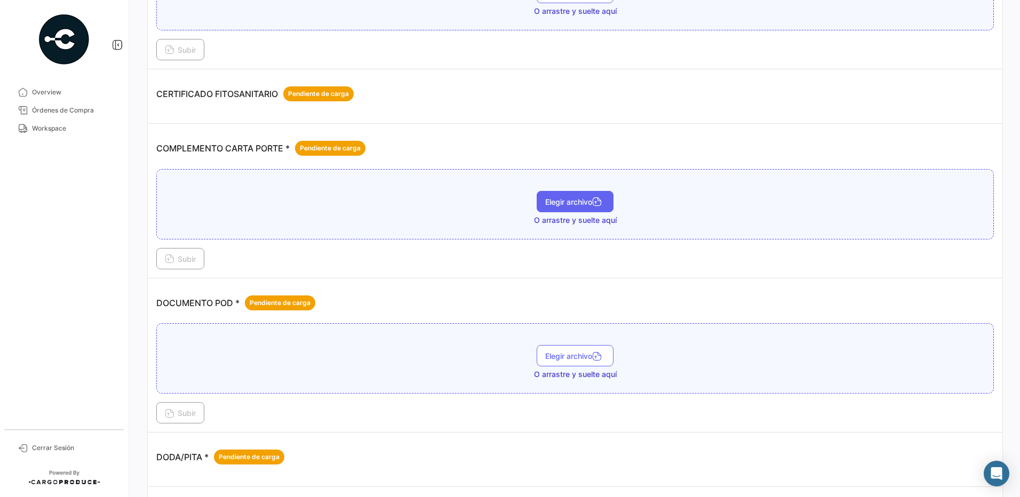
click at [587, 202] on span "Elegir archivo" at bounding box center [575, 201] width 60 height 9
click at [184, 254] on button "Subir" at bounding box center [180, 258] width 48 height 21
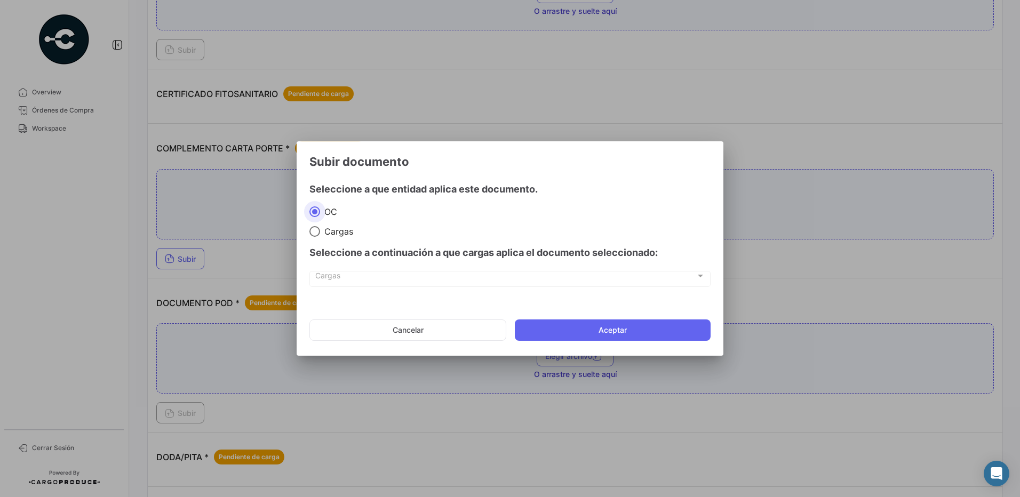
click at [336, 232] on span "Cargas" at bounding box center [336, 231] width 33 height 11
click at [320, 232] on input "Cargas" at bounding box center [314, 231] width 11 height 11
radio input "true"
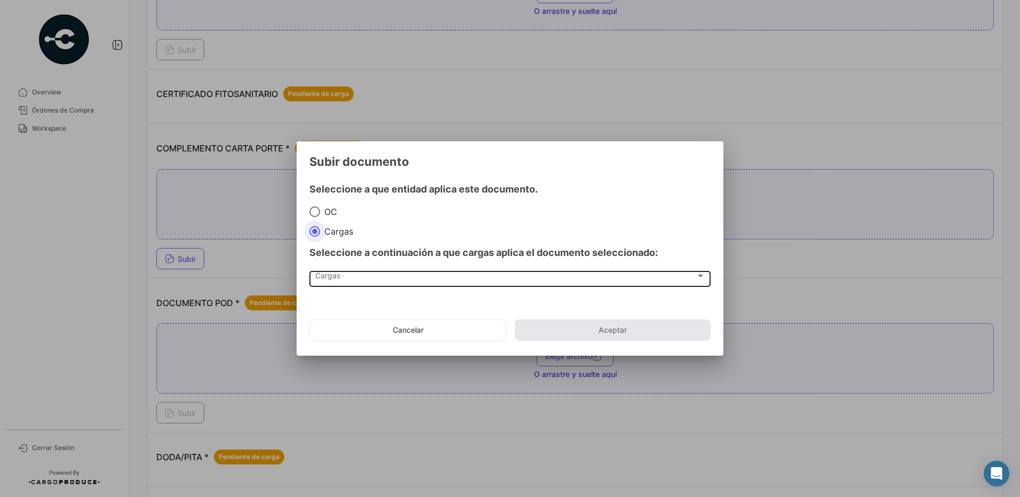
click at [347, 273] on div "Cargas Cargas" at bounding box center [510, 278] width 390 height 18
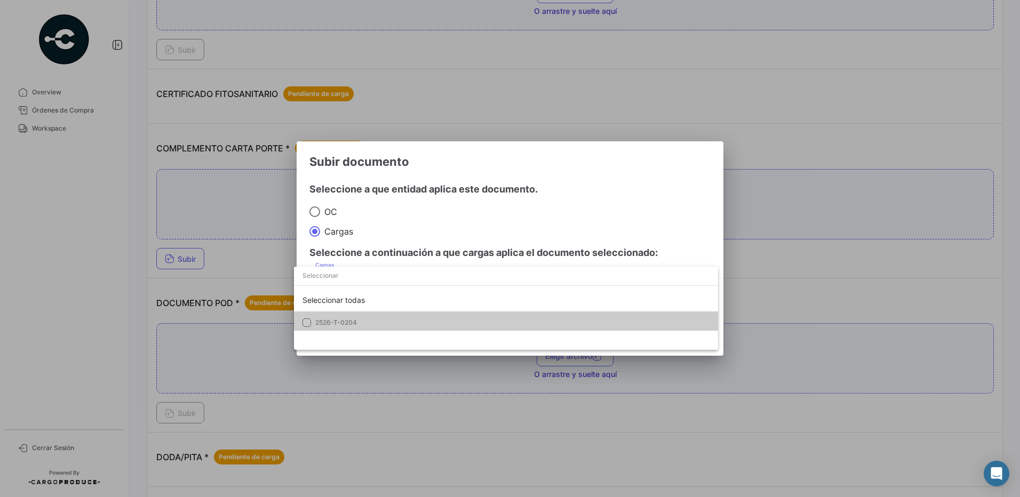
click at [351, 320] on span "2526-T-0204" at bounding box center [336, 323] width 42 height 8
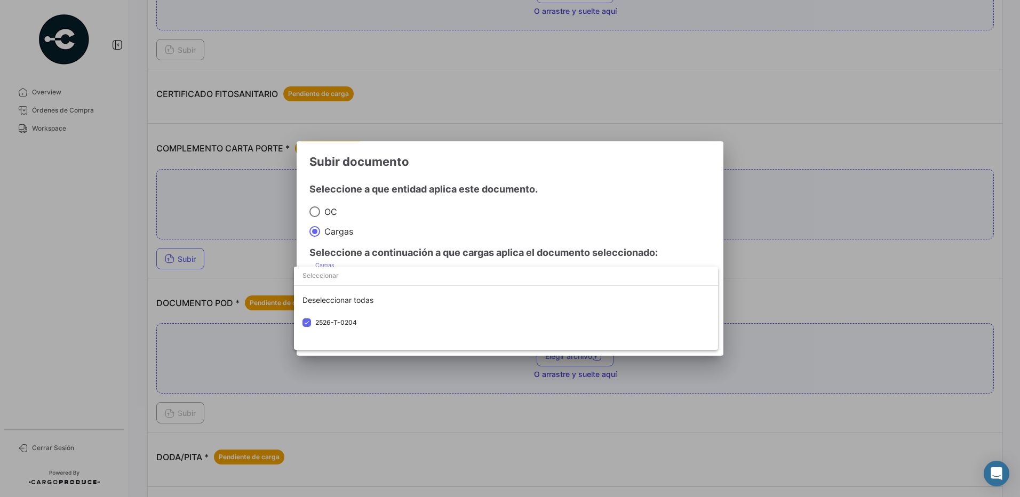
click at [430, 213] on div at bounding box center [510, 248] width 1020 height 497
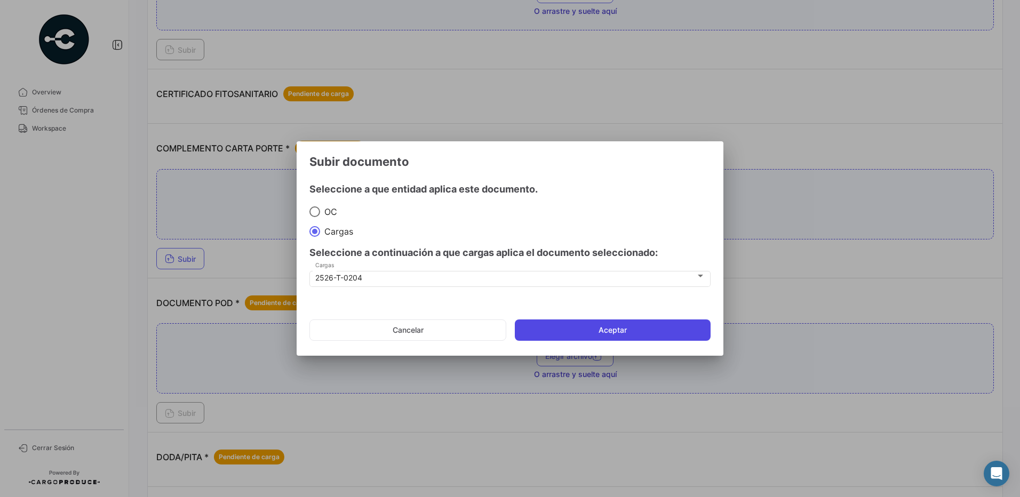
click at [595, 333] on button "Aceptar" at bounding box center [613, 330] width 196 height 21
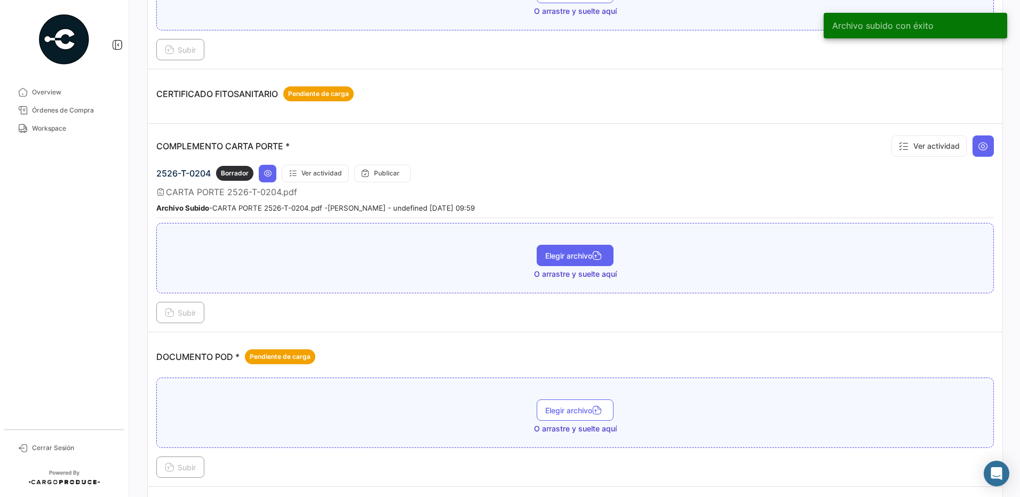
click at [568, 254] on span "Elegir archivo" at bounding box center [575, 255] width 60 height 9
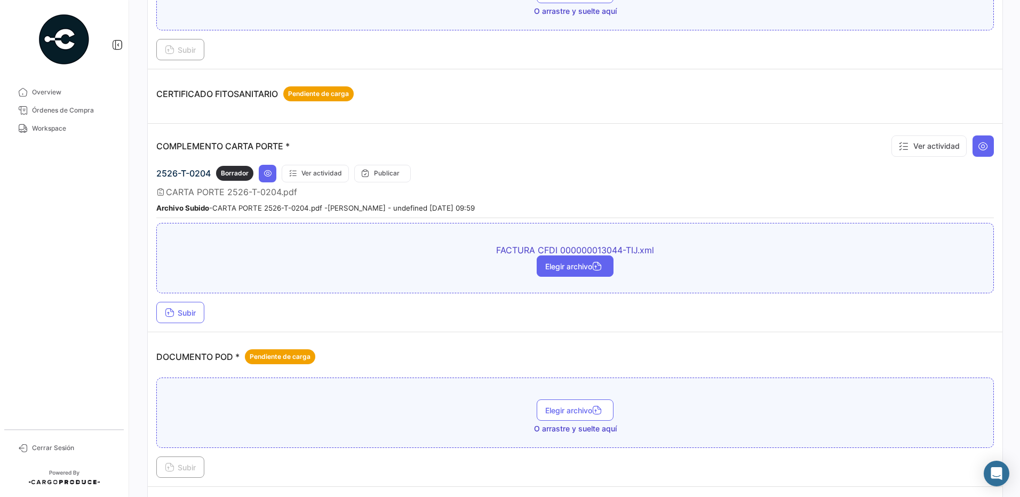
click at [580, 268] on span "Elegir archivo" at bounding box center [575, 266] width 60 height 9
click at [190, 312] on span "Subir" at bounding box center [180, 312] width 31 height 9
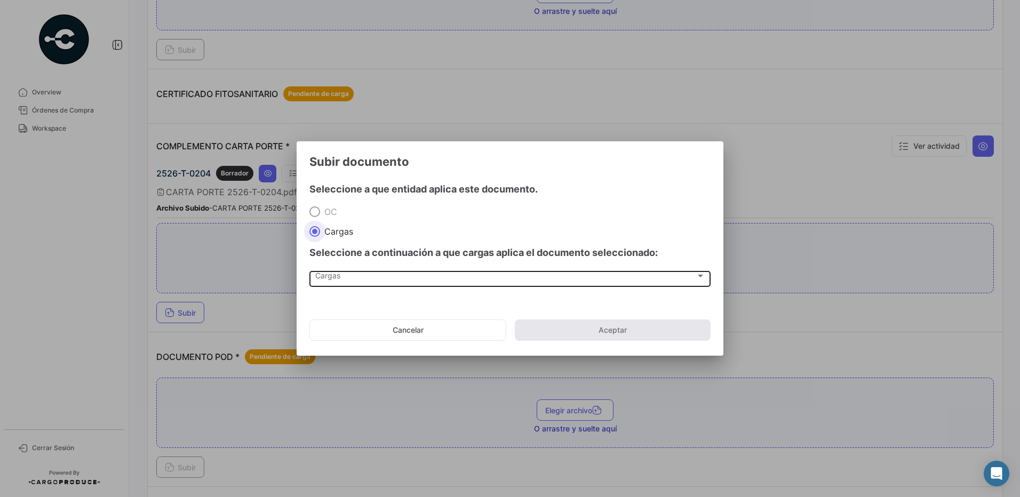
click at [329, 281] on span "Cargas" at bounding box center [505, 278] width 380 height 9
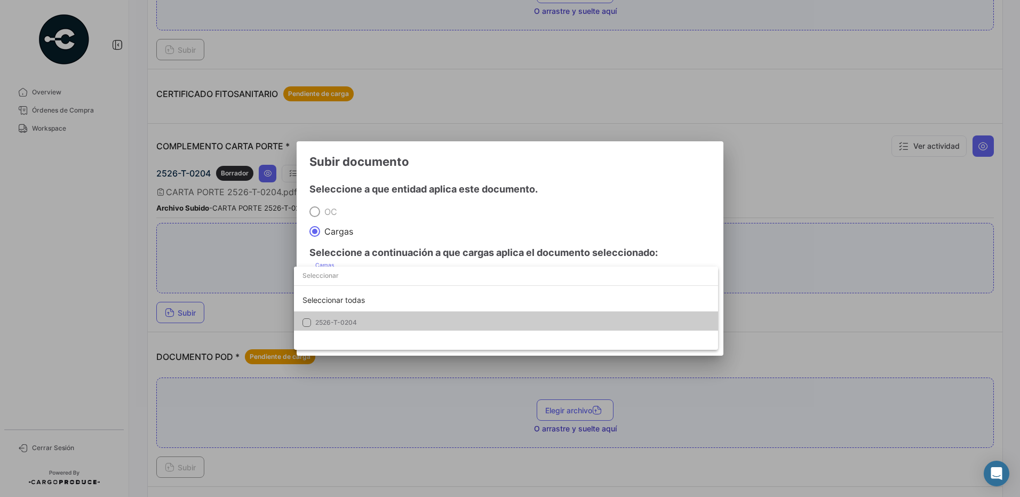
click at [342, 321] on span "2526-T-0204" at bounding box center [336, 323] width 42 height 8
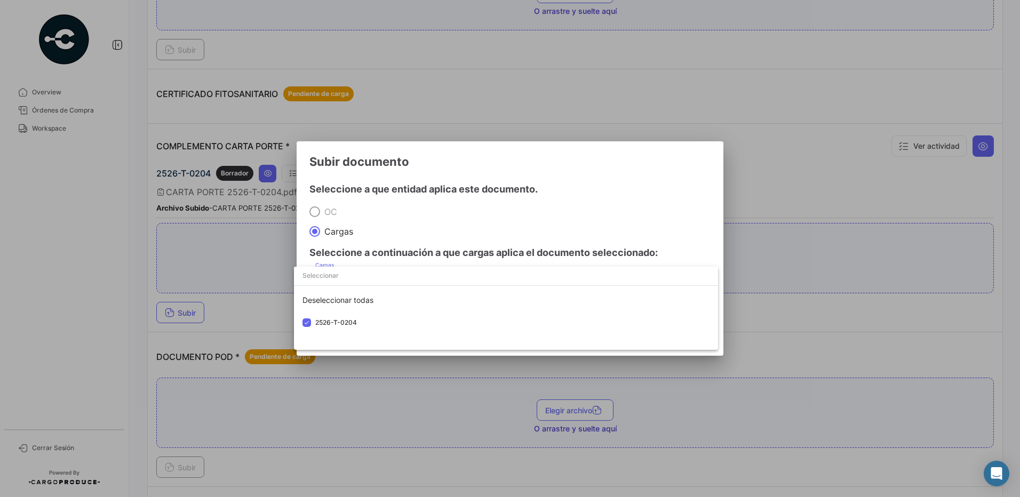
click at [423, 224] on div at bounding box center [510, 248] width 1020 height 497
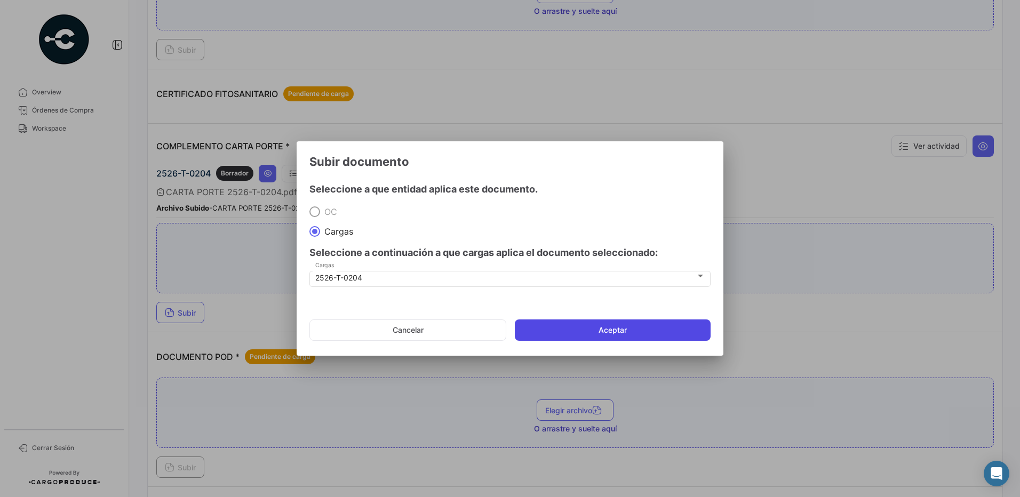
click at [600, 331] on button "Aceptar" at bounding box center [613, 330] width 196 height 21
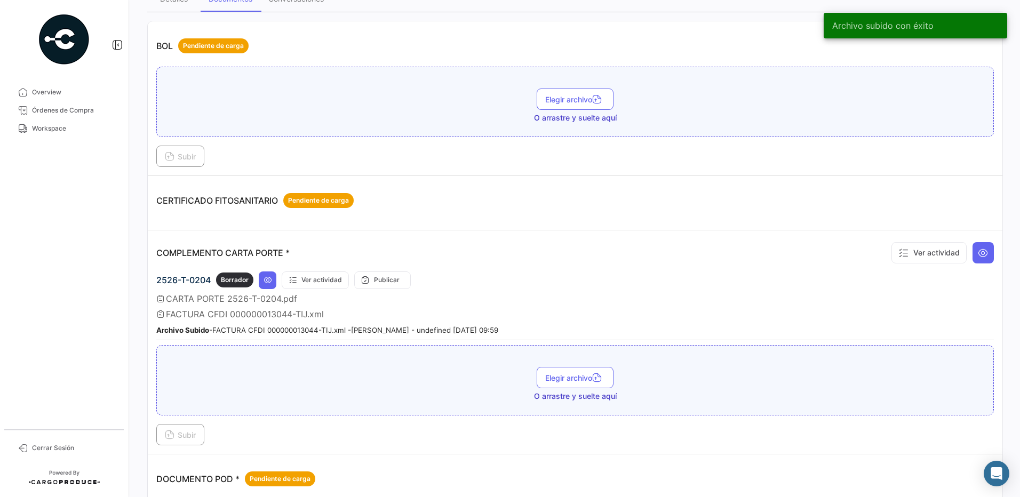
scroll to position [0, 0]
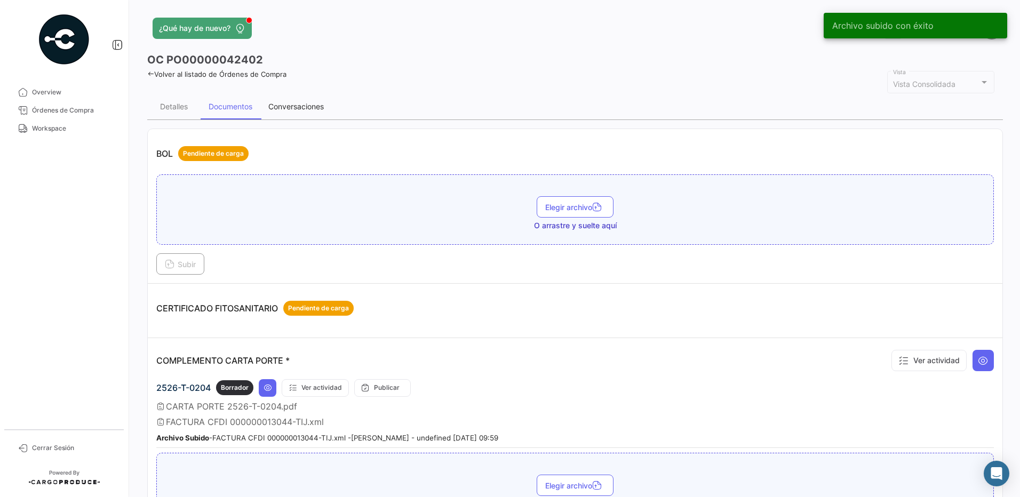
click at [309, 104] on div "Conversaciones" at bounding box center [296, 107] width 72 height 26
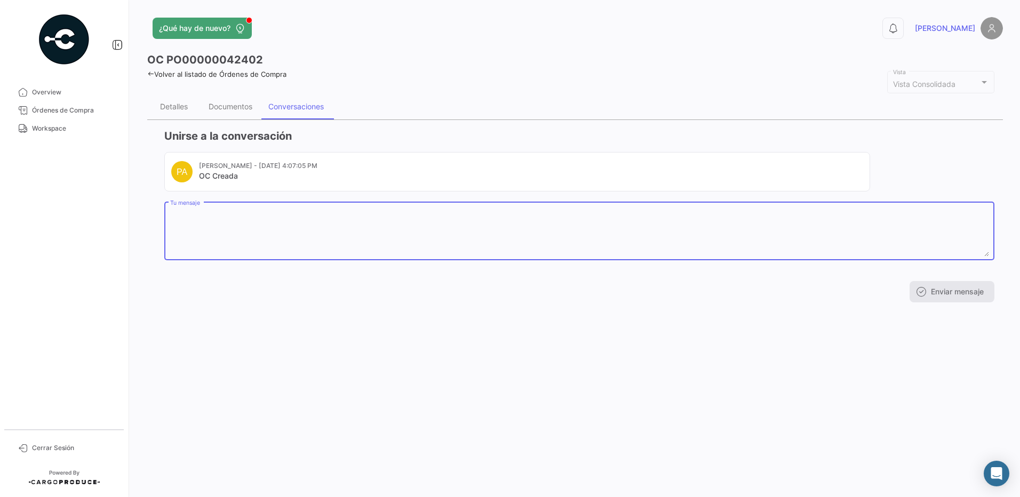
click at [342, 216] on textarea "Tu mensaje" at bounding box center [579, 233] width 819 height 47
paste textarea "NOMBRE [PERSON_NAME] APELLIDO [PERSON_NAME] APELLIDO MATERNO [PERSON_NAME] FECH…"
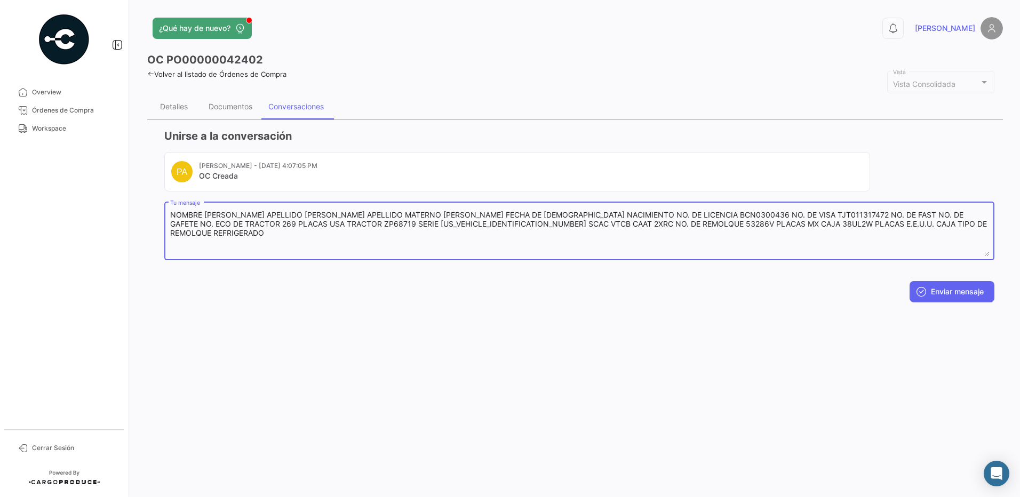
click at [728, 237] on textarea "NOMBRE [PERSON_NAME] APELLIDO [PERSON_NAME] APELLIDO MATERNO [PERSON_NAME] FECH…" at bounding box center [579, 233] width 819 height 47
click at [634, 227] on textarea "NOMBRE [PERSON_NAME] APELLIDO [PERSON_NAME] APELLIDO MATERNO [PERSON_NAME] FECH…" at bounding box center [579, 233] width 819 height 47
click at [682, 224] on textarea "NOMBRE [PERSON_NAME] APELLIDO [PERSON_NAME] APELLIDO MATERNO [PERSON_NAME] FECH…" at bounding box center [579, 233] width 819 height 47
click at [703, 224] on textarea "NOMBRE [PERSON_NAME] APELLIDO [PERSON_NAME] APELLIDO MATERNO [PERSON_NAME] FECH…" at bounding box center [579, 233] width 819 height 47
drag, startPoint x: 737, startPoint y: 224, endPoint x: 705, endPoint y: 223, distance: 32.0
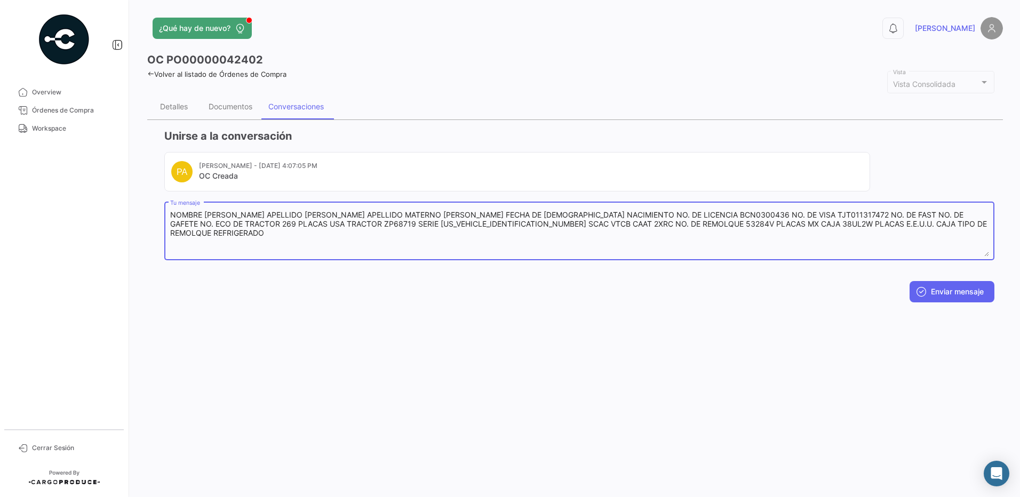
click at [705, 223] on textarea "NOMBRE [PERSON_NAME] APELLIDO [PERSON_NAME] APELLIDO MATERNO [PERSON_NAME] FECH…" at bounding box center [579, 233] width 819 height 47
paste textarea "30UL2W"
drag, startPoint x: 793, startPoint y: 225, endPoint x: 737, endPoint y: 227, distance: 56.6
click at [737, 227] on textarea "NOMBRE [PERSON_NAME] APELLIDO [PERSON_NAME] APELLIDO MATERNO [PERSON_NAME] FECH…" at bounding box center [579, 233] width 819 height 47
click at [771, 245] on textarea "NOMBRE [PERSON_NAME] APELLIDO [PERSON_NAME] APELLIDO MATERNO [PERSON_NAME] FECH…" at bounding box center [579, 233] width 819 height 47
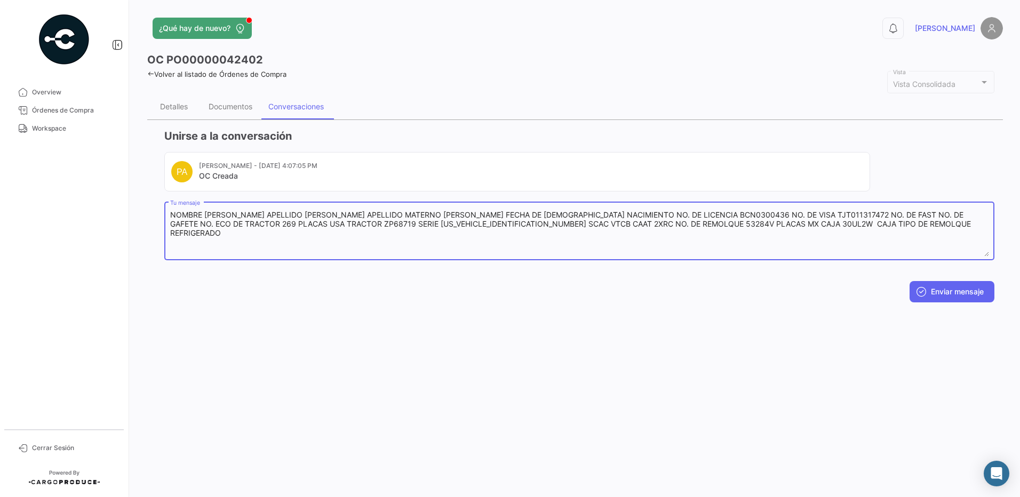
click at [741, 223] on textarea "NOMBRE [PERSON_NAME] APELLIDO [PERSON_NAME] APELLIDO MATERNO [PERSON_NAME] FECH…" at bounding box center [579, 233] width 819 height 47
click at [807, 240] on textarea "NOMBRE [PERSON_NAME] APELLIDO [PERSON_NAME] APELLIDO MATERNO [PERSON_NAME] FECH…" at bounding box center [579, 233] width 819 height 47
click at [911, 229] on textarea "NOMBRE [PERSON_NAME] APELLIDO [PERSON_NAME] APELLIDO MATERNO [PERSON_NAME] FECH…" at bounding box center [579, 233] width 819 height 47
type textarea "NOMBRE [PERSON_NAME] APELLIDO [PERSON_NAME] APELLIDO MATERNO [PERSON_NAME] FECH…"
click at [949, 293] on button "Enviar mensaje" at bounding box center [952, 291] width 85 height 21
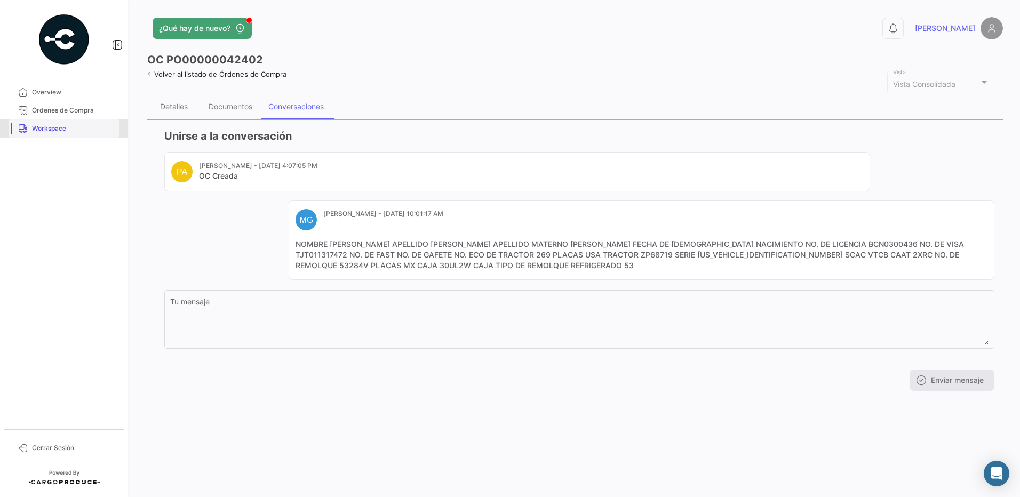
click at [63, 130] on span "Workspace" at bounding box center [73, 129] width 83 height 10
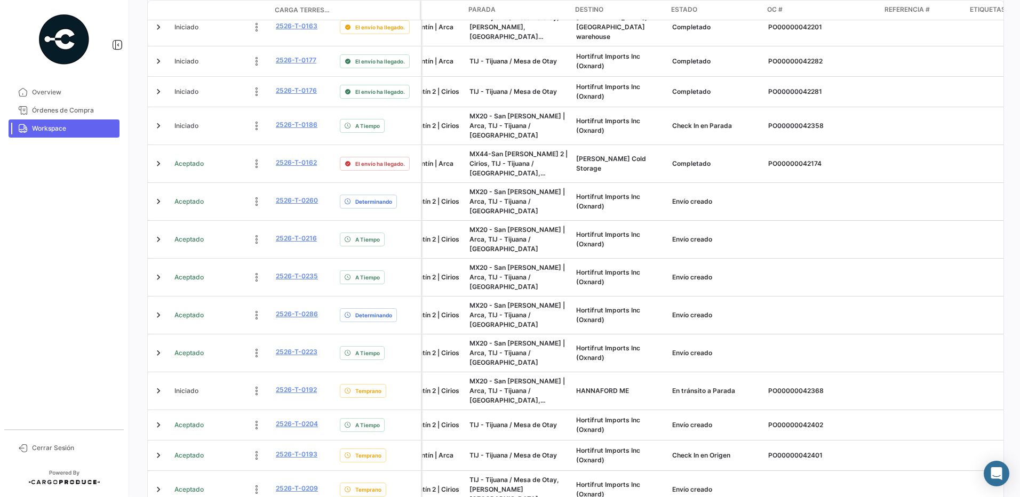
scroll to position [0, 923]
